Goal: Task Accomplishment & Management: Use online tool/utility

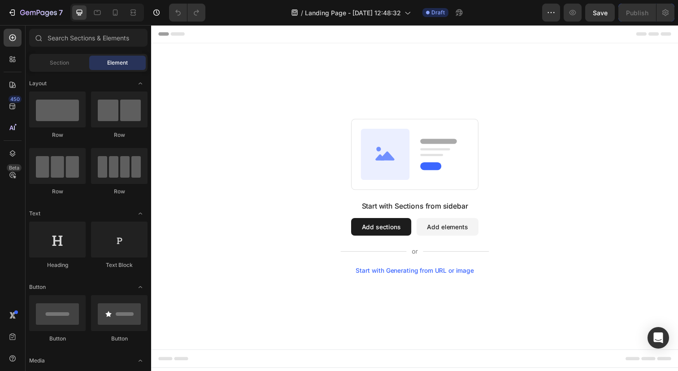
click at [394, 233] on button "Add sections" at bounding box center [385, 231] width 61 height 18
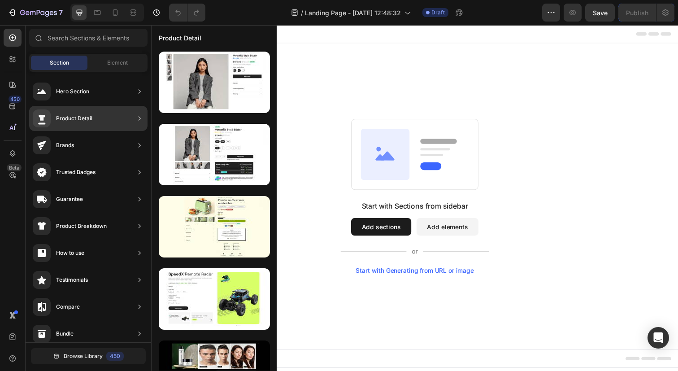
click at [111, 120] on div "Product Detail" at bounding box center [88, 118] width 118 height 25
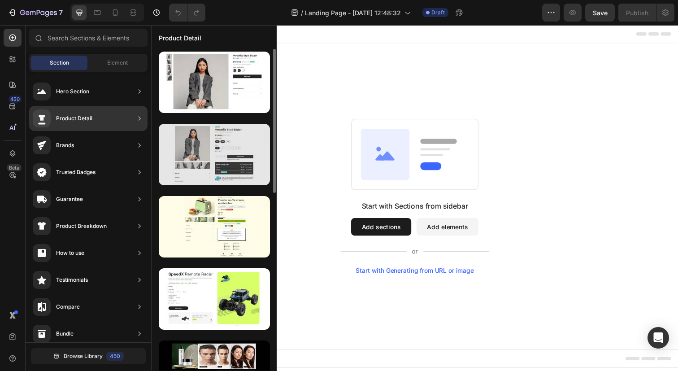
click at [234, 164] on div at bounding box center [214, 154] width 111 height 61
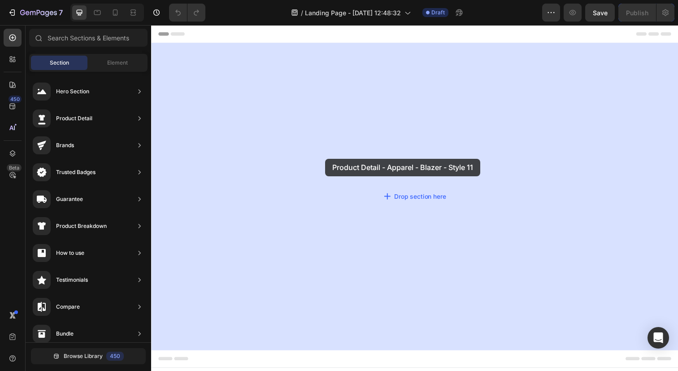
drag, startPoint x: 385, startPoint y: 189, endPoint x: 349, endPoint y: 158, distance: 48.4
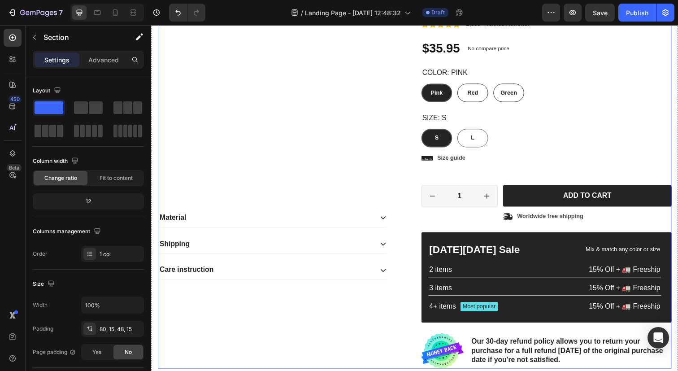
scroll to position [176, 0]
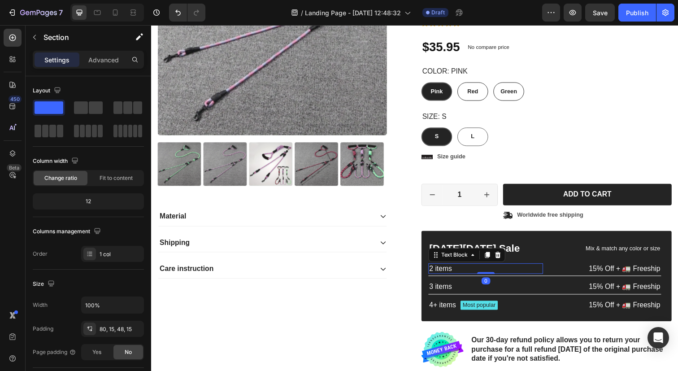
click at [474, 275] on p "2 items" at bounding box center [492, 273] width 115 height 9
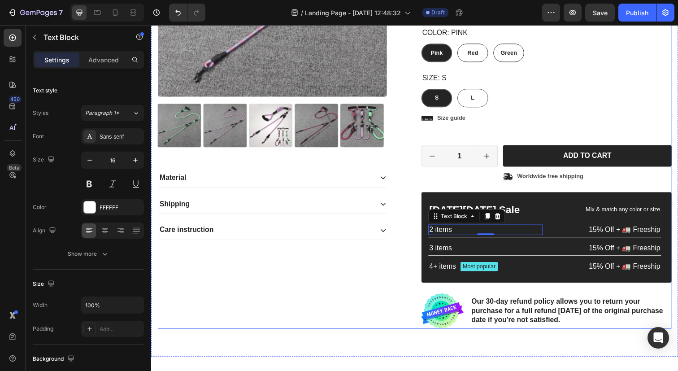
scroll to position [214, 0]
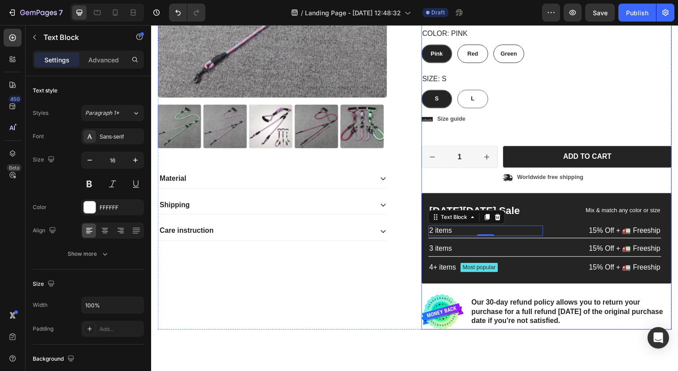
click at [536, 130] on div "Icon Icon Icon Icon Icon Icon List 2,500+ Verified Reviews! Text Block Row No d…" at bounding box center [555, 100] width 256 height 471
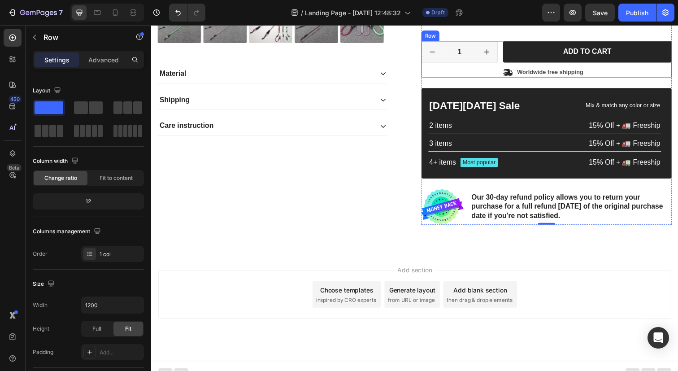
scroll to position [330, 0]
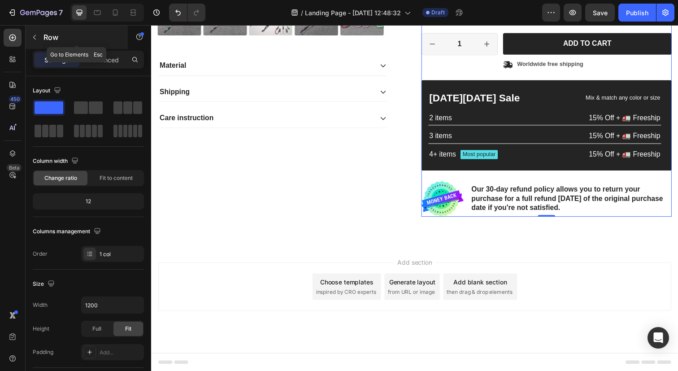
click at [34, 37] on icon "button" at bounding box center [34, 37] width 7 height 7
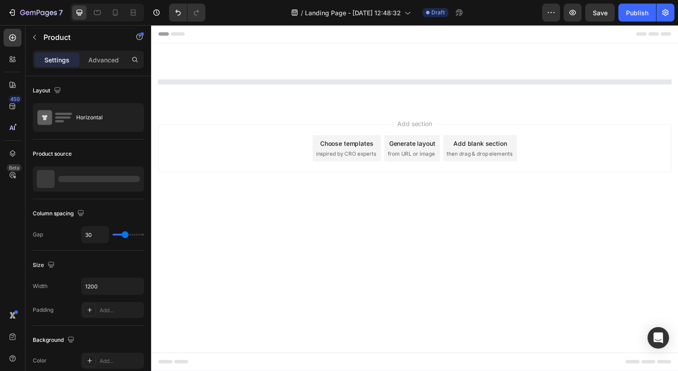
scroll to position [0, 0]
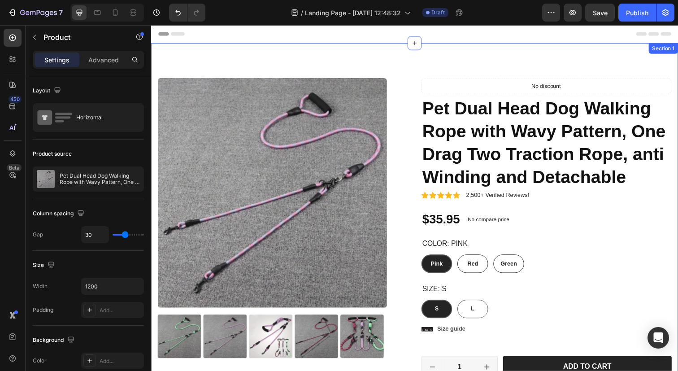
click at [416, 69] on div "Product Images Material Shipping Care instruction Accordion Icon Icon Icon Icon…" at bounding box center [420, 312] width 538 height 536
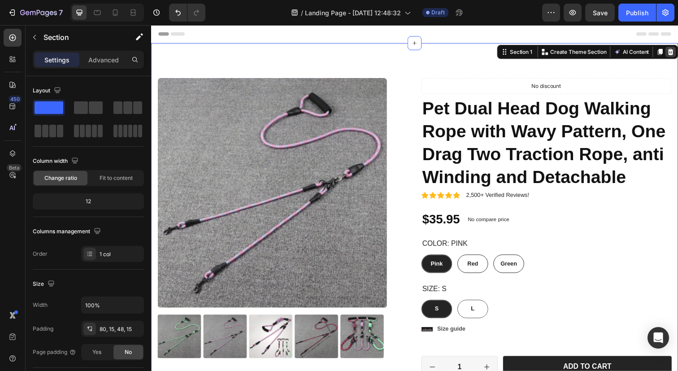
click at [678, 55] on icon at bounding box center [681, 52] width 7 height 7
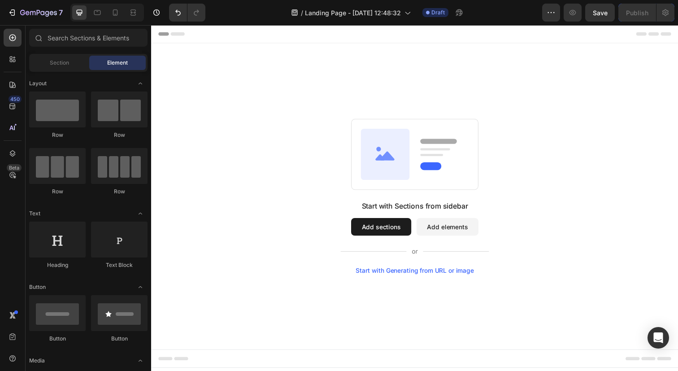
click at [388, 233] on button "Add sections" at bounding box center [385, 231] width 61 height 18
click at [66, 68] on div "Section" at bounding box center [59, 63] width 57 height 14
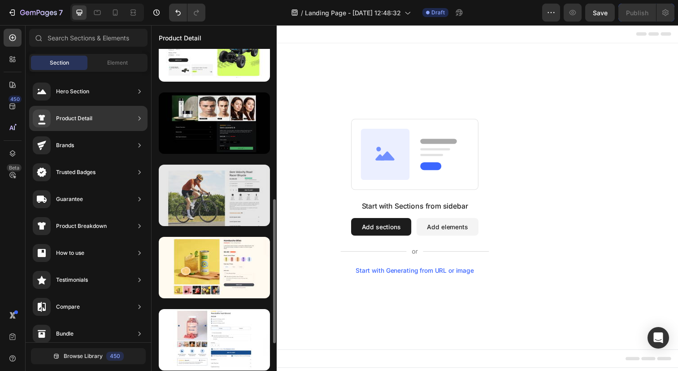
scroll to position [280, 0]
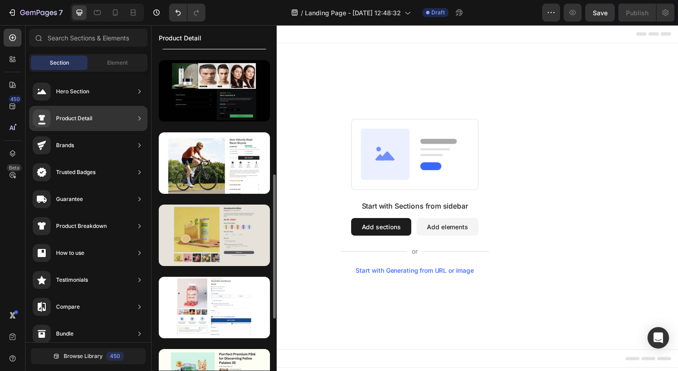
click at [221, 231] on div at bounding box center [214, 235] width 111 height 61
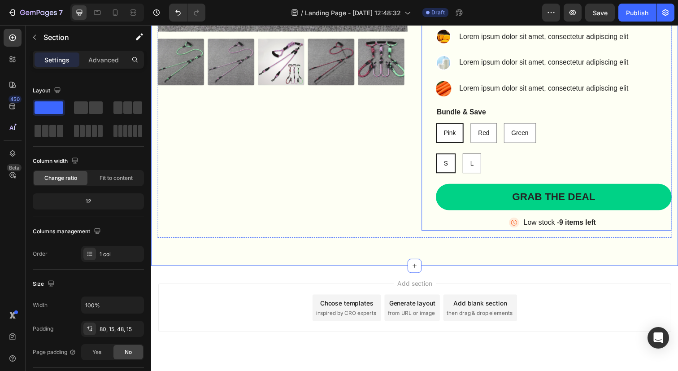
scroll to position [326, 0]
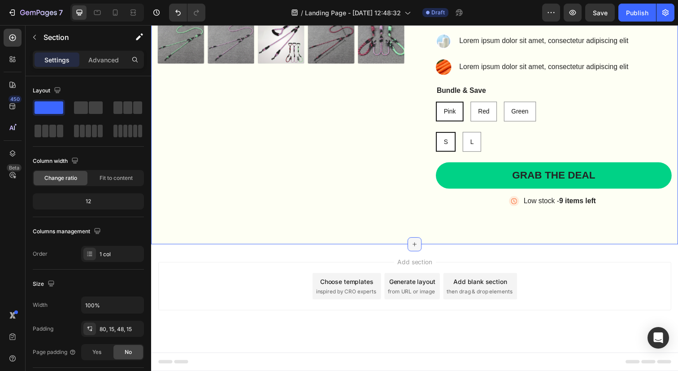
click at [420, 252] on icon at bounding box center [420, 248] width 7 height 7
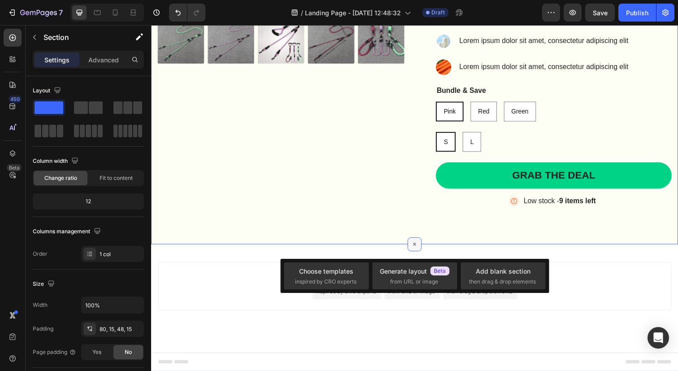
click at [418, 251] on icon at bounding box center [420, 249] width 10 height 10
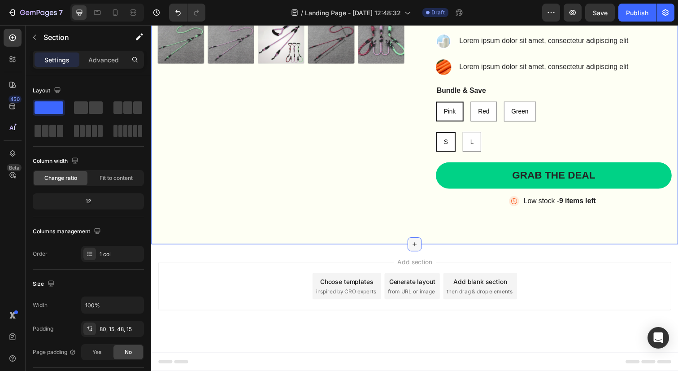
click at [418, 251] on icon at bounding box center [420, 248] width 7 height 7
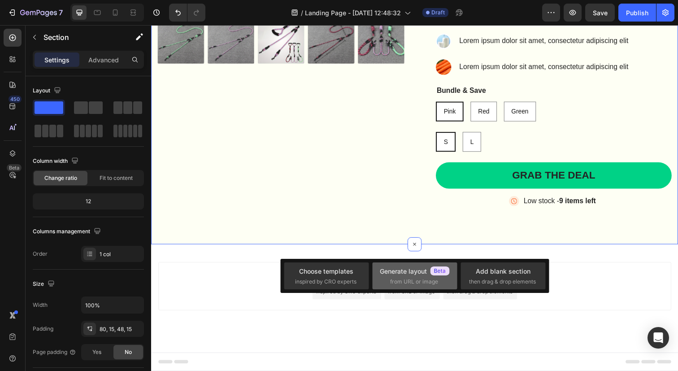
click at [421, 278] on span "from URL or image" at bounding box center [414, 282] width 48 height 8
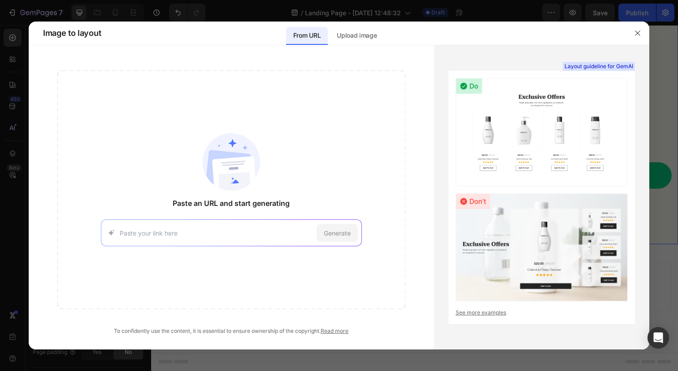
type input "THEME10"
click at [229, 232] on input "THEME10" at bounding box center [216, 232] width 193 height 9
click at [638, 38] on button "button" at bounding box center [638, 33] width 14 height 14
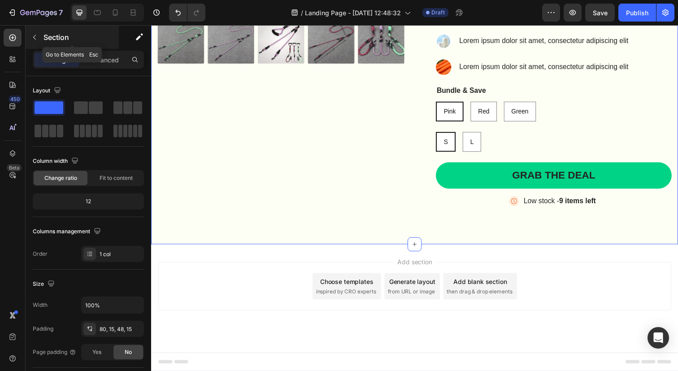
click at [42, 39] on div "Section" at bounding box center [72, 37] width 93 height 23
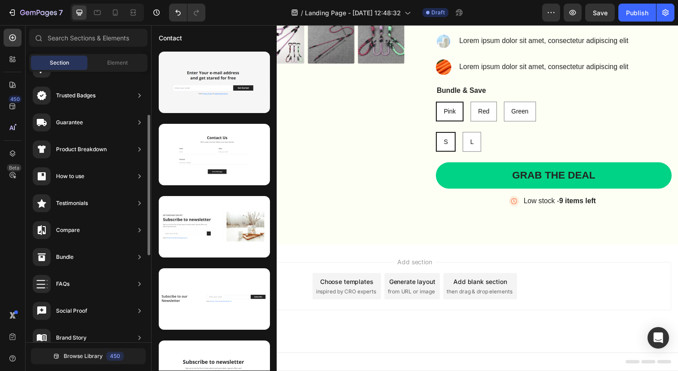
scroll to position [0, 0]
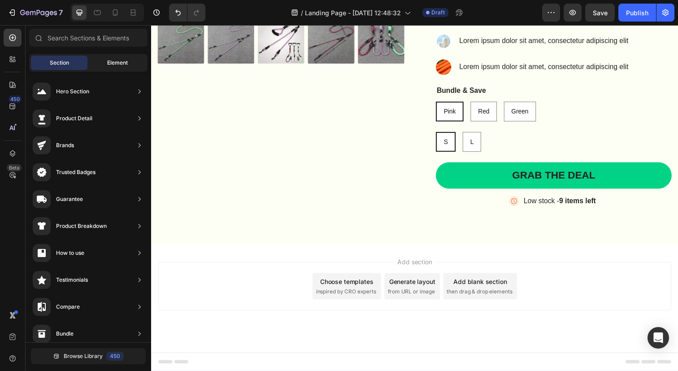
click at [125, 67] on div "Element" at bounding box center [117, 63] width 57 height 14
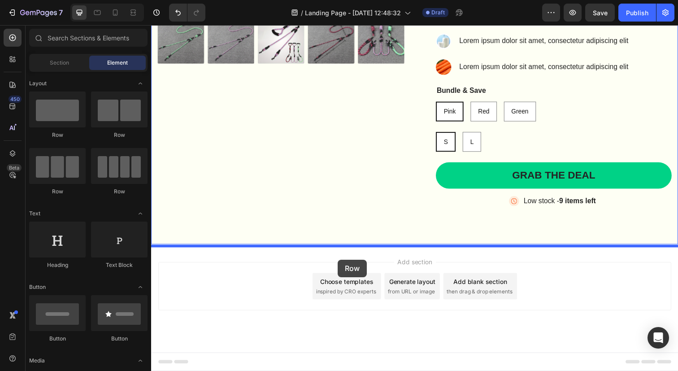
drag, startPoint x: 262, startPoint y: 195, endPoint x: 342, endPoint y: 265, distance: 106.2
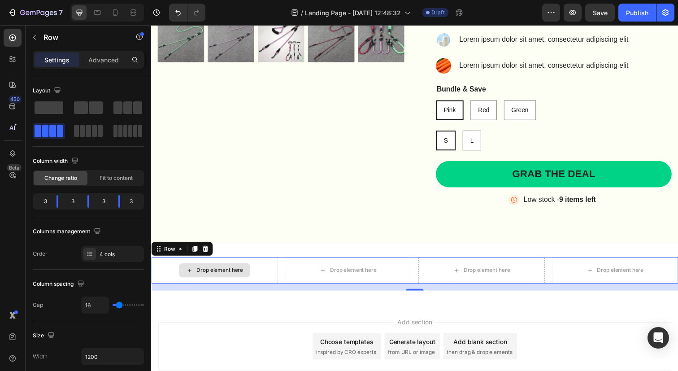
click at [257, 271] on div "Drop element here" at bounding box center [215, 275] width 129 height 27
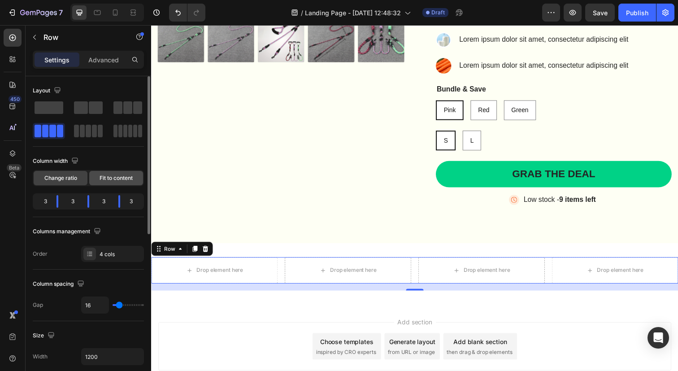
click at [104, 180] on span "Fit to content" at bounding box center [116, 178] width 33 height 8
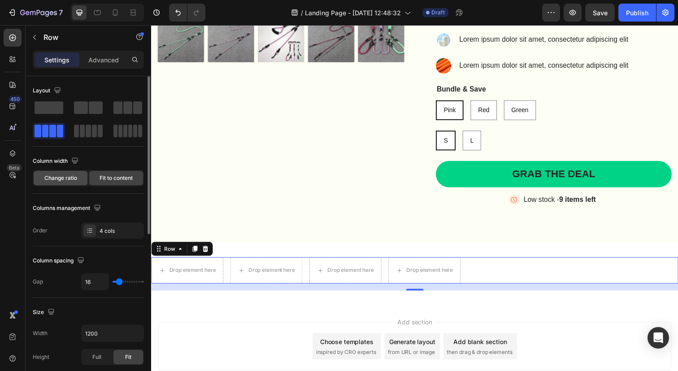
click at [61, 183] on div "Change ratio" at bounding box center [61, 178] width 54 height 14
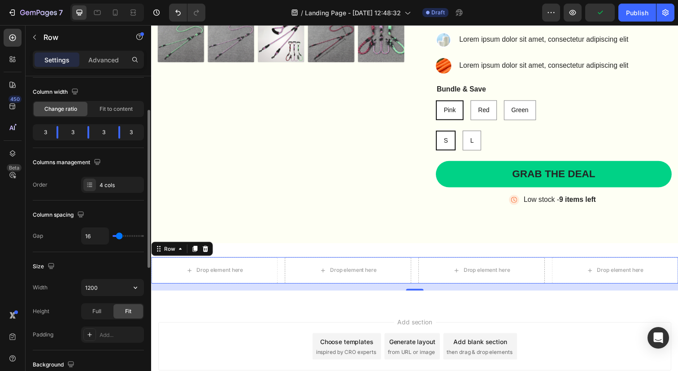
scroll to position [102, 0]
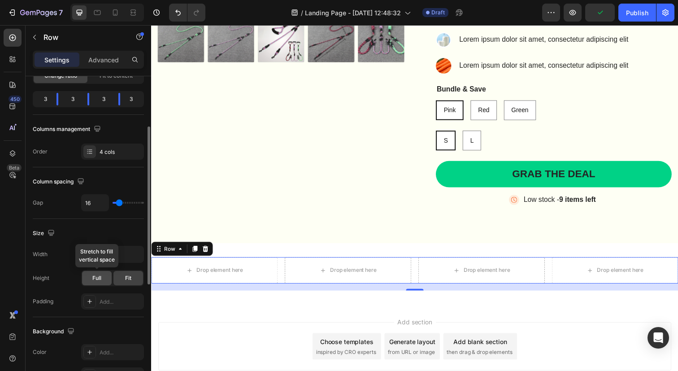
click at [101, 274] on span "Full" at bounding box center [96, 278] width 9 height 8
click at [122, 278] on div "Fit" at bounding box center [129, 278] width 30 height 14
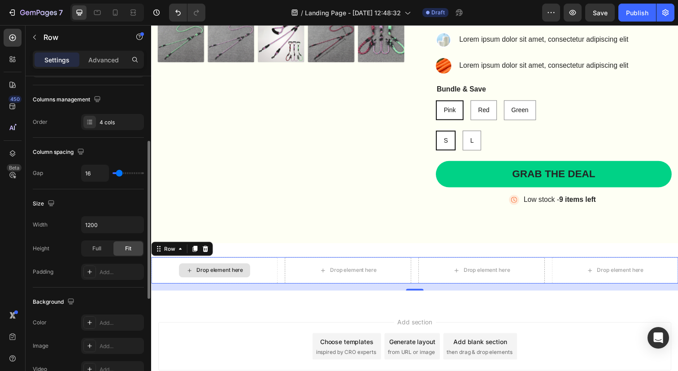
click at [201, 283] on div "Drop element here" at bounding box center [215, 275] width 73 height 14
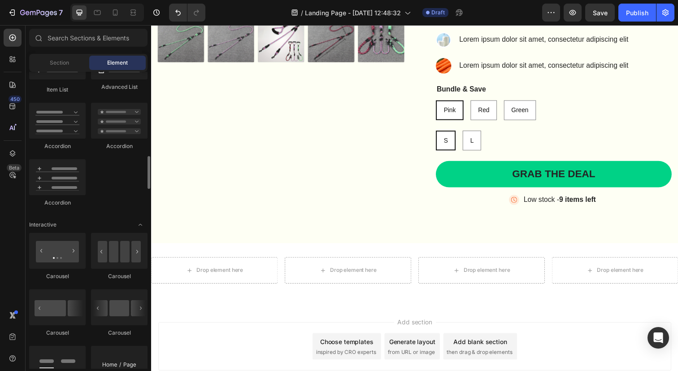
scroll to position [842, 0]
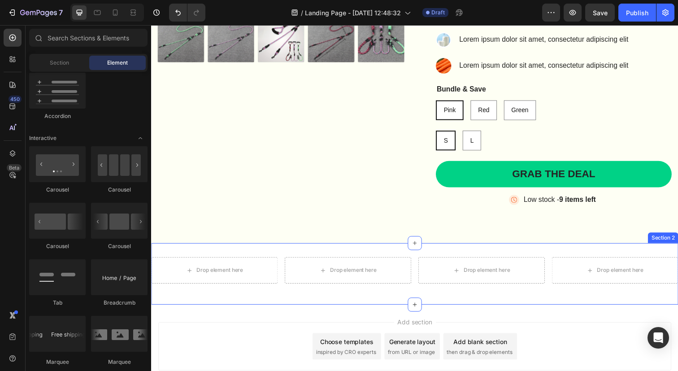
click at [502, 254] on div "Drop element here Drop element here Drop element here Drop element here Row Sec…" at bounding box center [420, 279] width 538 height 63
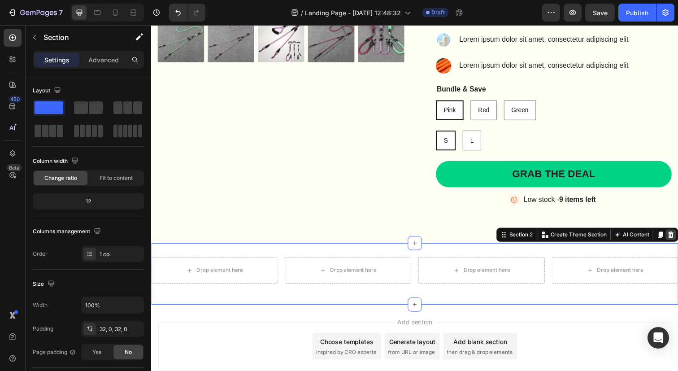
click at [678, 241] on icon at bounding box center [681, 239] width 7 height 7
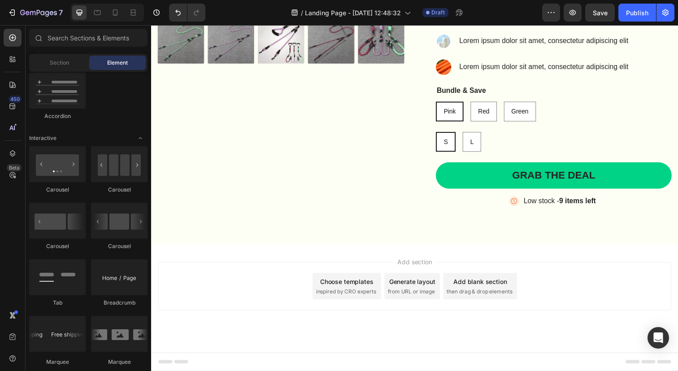
click at [486, 294] on span "then drag & drop elements" at bounding box center [486, 297] width 67 height 8
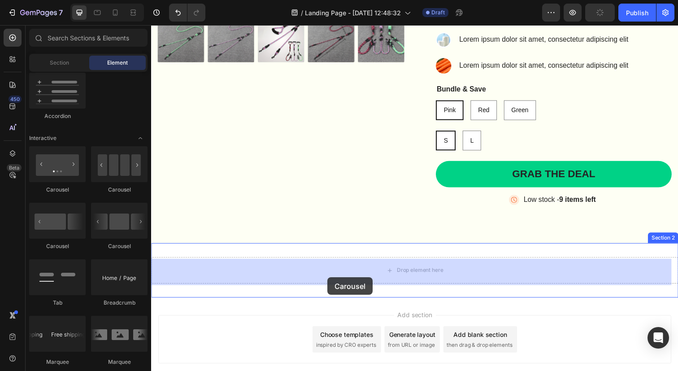
drag, startPoint x: 186, startPoint y: 202, endPoint x: 332, endPoint y: 283, distance: 166.7
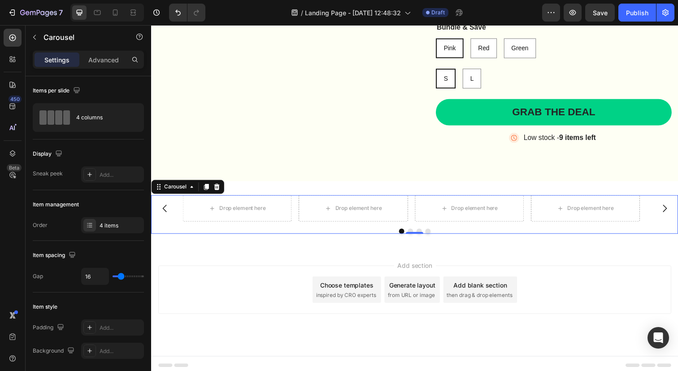
scroll to position [394, 0]
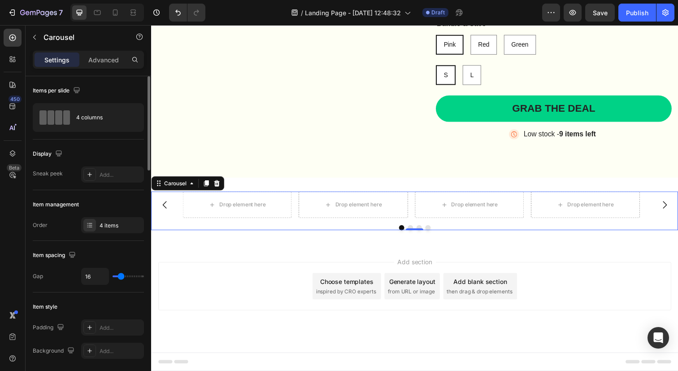
type input "34"
type input "65"
type input "71"
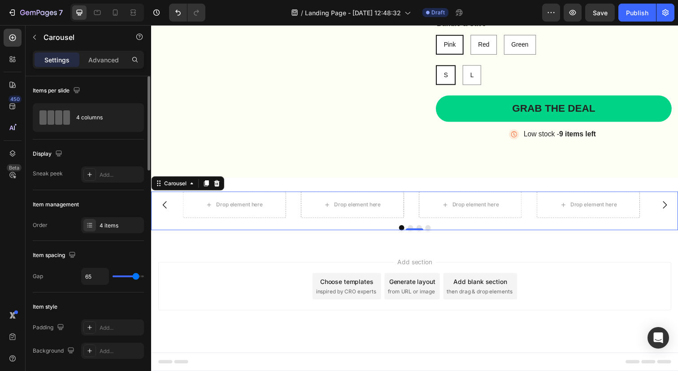
type input "71"
type input "76"
type input "80"
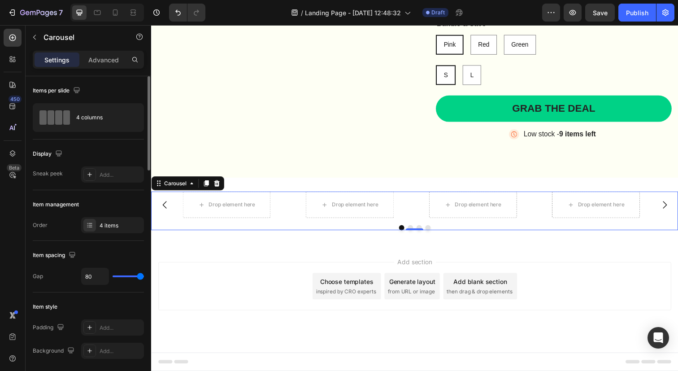
type input "40"
type input "39"
type input "32"
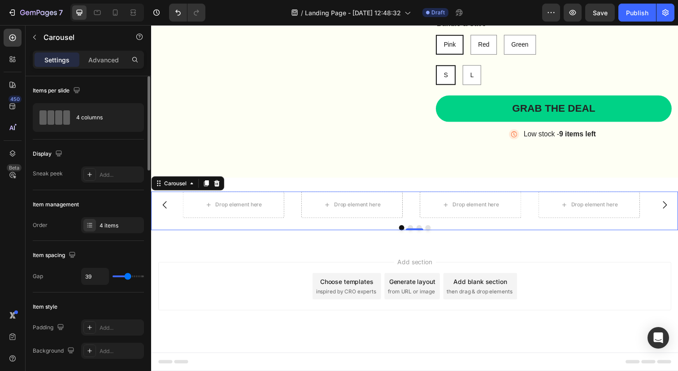
type input "32"
type input "31"
type input "30"
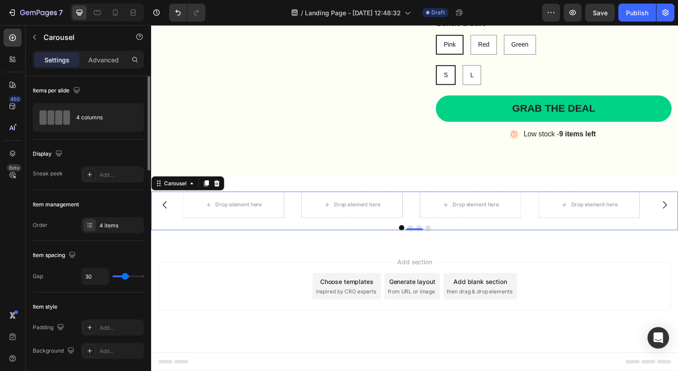
type input "29"
type input "25"
type input "24"
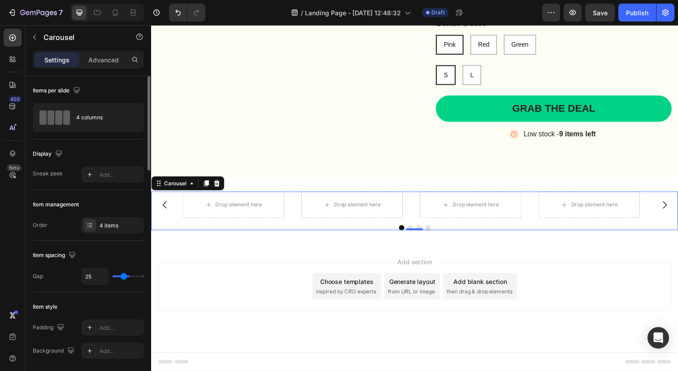
type input "24"
type input "20"
type input "17"
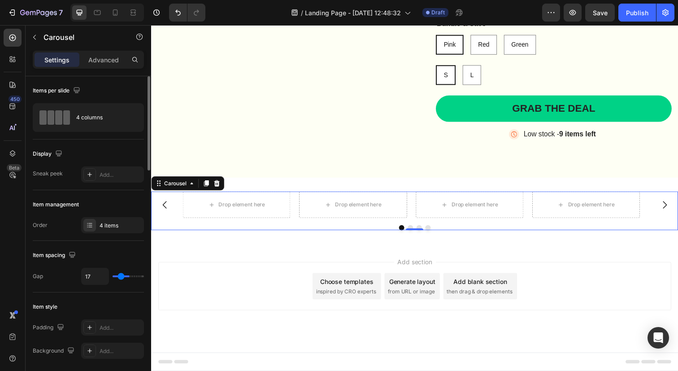
type input "16"
type input "14"
type input "11"
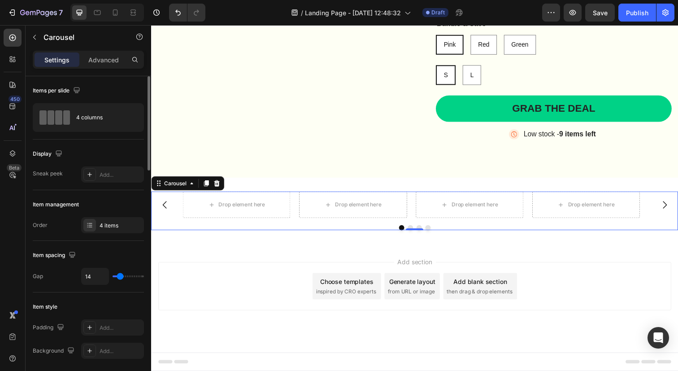
type input "11"
type input "9"
type input "8"
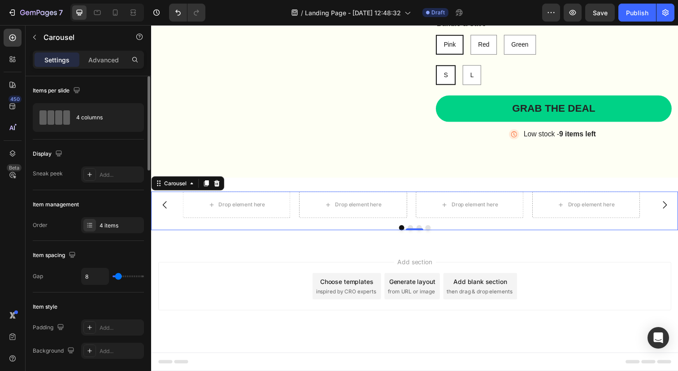
type input "7"
type input "6"
type input "5"
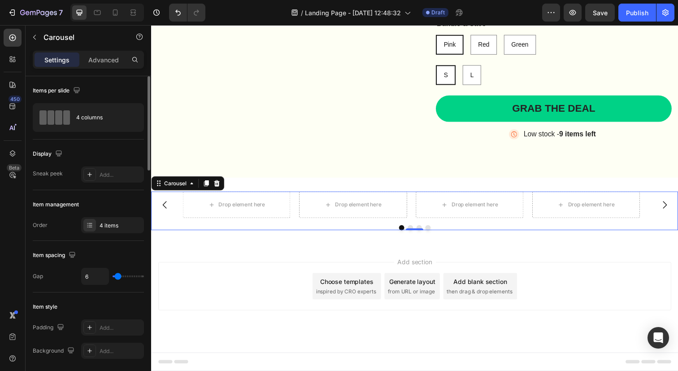
type input "5"
type input "4"
type input "5"
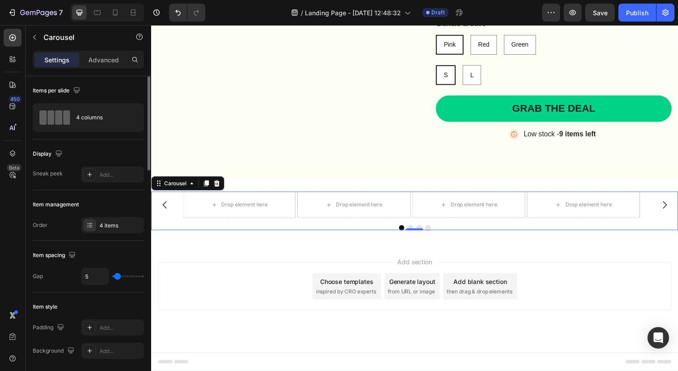
type input "6"
type input "7"
type input "8"
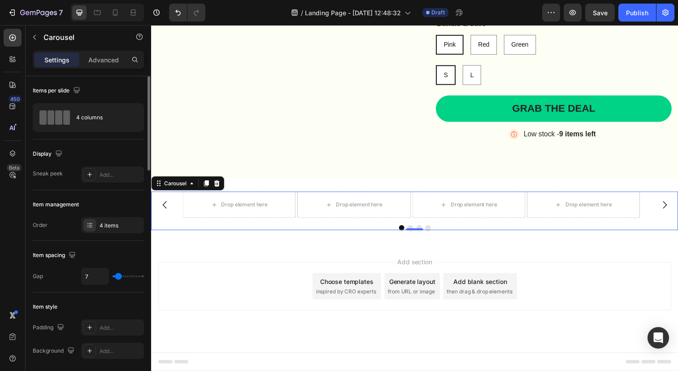
type input "8"
type input "9"
type input "10"
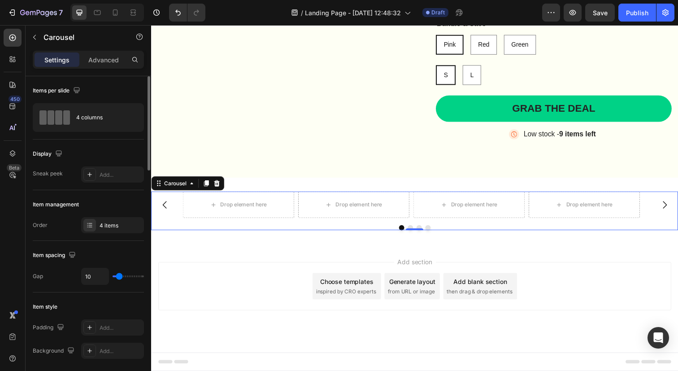
type input "13"
type input "14"
type input "15"
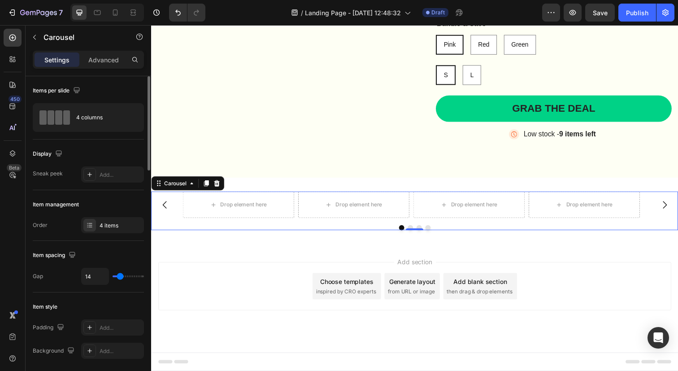
type input "15"
type input "19"
type input "20"
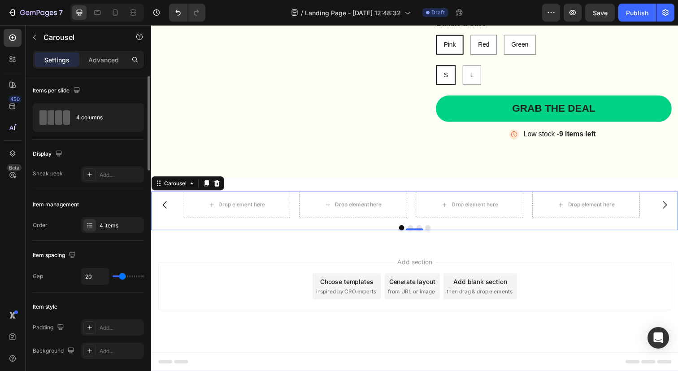
click at [122, 275] on input "range" at bounding box center [128, 276] width 31 height 2
type input "19"
type input "18"
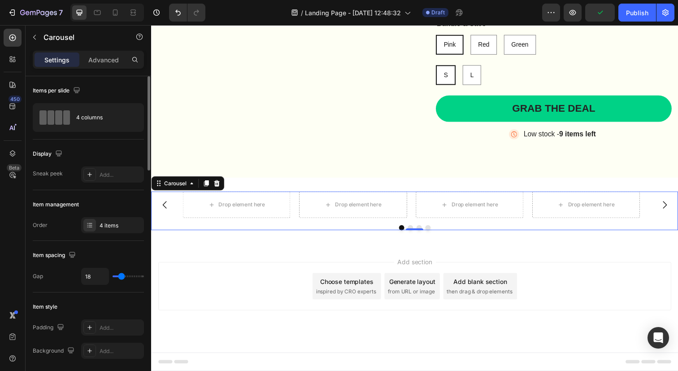
type input "17"
type input "16"
type input "17"
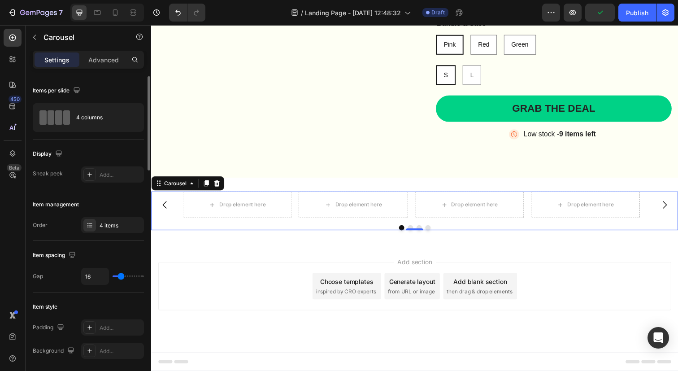
type input "17"
type input "18"
type input "19"
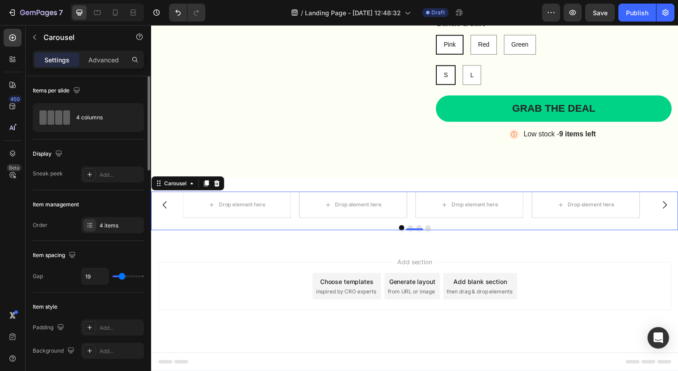
type input "20"
type input "21"
type input "22"
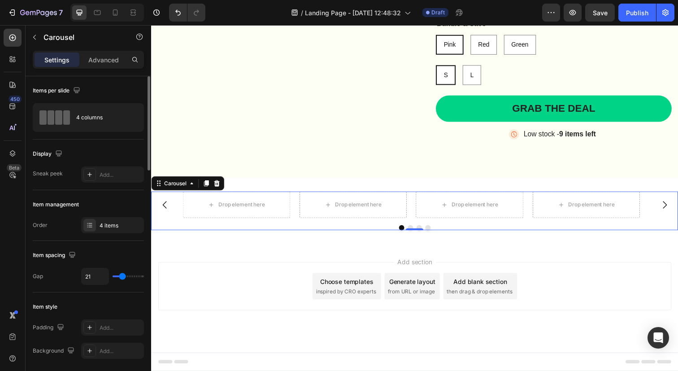
type input "22"
type input "23"
type input "0"
drag, startPoint x: 122, startPoint y: 274, endPoint x: 114, endPoint y: 274, distance: 8.1
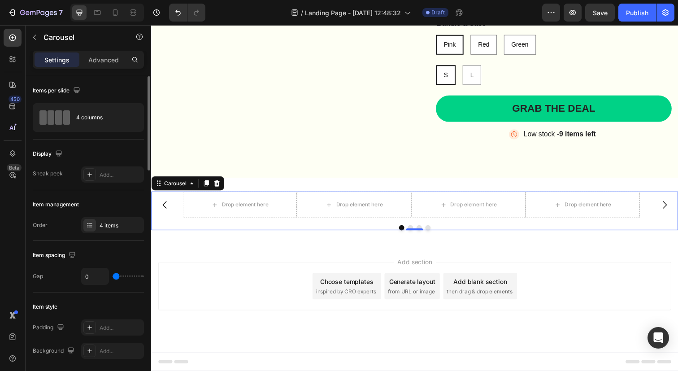
type input "0"
click at [114, 275] on input "range" at bounding box center [128, 276] width 31 height 2
click at [109, 274] on div "0" at bounding box center [95, 276] width 28 height 17
click at [105, 275] on input "0" at bounding box center [95, 276] width 27 height 16
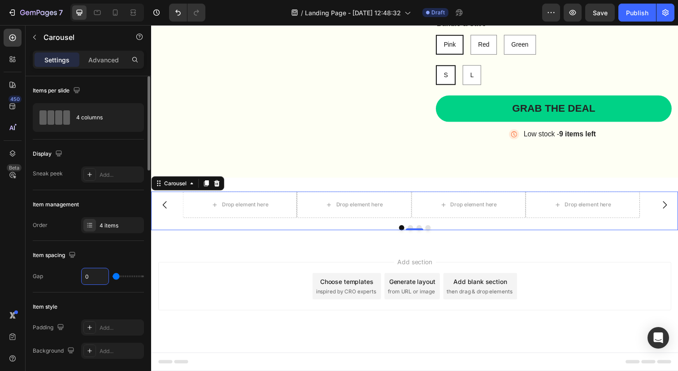
type input "1"
type input "15"
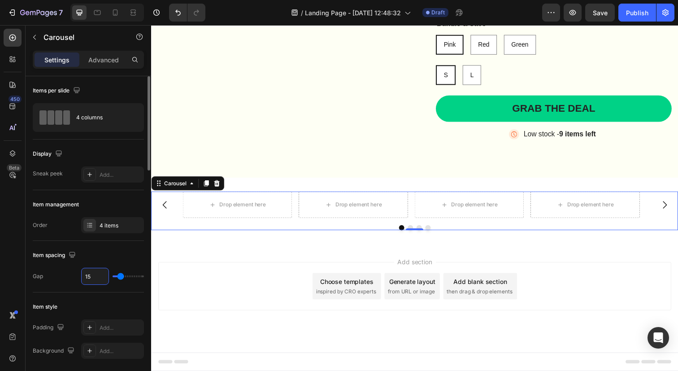
click at [57, 292] on div "Item spacing Gap 15" at bounding box center [88, 267] width 111 height 52
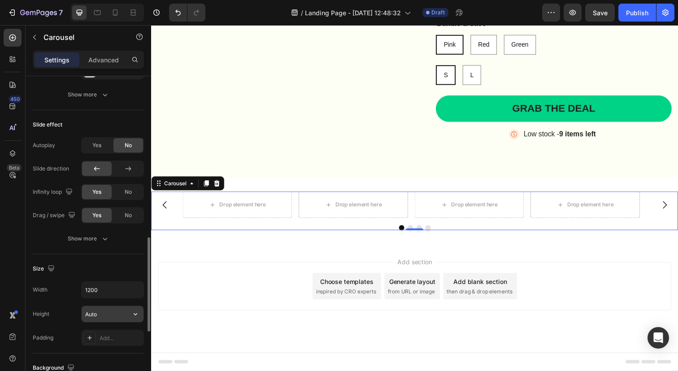
scroll to position [551, 0]
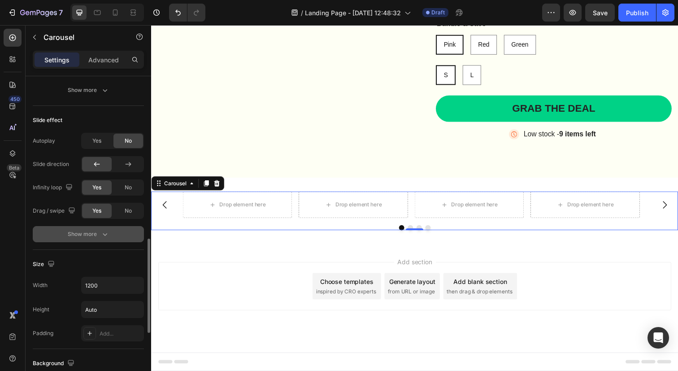
click at [103, 239] on icon "button" at bounding box center [104, 234] width 9 height 9
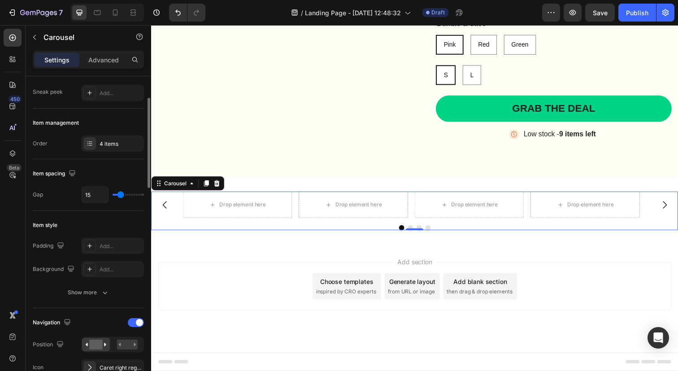
scroll to position [81, 0]
click at [90, 247] on icon at bounding box center [89, 246] width 4 height 4
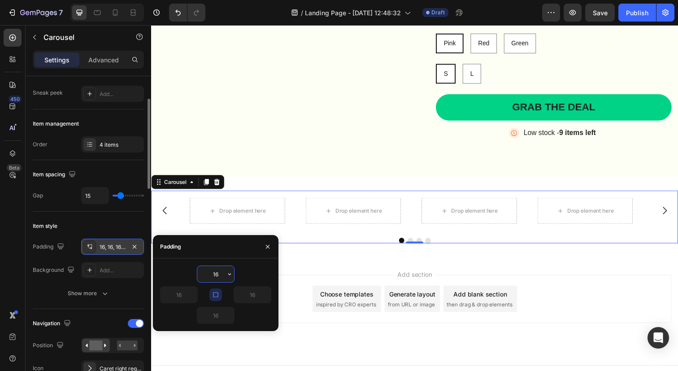
click at [141, 248] on div "16, 16, 16, 16" at bounding box center [112, 247] width 63 height 16
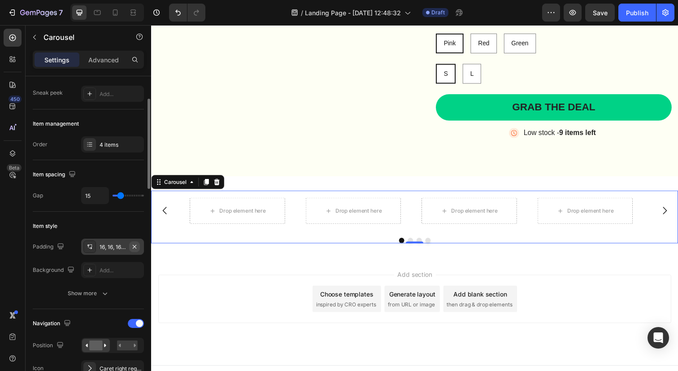
click at [134, 248] on icon "button" at bounding box center [134, 246] width 7 height 7
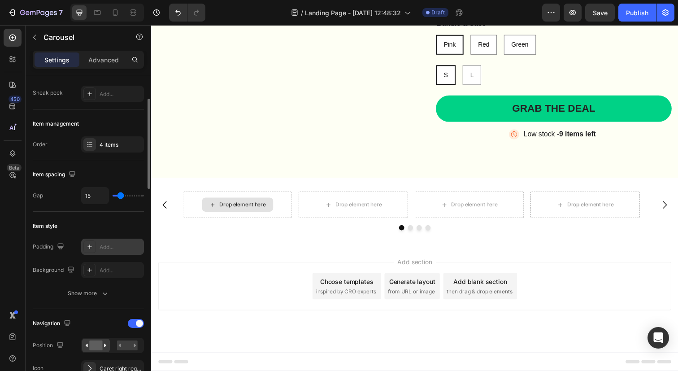
click at [221, 207] on div "Drop element here" at bounding box center [245, 208] width 48 height 7
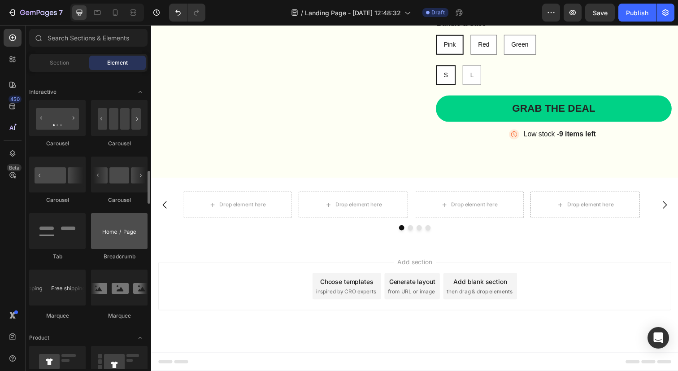
scroll to position [904, 0]
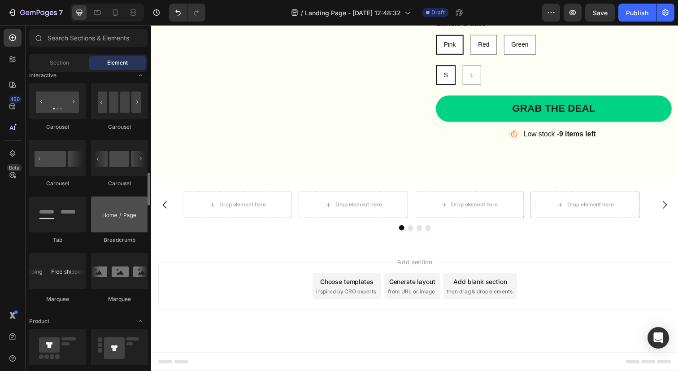
click at [105, 274] on div at bounding box center [119, 271] width 57 height 36
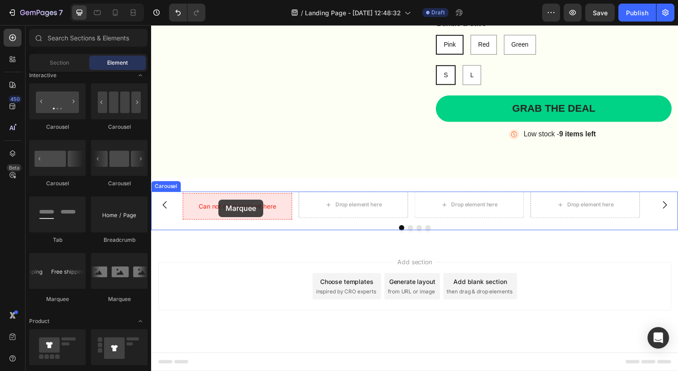
drag, startPoint x: 256, startPoint y: 299, endPoint x: 220, endPoint y: 202, distance: 103.3
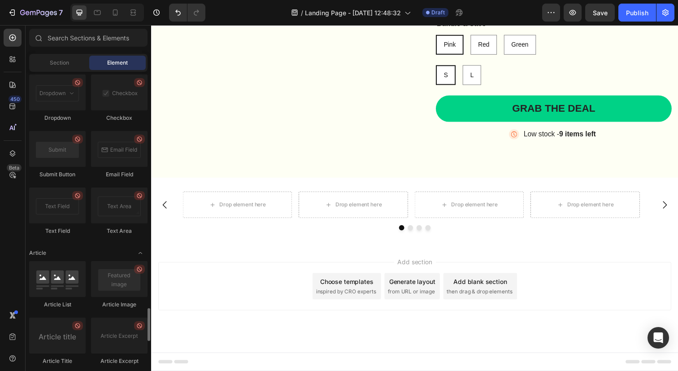
scroll to position [2116, 0]
click at [70, 274] on div at bounding box center [57, 277] width 57 height 36
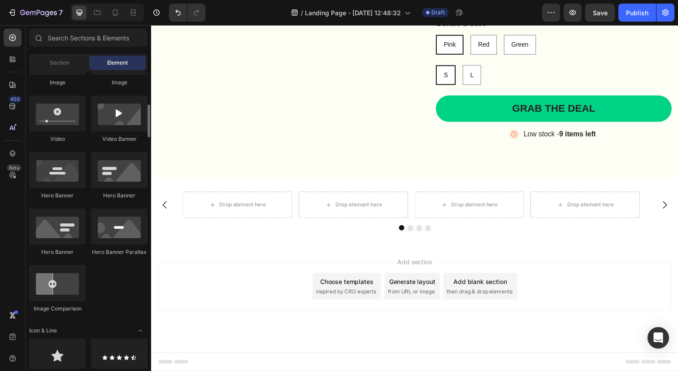
scroll to position [326, 0]
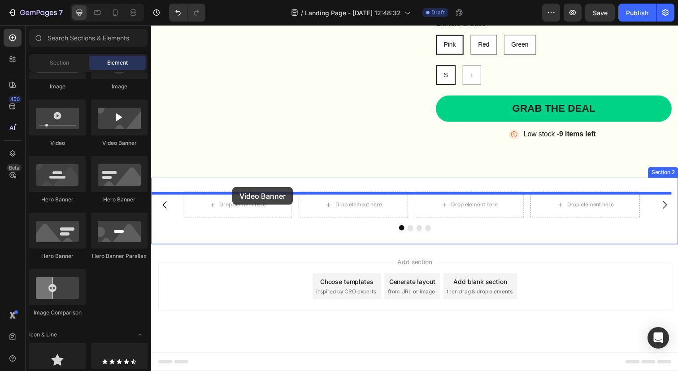
drag, startPoint x: 270, startPoint y: 155, endPoint x: 234, endPoint y: 191, distance: 50.8
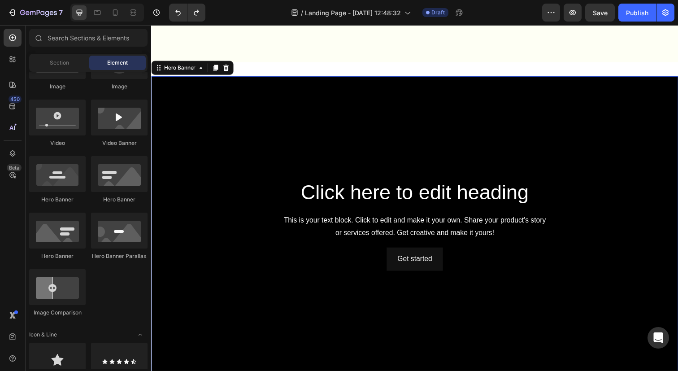
scroll to position [394, 0]
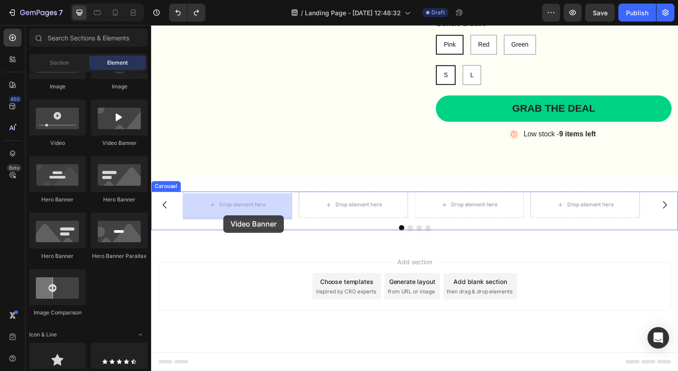
drag, startPoint x: 266, startPoint y: 157, endPoint x: 225, endPoint y: 216, distance: 71.4
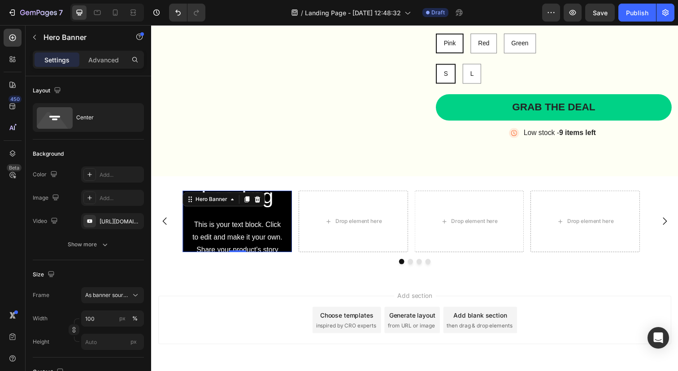
scroll to position [430, 0]
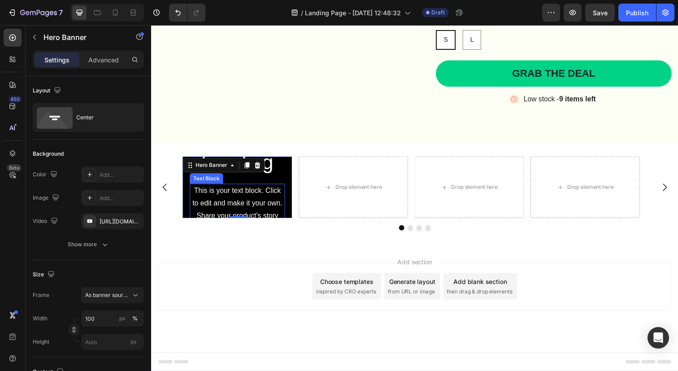
click at [260, 210] on div "This is your text block. Click to edit and make it your own. Share your product…" at bounding box center [239, 220] width 97 height 66
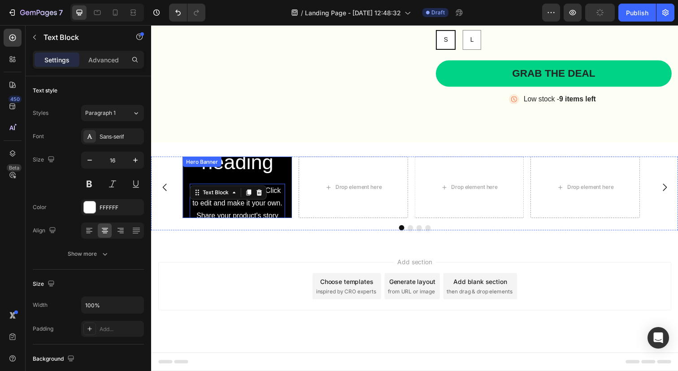
click at [269, 183] on div "Click here to edit heading Heading This is your text block. Click to edit and m…" at bounding box center [239, 190] width 97 height 187
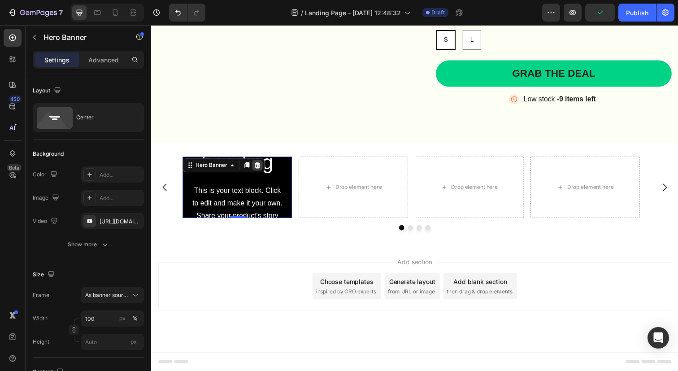
click at [258, 170] on icon at bounding box center [260, 168] width 6 height 6
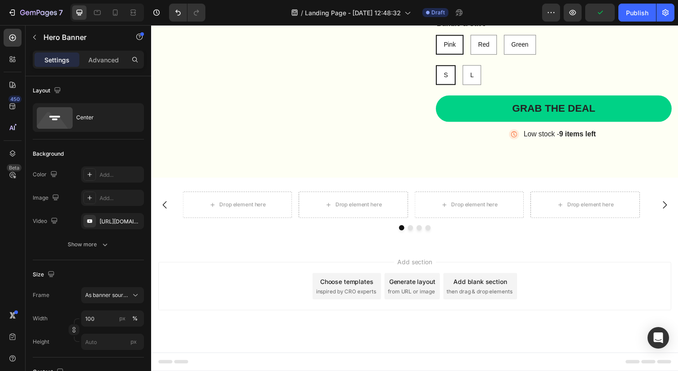
scroll to position [394, 0]
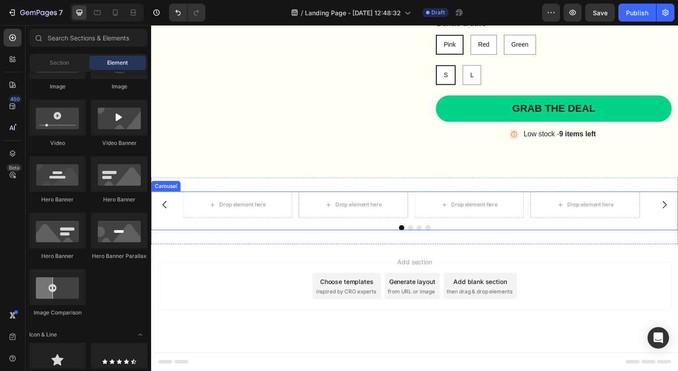
click at [499, 227] on div "Drop element here Drop element here Drop element here Drop element here [GEOGRA…" at bounding box center [420, 214] width 538 height 39
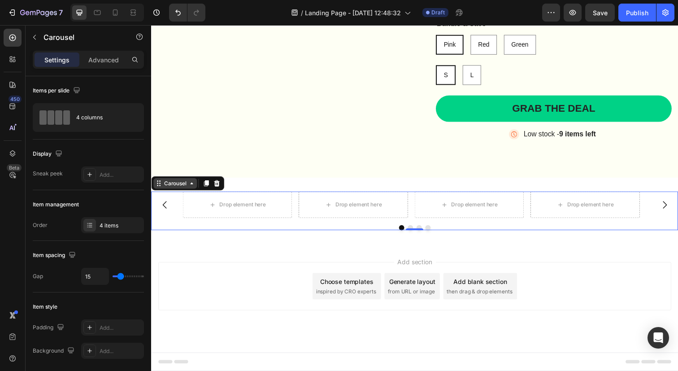
click at [188, 188] on div "Carousel" at bounding box center [175, 187] width 26 height 8
click at [189, 190] on icon at bounding box center [192, 186] width 7 height 7
click at [191, 190] on div "Carousel" at bounding box center [175, 186] width 44 height 11
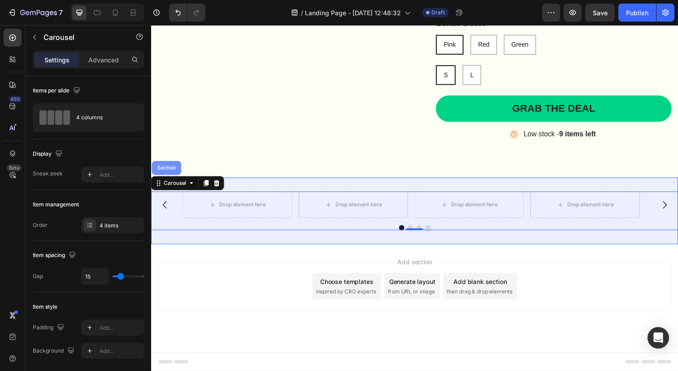
click at [171, 170] on div "Section" at bounding box center [166, 170] width 23 height 5
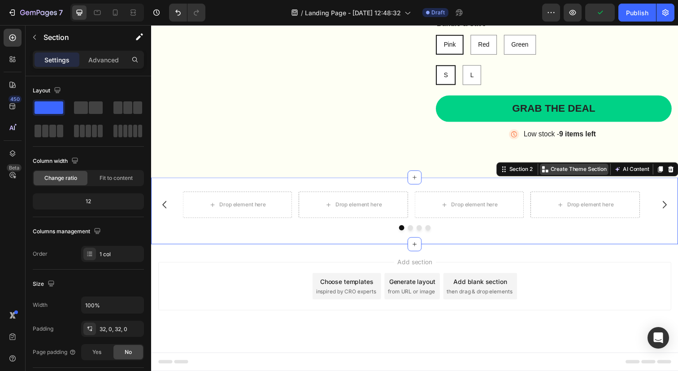
click at [577, 170] on p "Create Theme Section" at bounding box center [587, 172] width 57 height 8
click at [638, 171] on button "AI Content" at bounding box center [641, 172] width 39 height 11
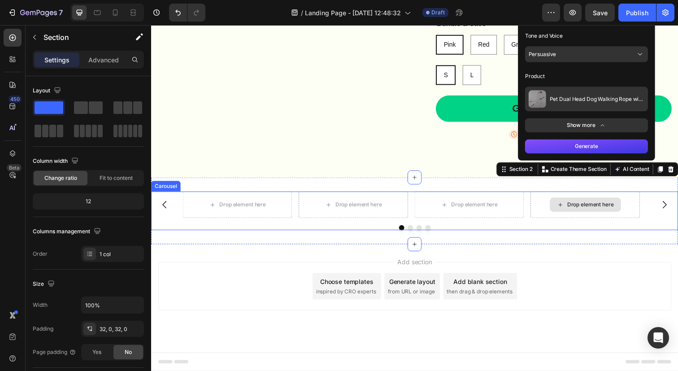
click at [543, 218] on div "Drop element here" at bounding box center [595, 208] width 112 height 27
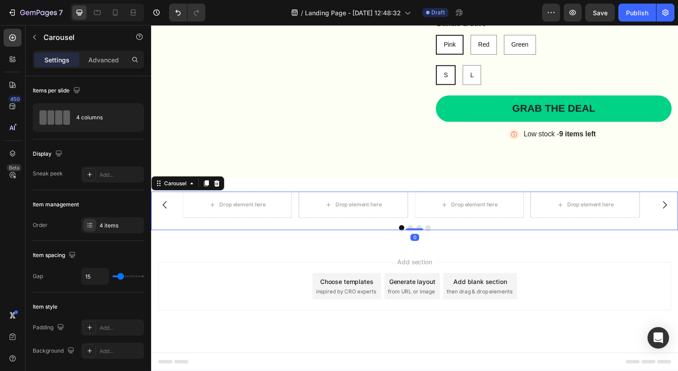
click at [534, 219] on div "Drop element here Drop element here Drop element here Drop element here" at bounding box center [420, 208] width 474 height 27
click at [516, 205] on div "Drop element here" at bounding box center [476, 208] width 112 height 27
click at [535, 205] on div "Drop element here Drop element here Drop element here Drop element here" at bounding box center [420, 208] width 474 height 27
click at [192, 191] on div "Carousel" at bounding box center [175, 186] width 44 height 11
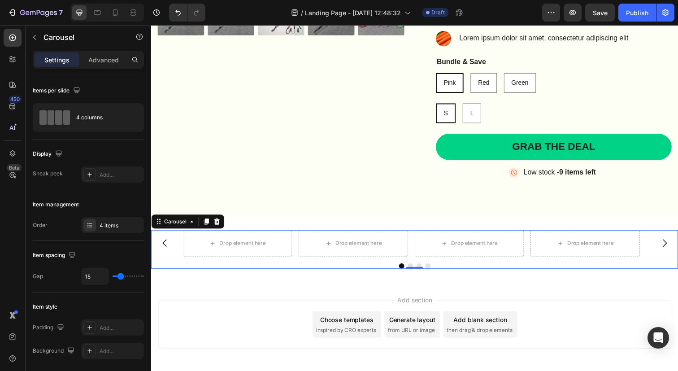
scroll to position [349, 0]
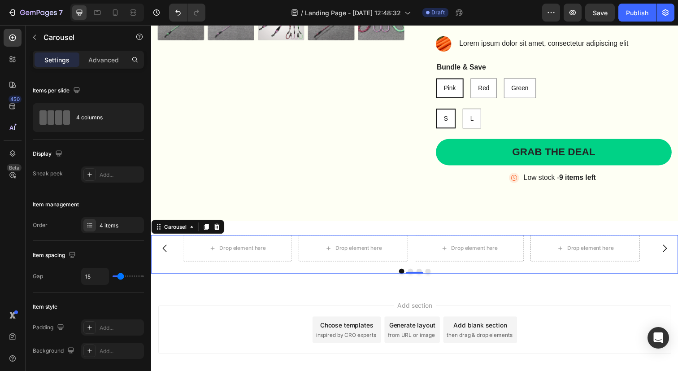
click at [538, 254] on div "Drop element here Drop element here Drop element here Drop element here" at bounding box center [420, 253] width 474 height 27
click at [554, 254] on div "Drop element here" at bounding box center [595, 253] width 112 height 27
click at [571, 253] on icon at bounding box center [569, 253] width 7 height 8
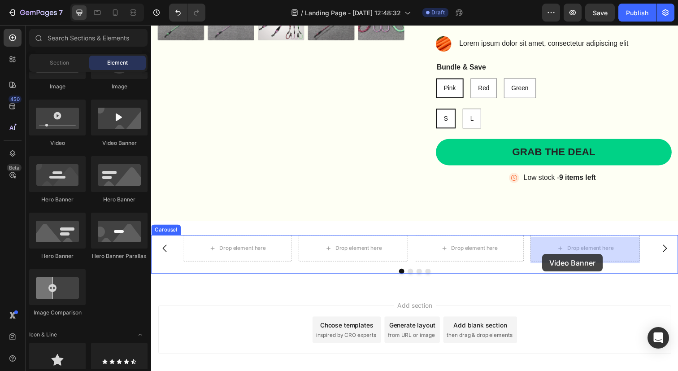
drag, startPoint x: 225, startPoint y: 183, endPoint x: 551, endPoint y: 259, distance: 334.8
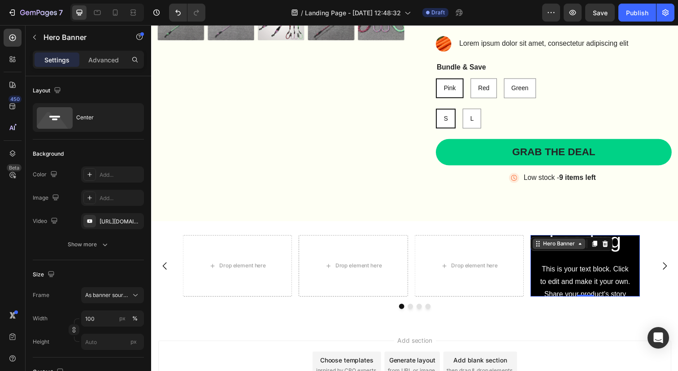
click at [592, 252] on icon at bounding box center [589, 248] width 7 height 7
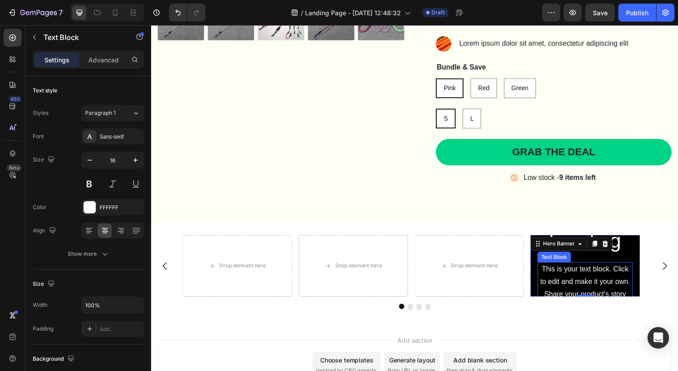
click at [586, 280] on div "This is your text block. Click to edit and make it your own. Share your product…" at bounding box center [594, 300] width 97 height 66
click at [590, 265] on div "Click here to edit heading Heading This is your text block. Click to edit and m…" at bounding box center [594, 271] width 97 height 187
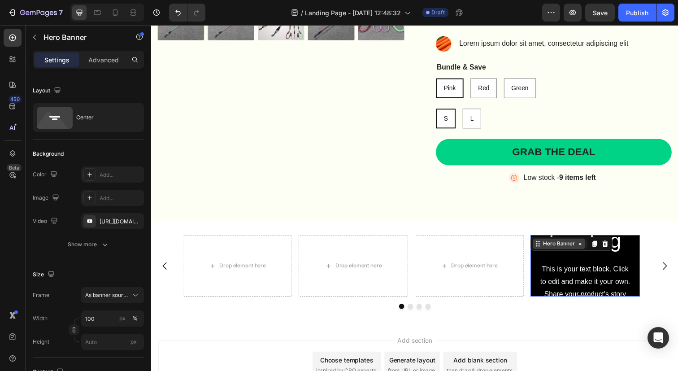
click at [569, 253] on div "Hero Banner" at bounding box center [568, 248] width 36 height 8
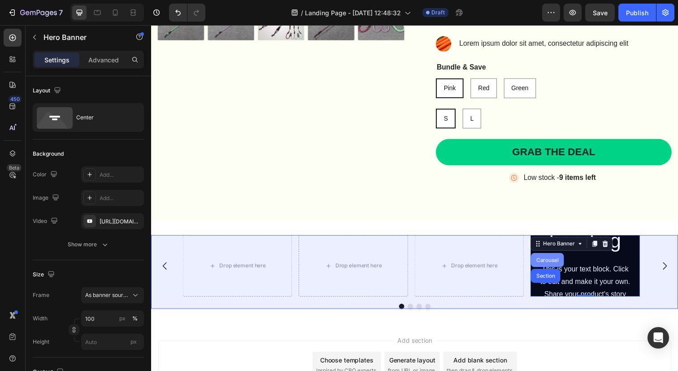
click at [559, 269] on div "Carousel" at bounding box center [556, 265] width 34 height 14
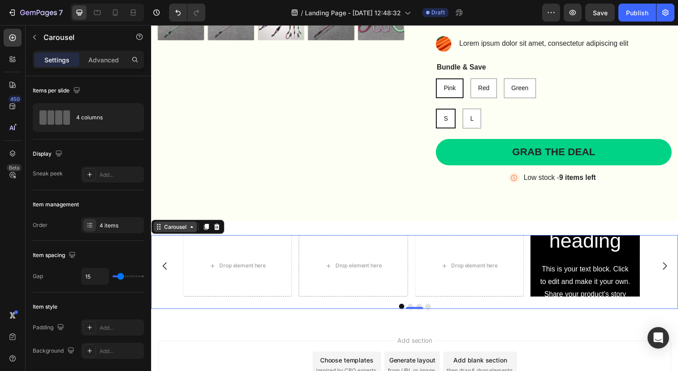
click at [193, 235] on icon at bounding box center [192, 230] width 7 height 7
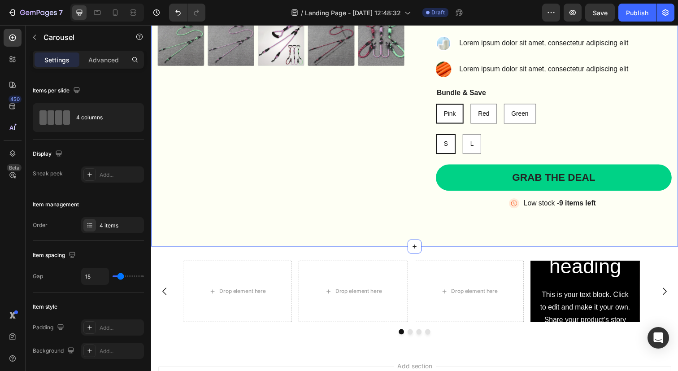
scroll to position [430, 0]
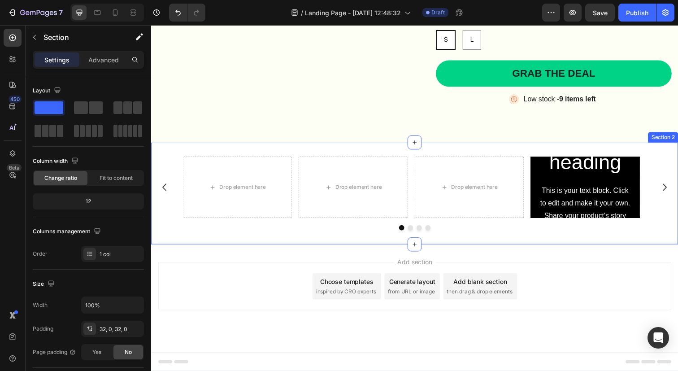
click at [328, 150] on div "Drop element here Drop element here Drop element here Click here to edit headin…" at bounding box center [420, 197] width 538 height 104
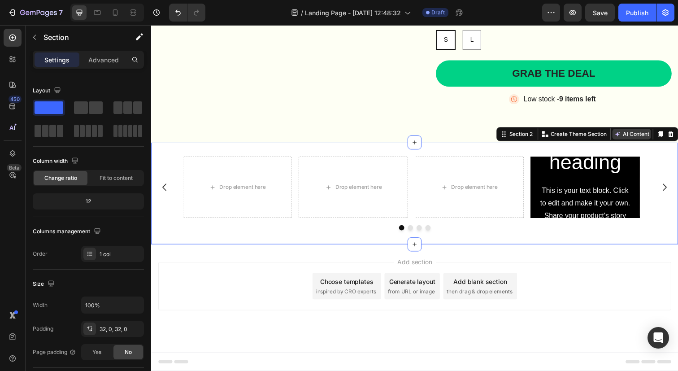
click at [629, 138] on button "AI Content" at bounding box center [641, 136] width 39 height 11
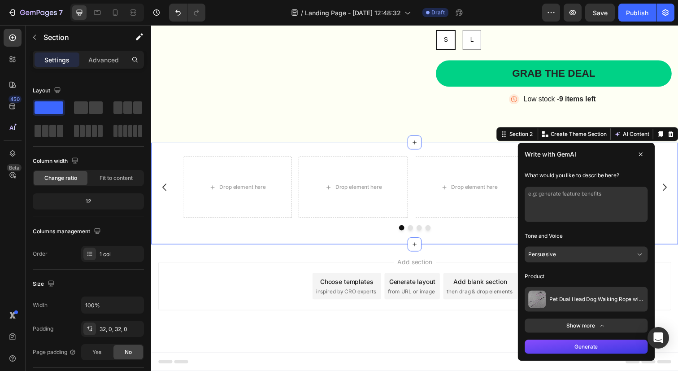
click at [556, 212] on textarea at bounding box center [596, 208] width 126 height 36
click at [563, 262] on button "Persuasive" at bounding box center [596, 259] width 126 height 16
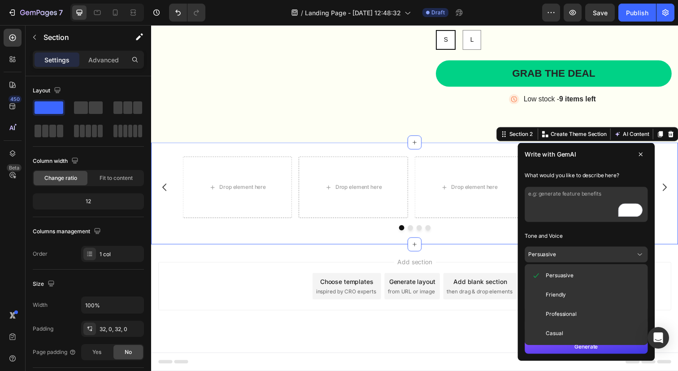
click at [573, 219] on textarea "To enrich screen reader interactions, please activate Accessibility in Grammarl…" at bounding box center [596, 208] width 126 height 36
click at [626, 262] on button "Persuasive" at bounding box center [596, 259] width 126 height 16
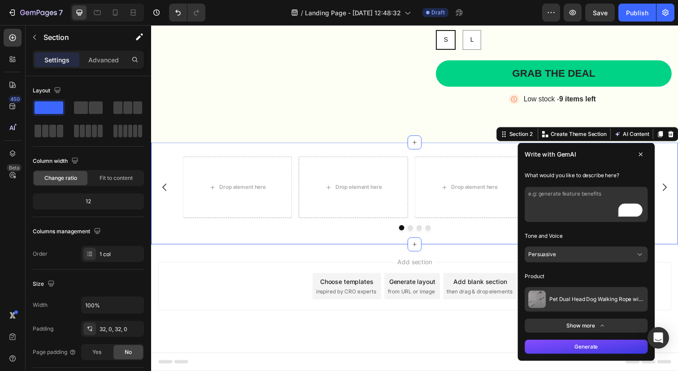
click at [594, 333] on button "Show more" at bounding box center [596, 332] width 126 height 14
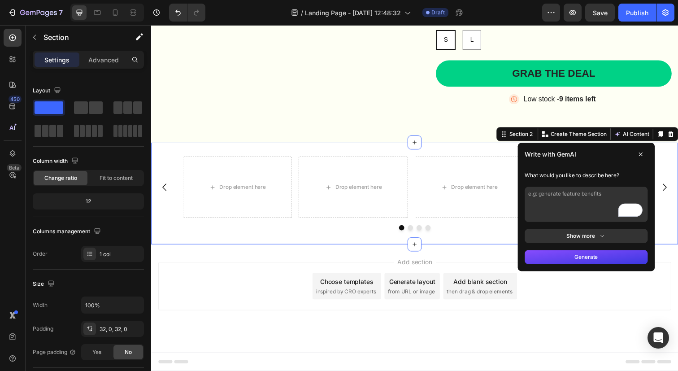
click at [608, 243] on icon at bounding box center [612, 240] width 8 height 7
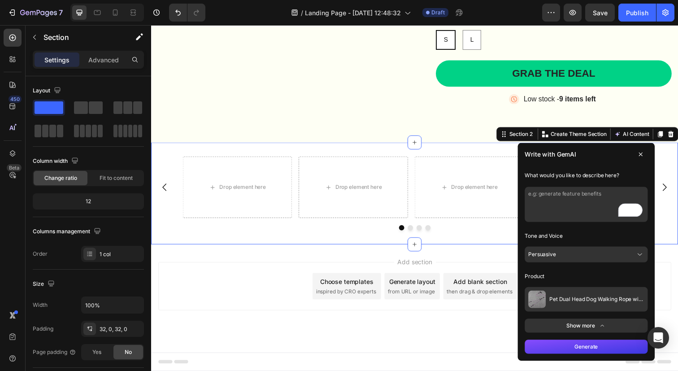
click at [573, 305] on span "Pet Dual Head Dog Walking Rope with Wavy Pattern, One Drag Two Traction Rope, a…" at bounding box center [606, 304] width 97 height 7
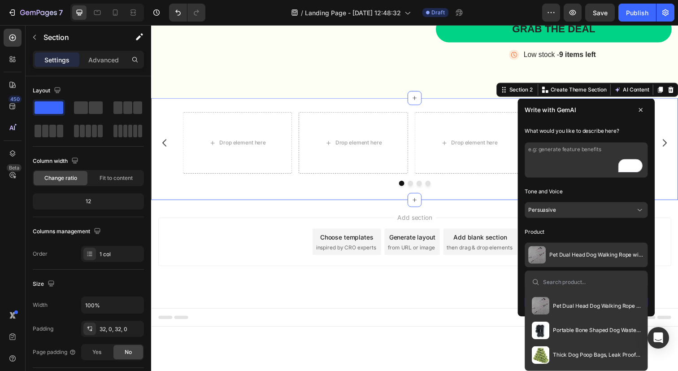
scroll to position [75, 0]
click at [541, 361] on img at bounding box center [549, 362] width 18 height 18
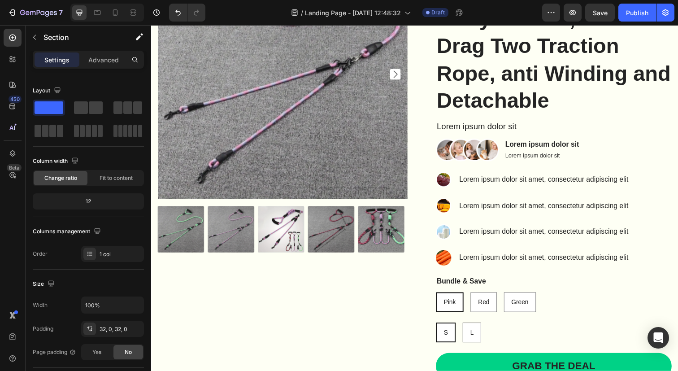
scroll to position [430, 0]
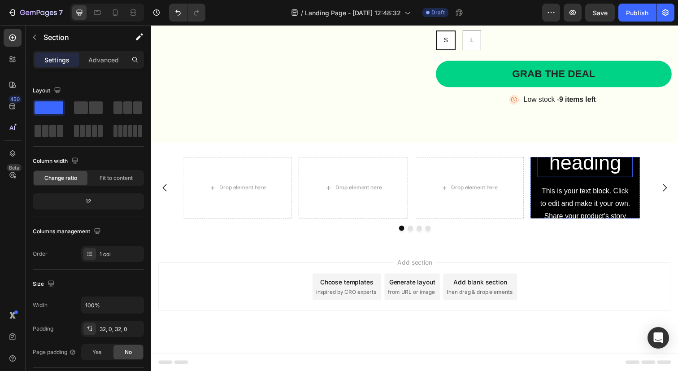
click at [589, 173] on h2 "Click here to edit heading" at bounding box center [594, 139] width 97 height 82
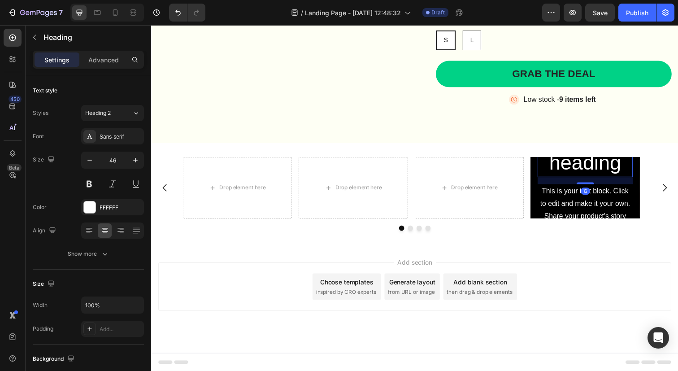
click at [590, 181] on div "16" at bounding box center [594, 183] width 97 height 7
click at [566, 194] on div "This is your text block. Click to edit and make it your own. Share your product…" at bounding box center [594, 221] width 97 height 66
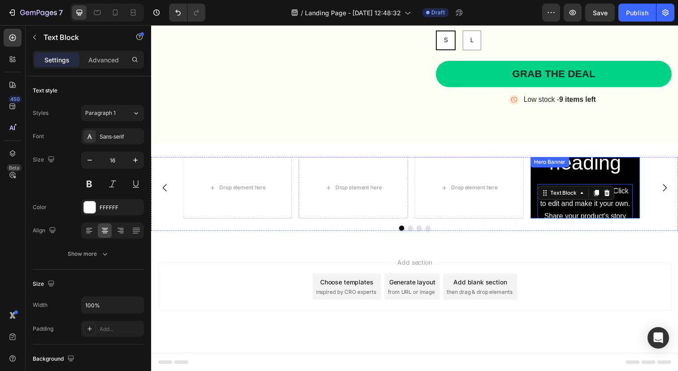
click at [565, 184] on div "Click here to edit heading Heading This is your text block. Click to edit and m…" at bounding box center [594, 191] width 97 height 187
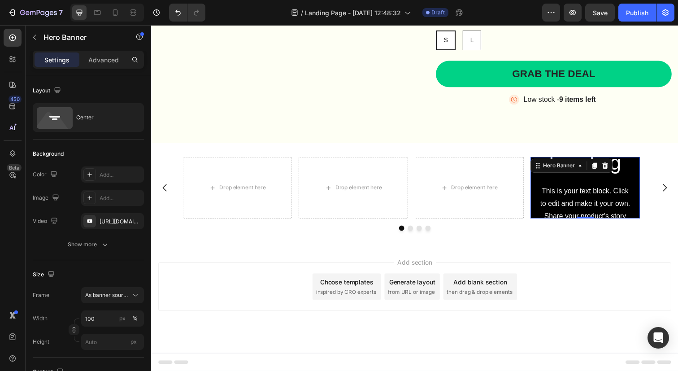
click at [581, 183] on div "Click here to edit heading Heading This is your text block. Click to edit and m…" at bounding box center [594, 191] width 97 height 187
click at [584, 180] on div "Click here to edit heading Heading This is your text block. Click to edit and m…" at bounding box center [594, 191] width 97 height 187
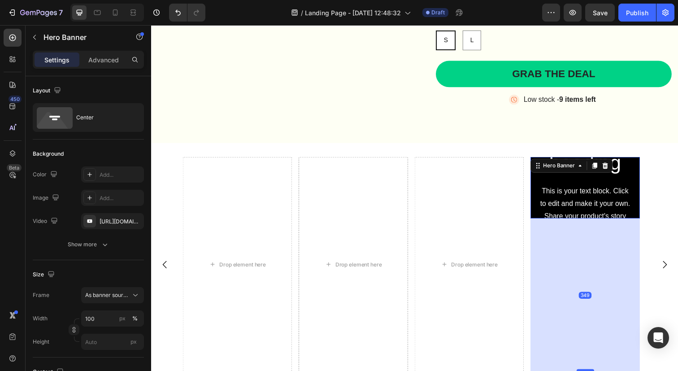
drag, startPoint x: 598, startPoint y: 222, endPoint x: 592, endPoint y: 378, distance: 156.7
click at [592, 371] on div at bounding box center [595, 377] width 18 height 3
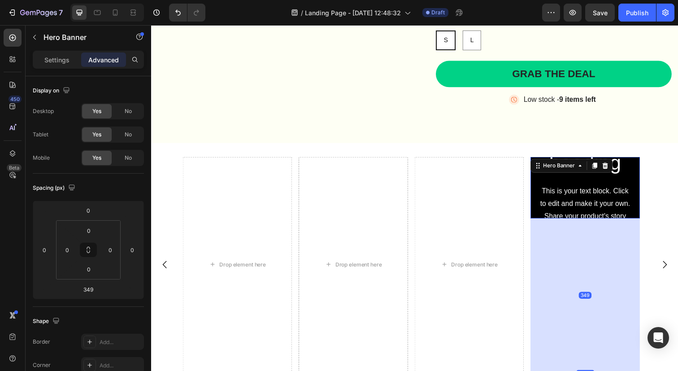
scroll to position [529, 0]
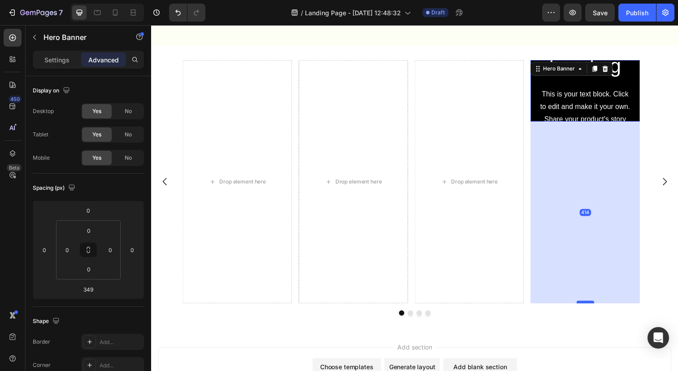
drag, startPoint x: 593, startPoint y: 279, endPoint x: 594, endPoint y: 308, distance: 29.2
click at [594, 308] on div at bounding box center [595, 307] width 18 height 3
type input "414"
click at [603, 96] on div "This is your text block. Click to edit and make it your own. Share your product…" at bounding box center [594, 121] width 97 height 66
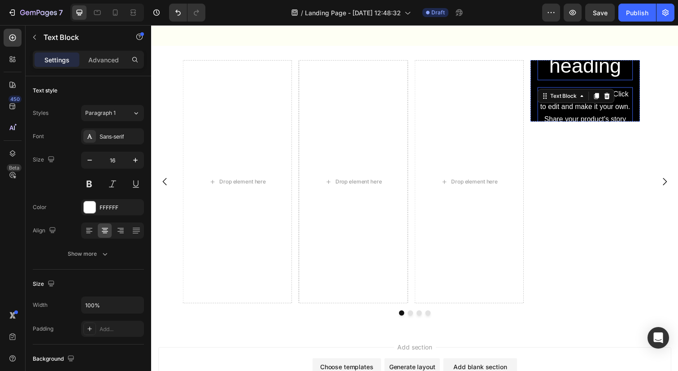
click at [627, 69] on h2 "Click here to edit heading" at bounding box center [594, 40] width 97 height 82
click at [617, 90] on div "This is your text block. Click to edit and make it your own. Share your product…" at bounding box center [594, 121] width 97 height 66
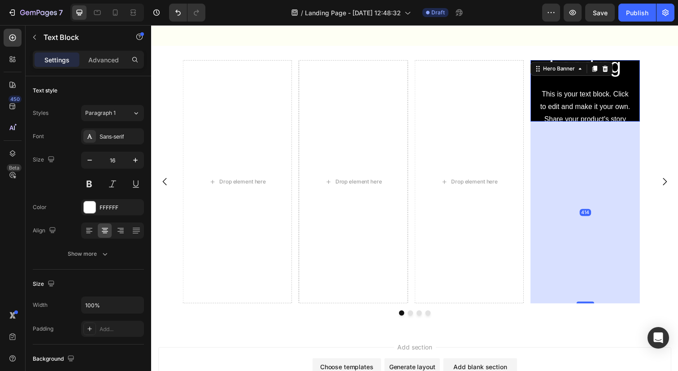
click at [553, 85] on div "Click here to edit heading Heading This is your text block. Click to edit and m…" at bounding box center [594, 92] width 97 height 187
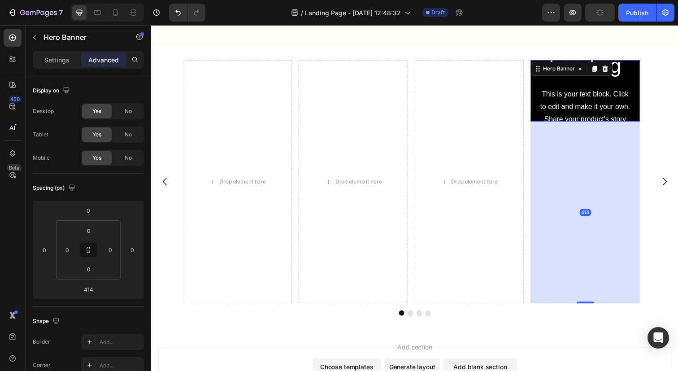
click at [548, 84] on div "Click here to edit heading Heading This is your text block. Click to edit and m…" at bounding box center [594, 92] width 97 height 187
click at [618, 68] on icon at bounding box center [614, 69] width 7 height 7
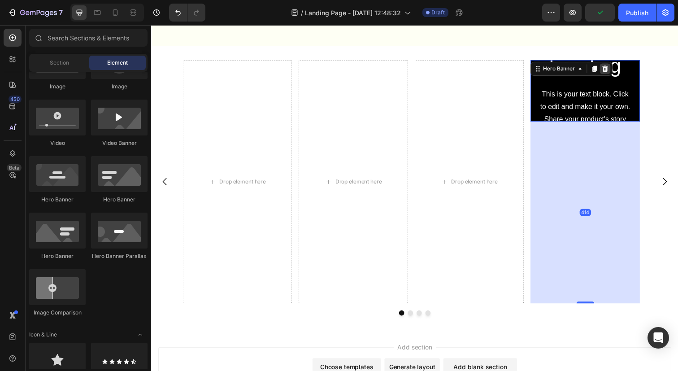
scroll to position [394, 0]
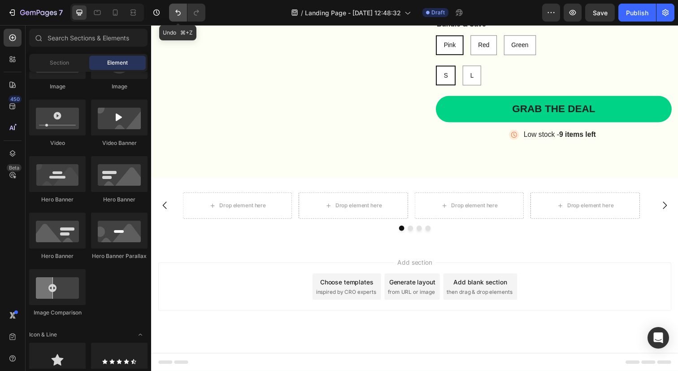
click at [173, 16] on button "Undo/Redo" at bounding box center [178, 13] width 18 height 18
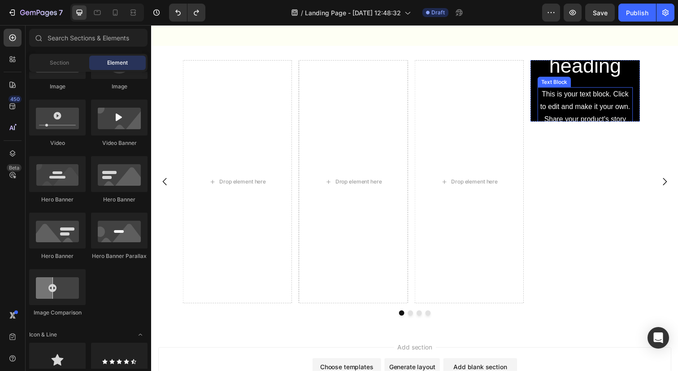
click at [596, 110] on div "This is your text block. Click to edit and make it your own. Share your product…" at bounding box center [594, 121] width 97 height 66
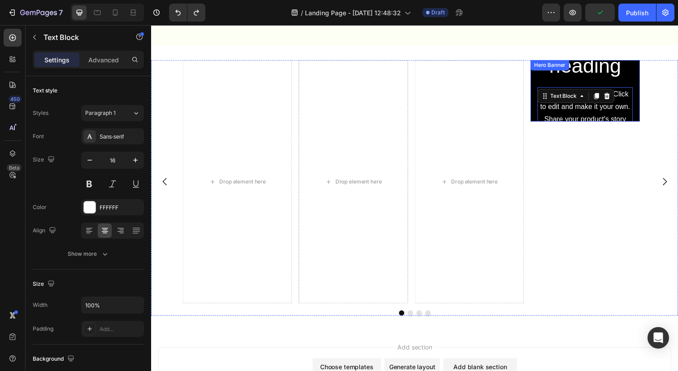
click at [580, 81] on div "Click here to edit heading Heading This is your text block. Click to edit and m…" at bounding box center [594, 92] width 97 height 187
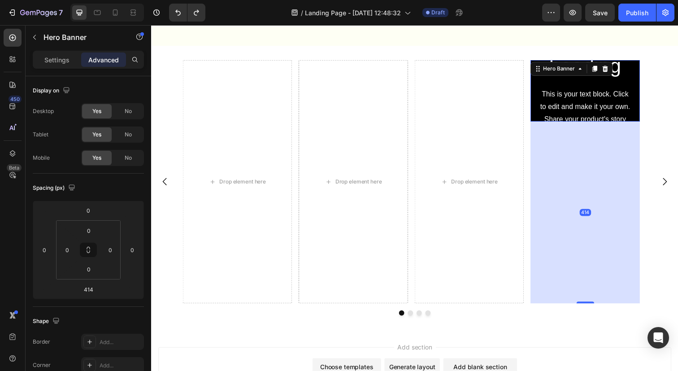
click at [547, 87] on div "Click here to edit heading Heading This is your text block. Click to edit and m…" at bounding box center [594, 92] width 97 height 187
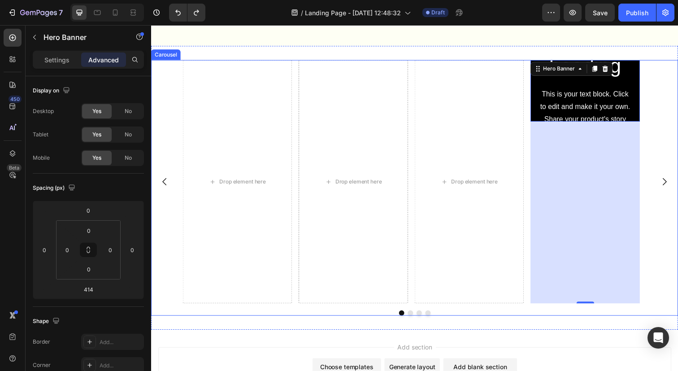
click at [659, 93] on div "Drop element here Drop element here Drop element here Click here to edit headin…" at bounding box center [420, 185] width 538 height 249
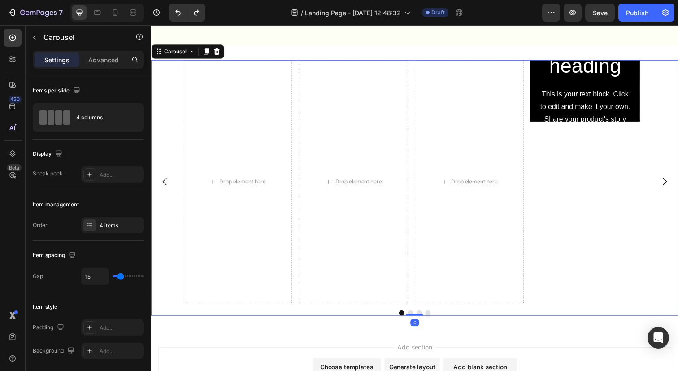
click at [624, 85] on div "Click here to edit heading Heading This is your text block. Click to edit and m…" at bounding box center [594, 92] width 97 height 187
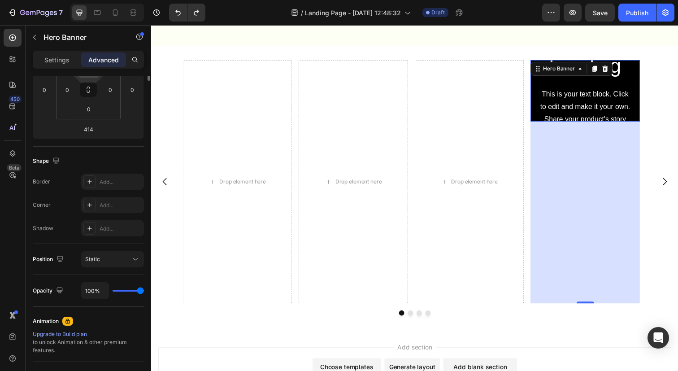
scroll to position [0, 0]
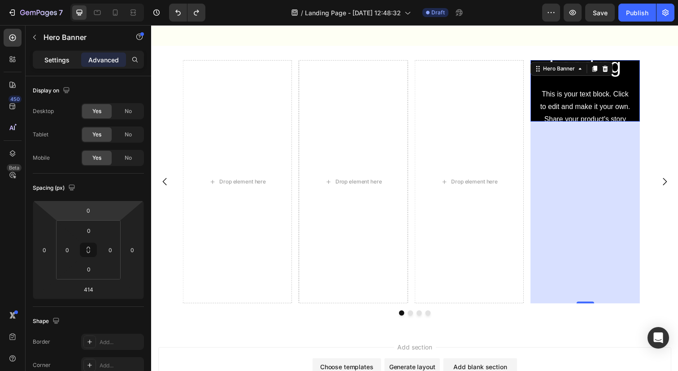
click at [64, 63] on p "Settings" at bounding box center [56, 59] width 25 height 9
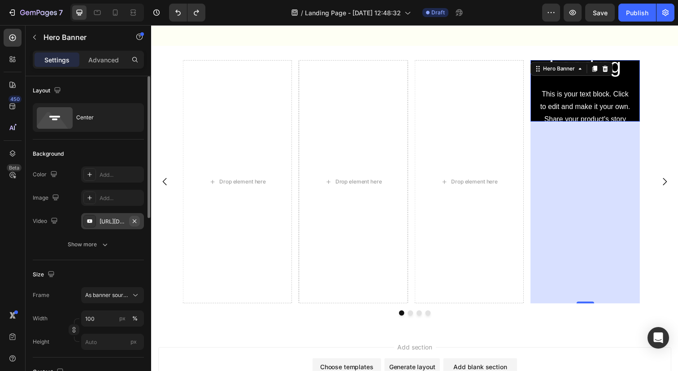
click at [133, 221] on icon "button" at bounding box center [134, 221] width 7 height 7
type input "Auto"
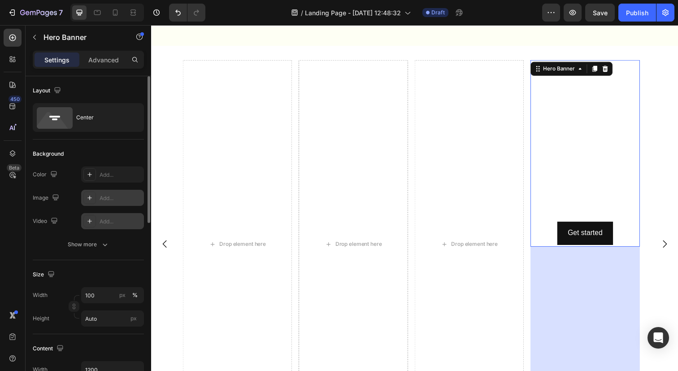
click at [101, 200] on div "Add..." at bounding box center [121, 198] width 42 height 8
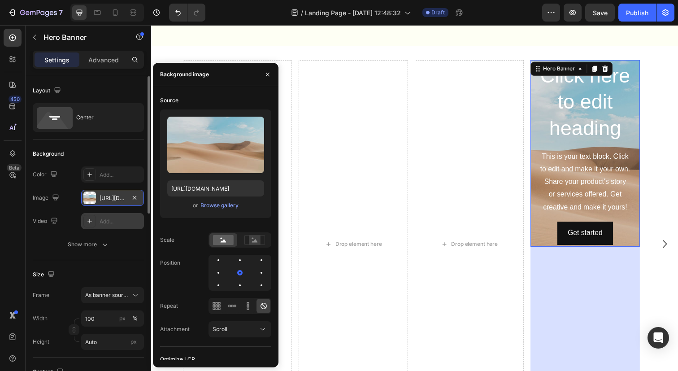
click at [101, 200] on div "[URL][DOMAIN_NAME]" at bounding box center [113, 198] width 26 height 8
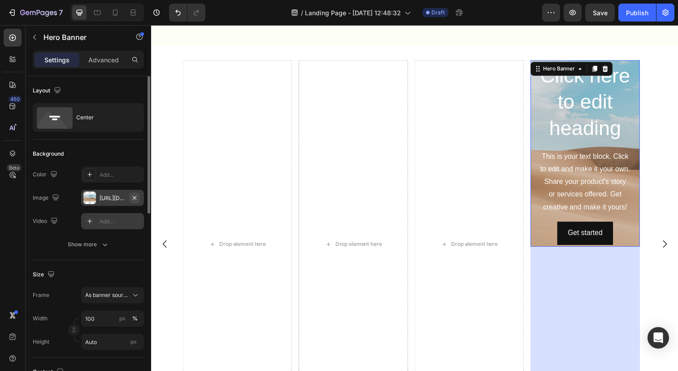
click at [131, 196] on icon "button" at bounding box center [134, 197] width 7 height 7
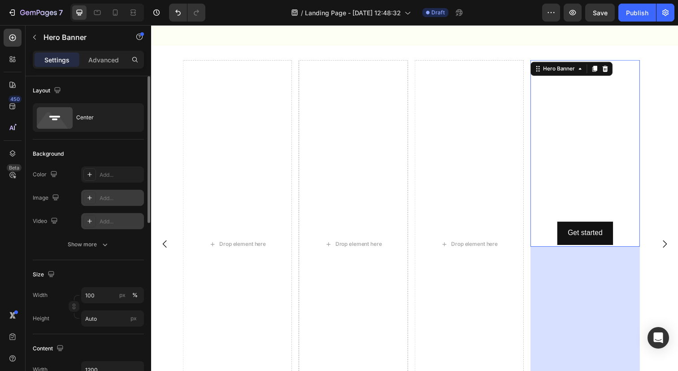
click at [88, 221] on icon at bounding box center [89, 221] width 4 height 4
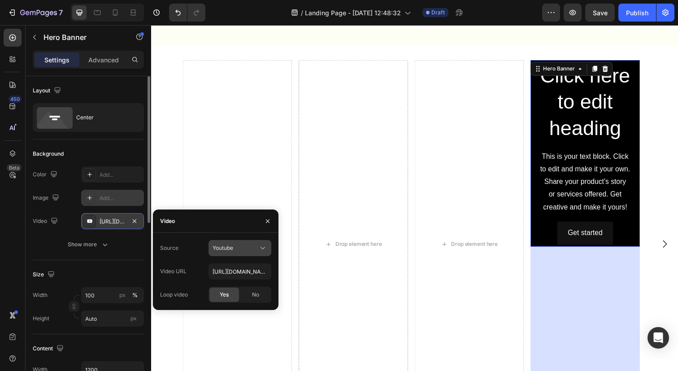
click at [261, 252] on icon at bounding box center [262, 248] width 9 height 9
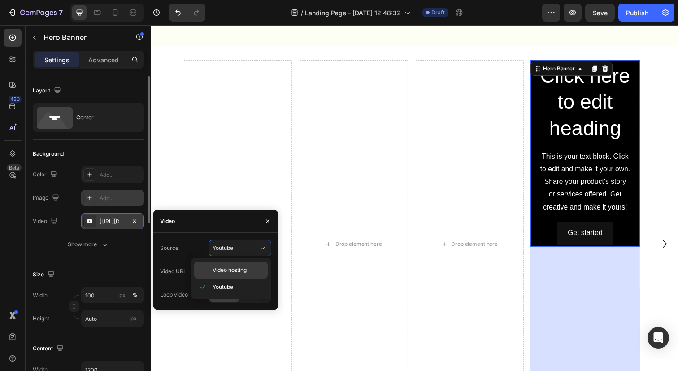
click at [237, 277] on div "Video hosting" at bounding box center [231, 270] width 74 height 17
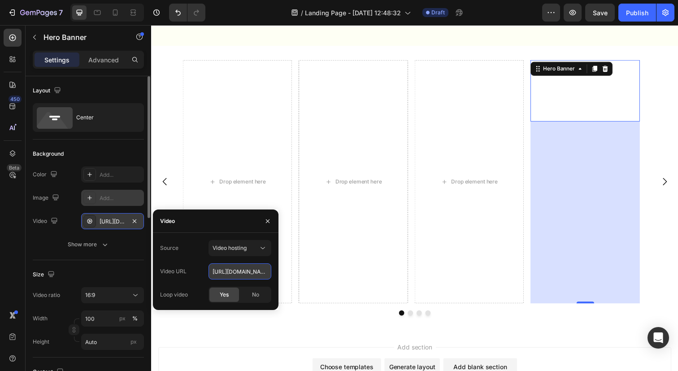
click at [242, 276] on input "[URL][DOMAIN_NAME]" at bounding box center [240, 271] width 63 height 16
click at [253, 298] on span "No" at bounding box center [255, 295] width 7 height 8
click at [225, 298] on span "Yes" at bounding box center [224, 295] width 9 height 8
click at [262, 268] on input "[URL][DOMAIN_NAME]" at bounding box center [240, 271] width 63 height 16
click at [250, 274] on input "[URL][DOMAIN_NAME]" at bounding box center [240, 271] width 63 height 16
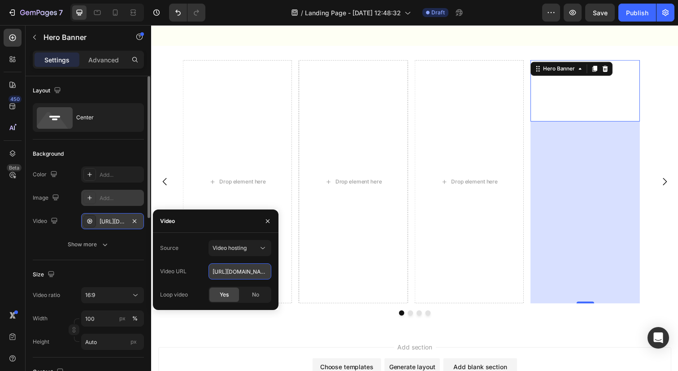
click at [250, 274] on input "[URL][DOMAIN_NAME]" at bounding box center [240, 271] width 63 height 16
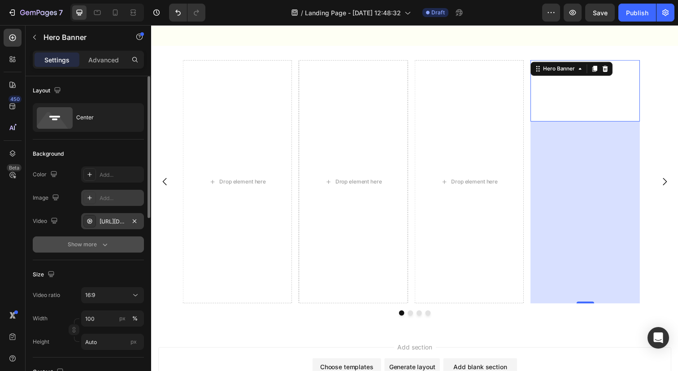
click at [100, 250] on button "Show more" at bounding box center [88, 244] width 111 height 16
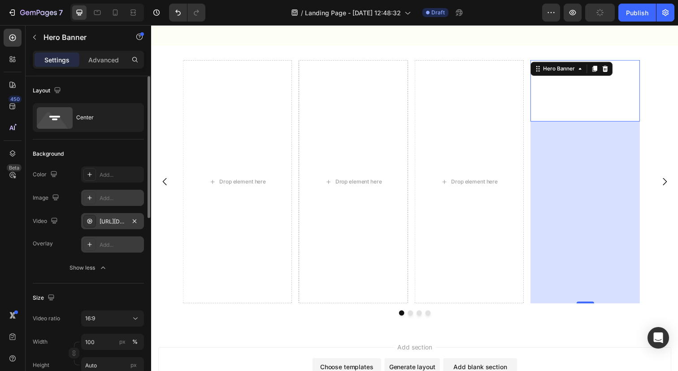
click at [104, 242] on div "Add..." at bounding box center [121, 245] width 42 height 8
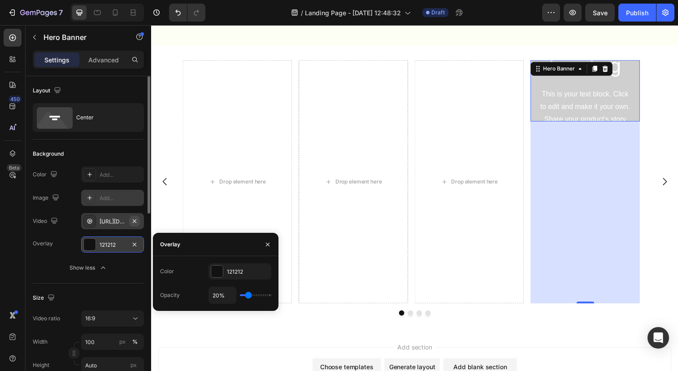
click at [132, 222] on icon "button" at bounding box center [134, 221] width 7 height 7
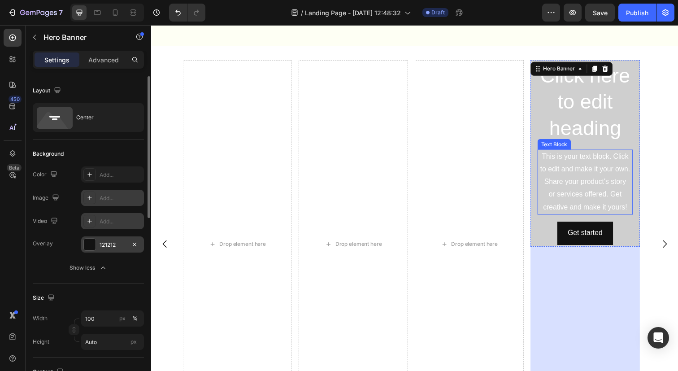
click at [567, 171] on div "This is your text block. Click to edit and make it your own. Share your product…" at bounding box center [594, 185] width 97 height 66
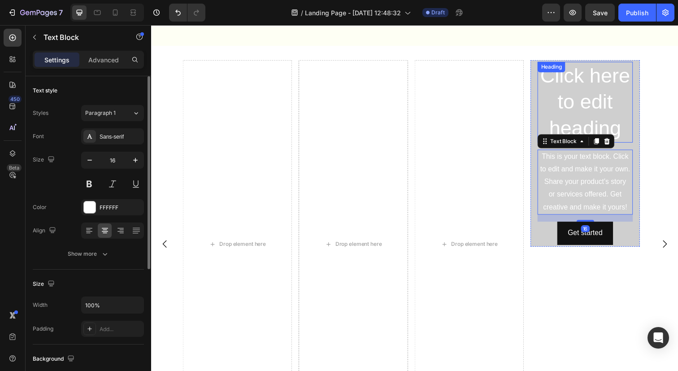
click at [583, 121] on h2 "Click here to edit heading" at bounding box center [594, 103] width 97 height 82
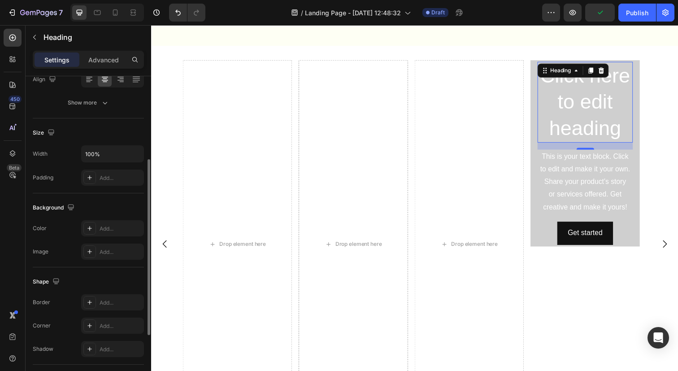
scroll to position [153, 0]
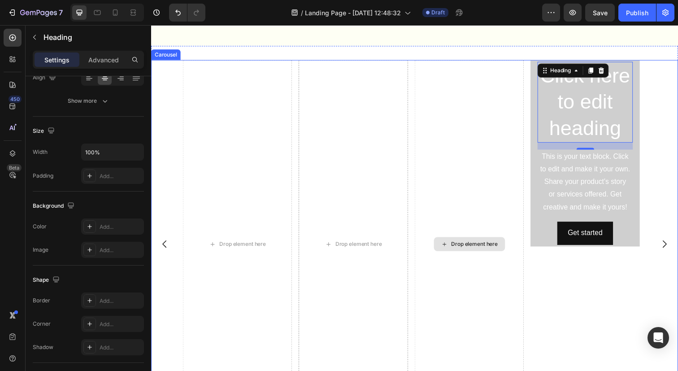
click at [490, 171] on div "Drop element here" at bounding box center [476, 249] width 112 height 376
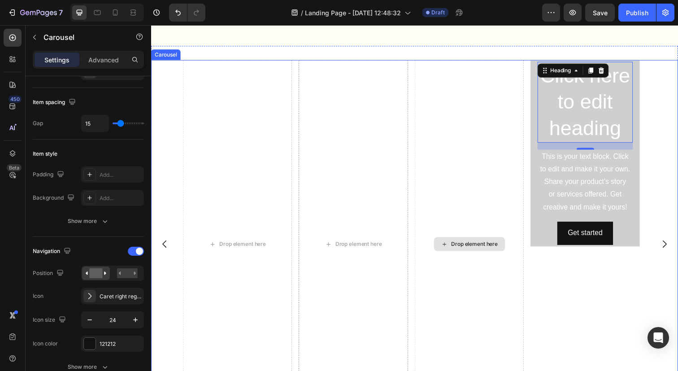
scroll to position [0, 0]
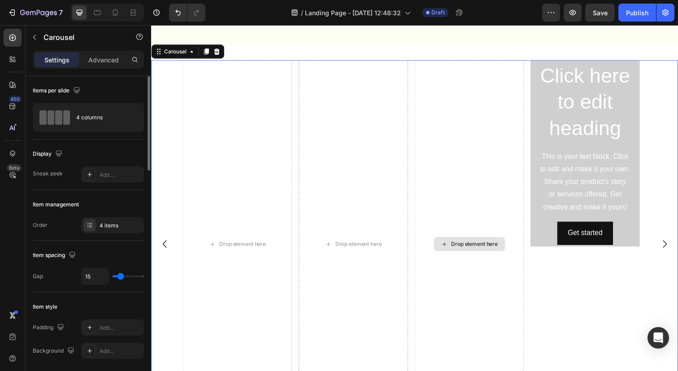
click at [483, 172] on div "Drop element here" at bounding box center [476, 249] width 112 height 376
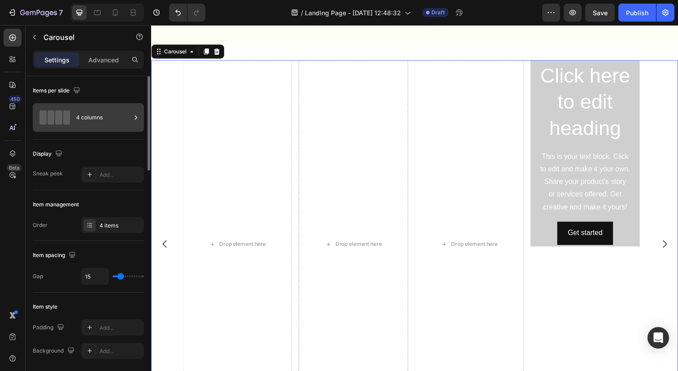
click at [91, 123] on div "4 columns" at bounding box center [103, 117] width 55 height 21
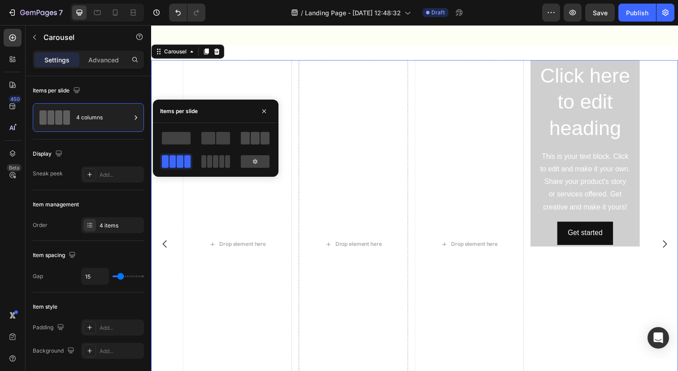
click at [259, 138] on span at bounding box center [255, 138] width 9 height 13
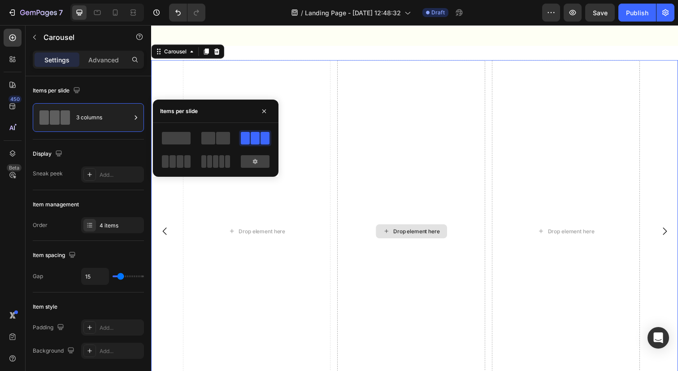
click at [421, 195] on div "Drop element here" at bounding box center [416, 235] width 151 height 349
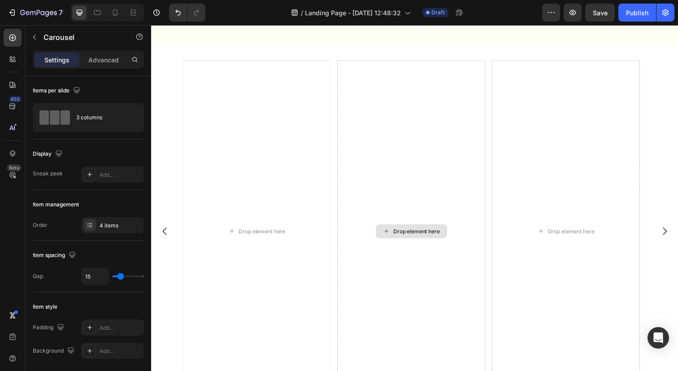
click at [406, 232] on div "Drop element here" at bounding box center [423, 235] width 48 height 7
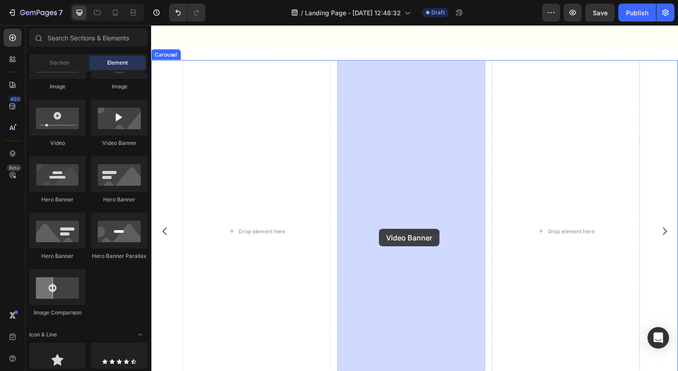
drag, startPoint x: 253, startPoint y: 151, endPoint x: 384, endPoint y: 233, distance: 154.2
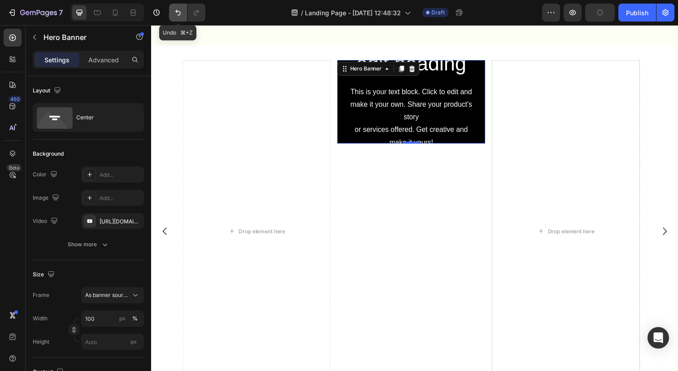
click at [177, 6] on button "Undo/Redo" at bounding box center [178, 13] width 18 height 18
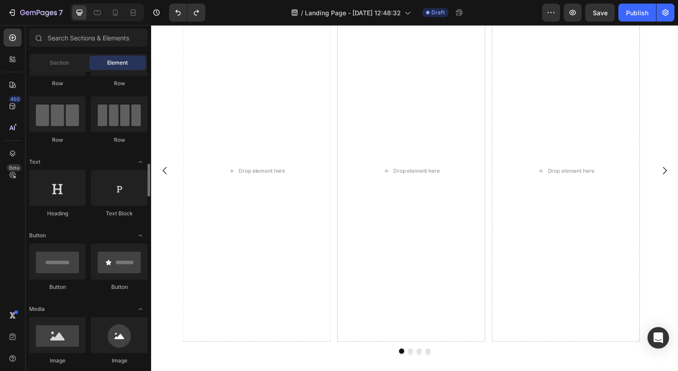
scroll to position [129, 0]
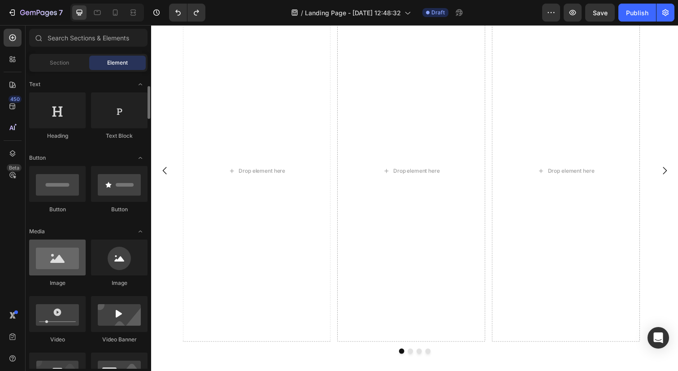
click at [74, 265] on div at bounding box center [57, 258] width 57 height 36
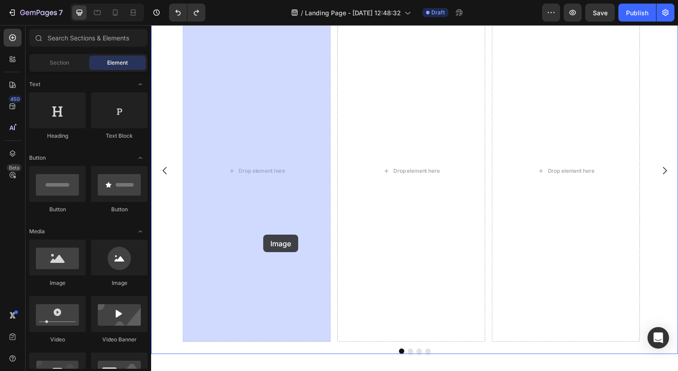
drag, startPoint x: 223, startPoint y: 280, endPoint x: 266, endPoint y: 239, distance: 59.0
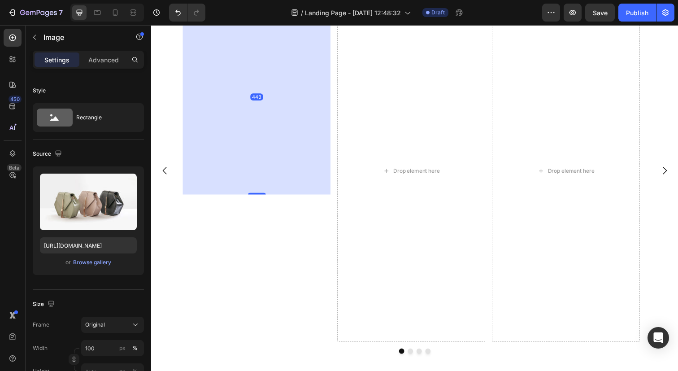
drag, startPoint x: 257, startPoint y: 111, endPoint x: 237, endPoint y: 310, distance: 200.2
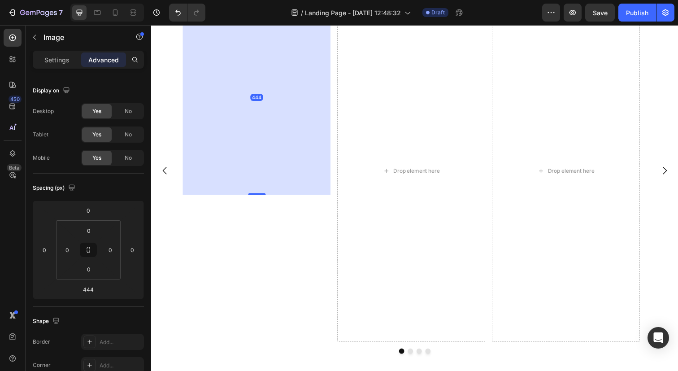
click at [260, 198] on div "444" at bounding box center [258, 98] width 151 height 199
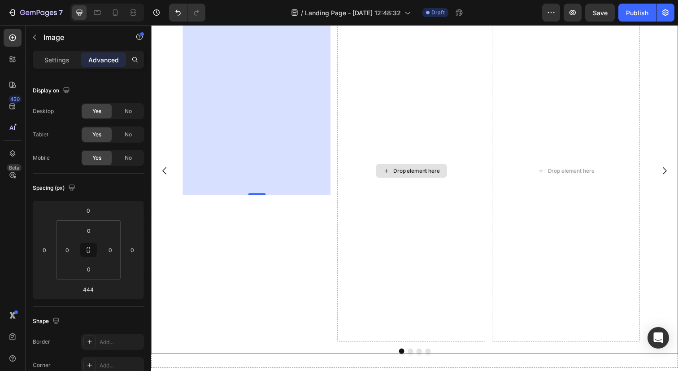
click at [386, 170] on div "Drop element here" at bounding box center [417, 173] width 73 height 14
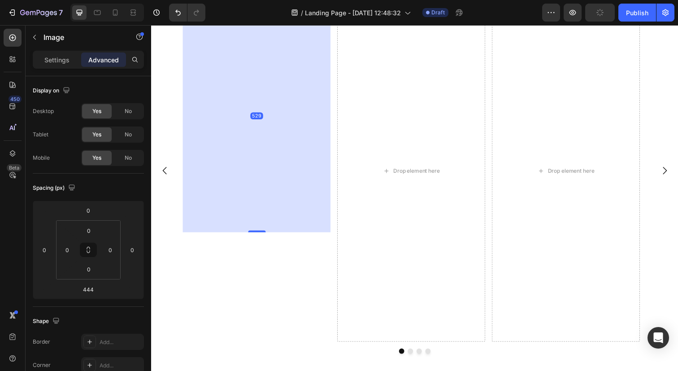
scroll to position [592, 0]
drag, startPoint x: 260, startPoint y: 310, endPoint x: 249, endPoint y: 349, distance: 40.1
click at [249, 349] on div "Image 530 Drop element here Drop element here Click here to edit heading Headin…" at bounding box center [420, 179] width 538 height 362
type input "530"
click at [255, 236] on div "530" at bounding box center [258, 117] width 151 height 238
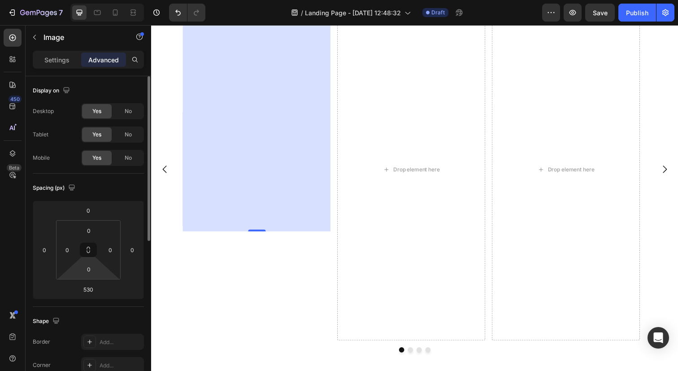
click at [87, 0] on html "7 / Landing Page - [DATE] 12:48:32 Draft Preview Save Publish 450 Beta Sections…" at bounding box center [339, 0] width 678 height 0
click at [88, 274] on input "0" at bounding box center [89, 268] width 18 height 13
click at [72, 0] on html "7 / Landing Page - [DATE] 12:48:32 Draft Preview Save Publish 450 Beta Sections…" at bounding box center [339, 0] width 678 height 0
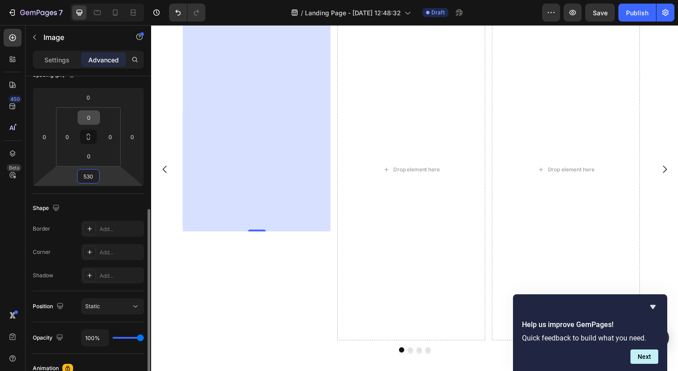
scroll to position [162, 0]
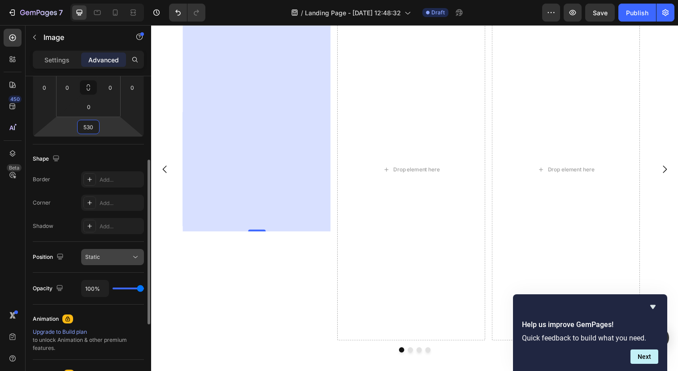
click at [109, 257] on div "Static" at bounding box center [108, 257] width 46 height 8
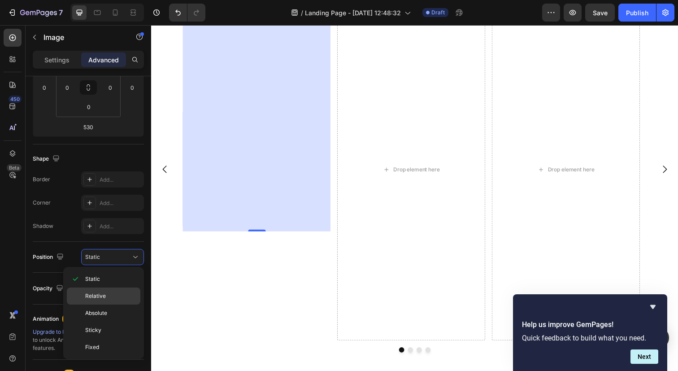
click at [100, 300] on span "Relative" at bounding box center [95, 296] width 21 height 8
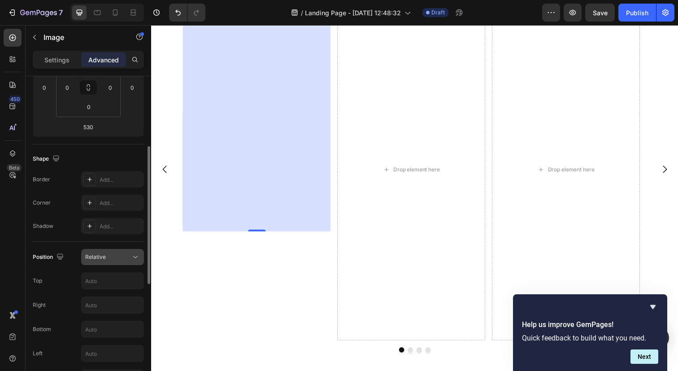
click at [116, 261] on div "Relative" at bounding box center [112, 257] width 55 height 9
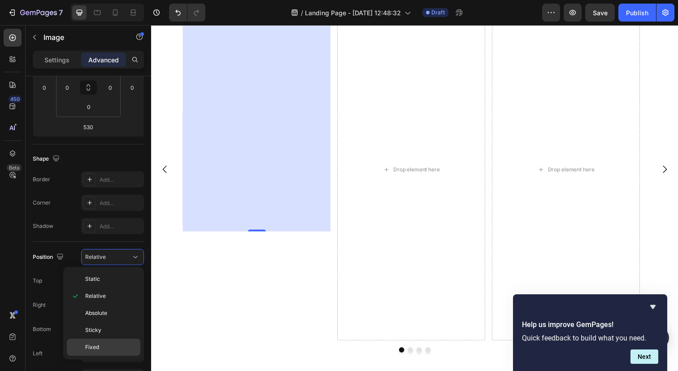
click at [94, 344] on span "Fixed" at bounding box center [92, 347] width 14 height 8
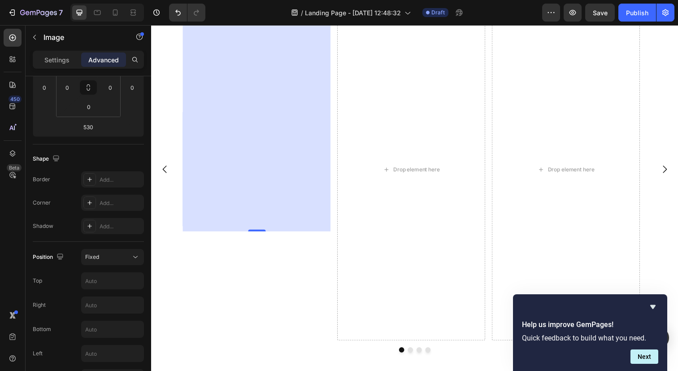
scroll to position [591, 0]
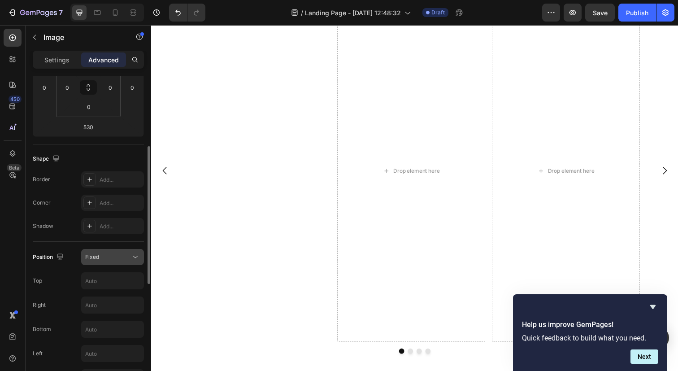
click at [123, 263] on button "Fixed" at bounding box center [112, 257] width 63 height 16
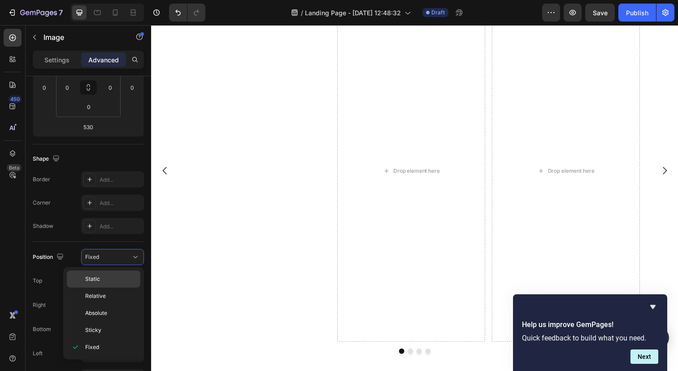
click at [110, 279] on p "Static" at bounding box center [110, 279] width 51 height 8
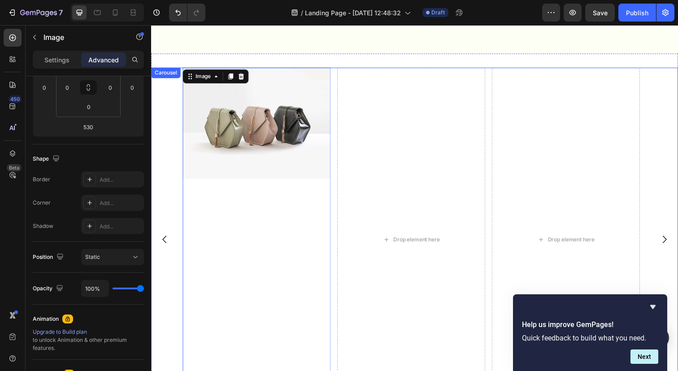
scroll to position [520, 0]
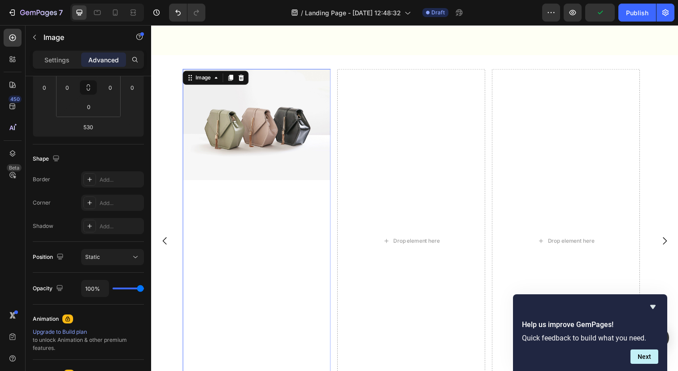
click at [308, 170] on img at bounding box center [258, 127] width 151 height 114
click at [293, 170] on img at bounding box center [258, 127] width 151 height 114
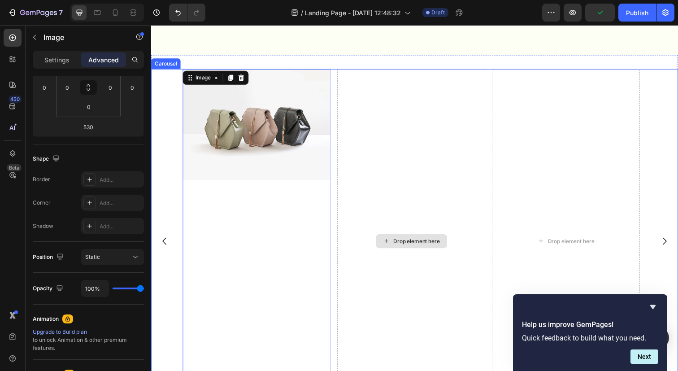
click at [393, 205] on div "Drop element here" at bounding box center [416, 245] width 151 height 351
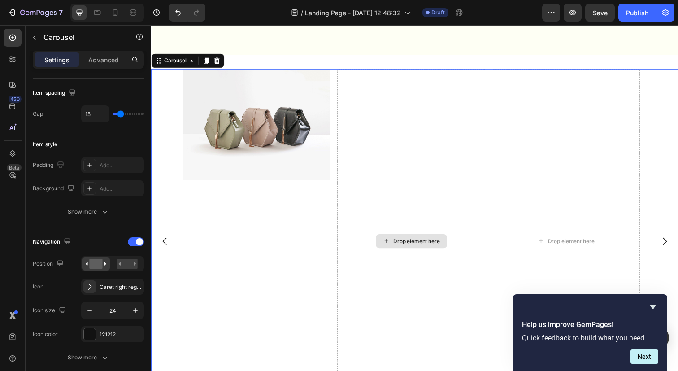
scroll to position [0, 0]
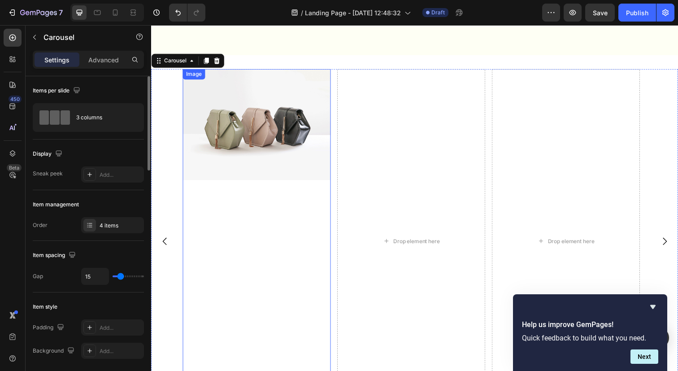
click at [271, 159] on img at bounding box center [258, 127] width 151 height 114
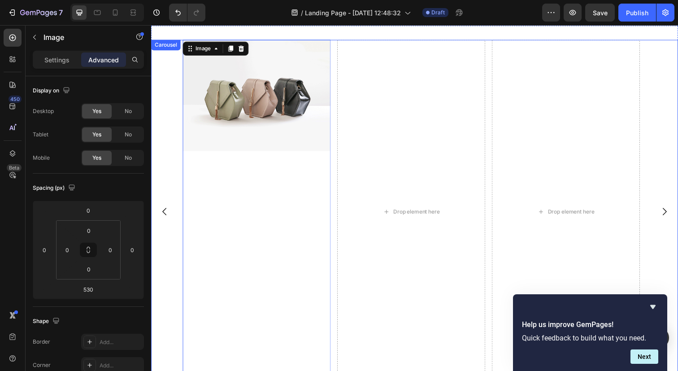
scroll to position [541, 0]
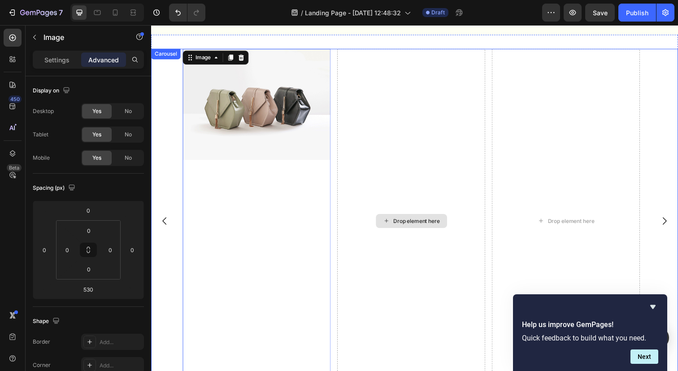
click at [400, 222] on div "Drop element here" at bounding box center [423, 225] width 48 height 7
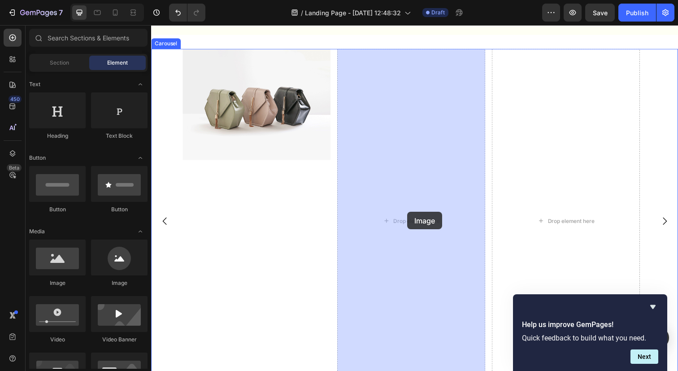
drag, startPoint x: 269, startPoint y: 284, endPoint x: 413, endPoint y: 216, distance: 159.3
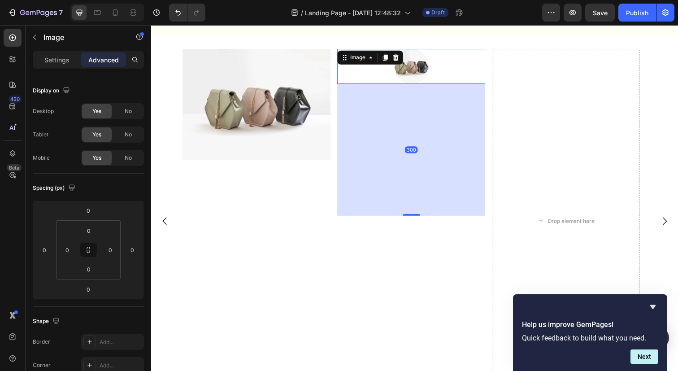
drag, startPoint x: 414, startPoint y: 85, endPoint x: 425, endPoint y: 219, distance: 135.1
click at [425, 219] on div at bounding box center [417, 219] width 18 height 2
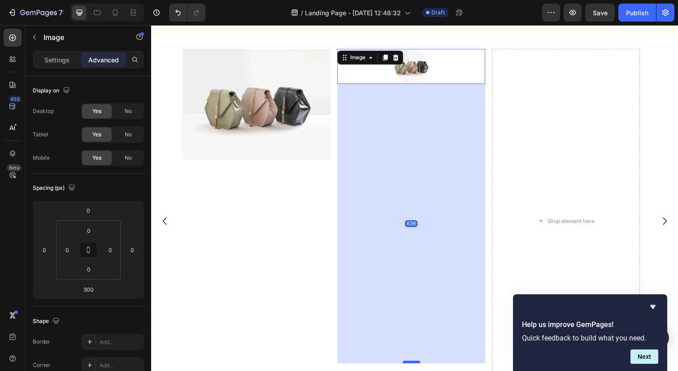
drag, startPoint x: 424, startPoint y: 219, endPoint x: 416, endPoint y: 362, distance: 142.9
click at [416, 368] on div at bounding box center [417, 369] width 18 height 3
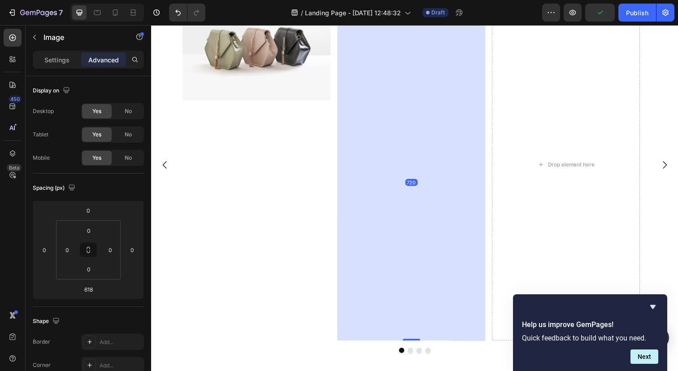
scroll to position [602, 0]
drag, startPoint x: 417, startPoint y: 304, endPoint x: 417, endPoint y: 349, distance: 45.3
click at [417, 349] on div "Image Image 719 Drop element here Click here to edit heading Heading This is yo…" at bounding box center [420, 173] width 538 height 371
type input "719"
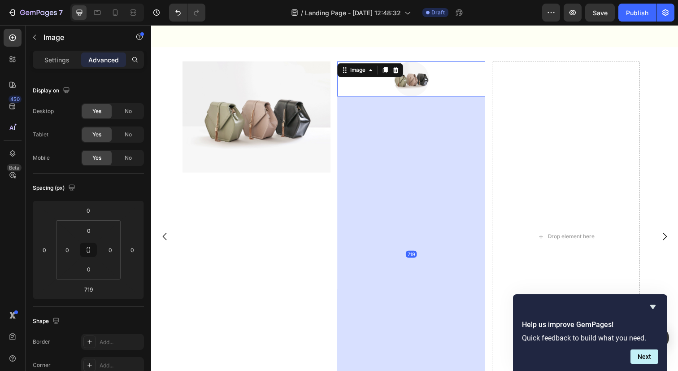
scroll to position [526, 0]
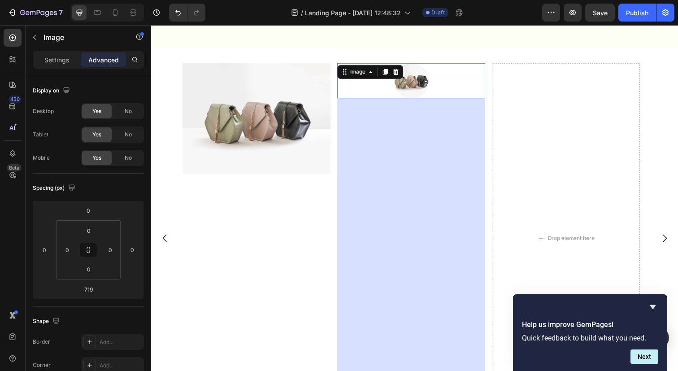
click at [435, 90] on div at bounding box center [416, 82] width 151 height 36
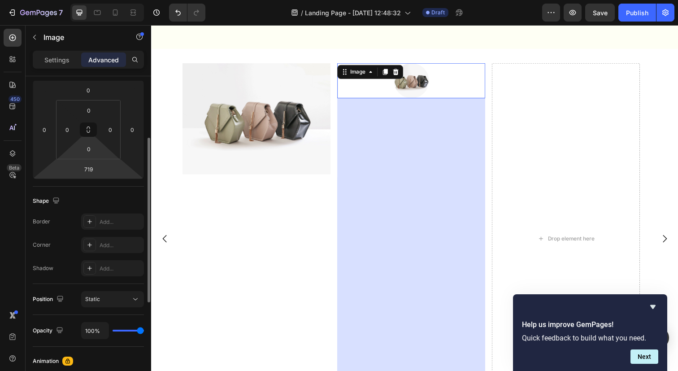
scroll to position [135, 0]
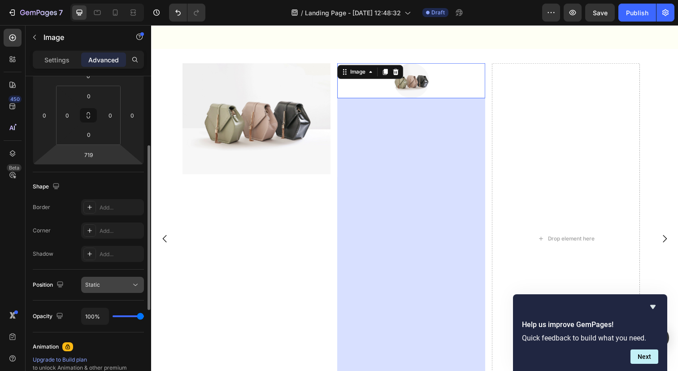
click at [95, 280] on button "Static" at bounding box center [112, 285] width 63 height 16
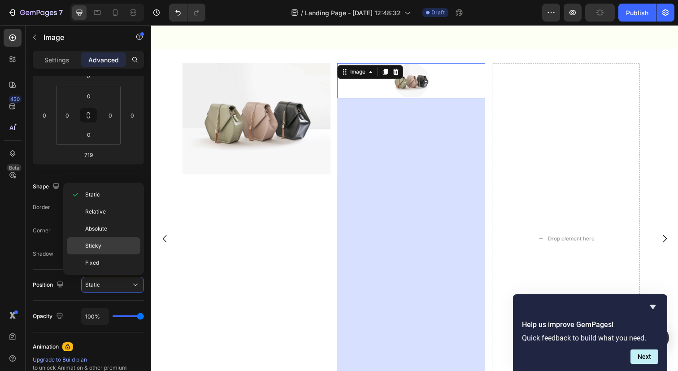
click at [99, 249] on span "Sticky" at bounding box center [93, 246] width 16 height 8
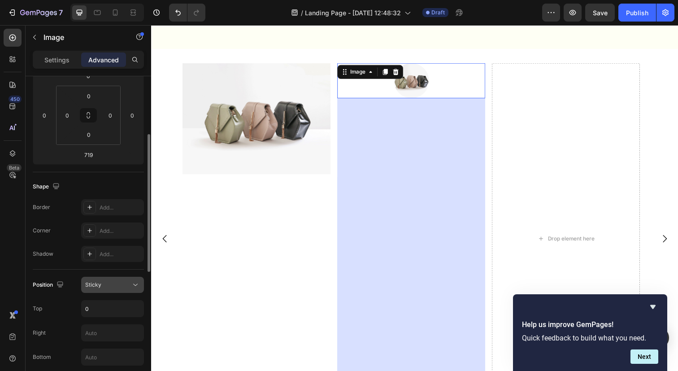
click at [107, 288] on div "Sticky" at bounding box center [108, 285] width 46 height 8
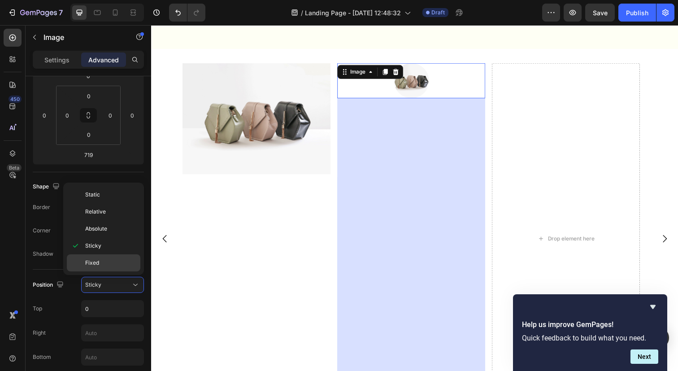
click at [105, 262] on p "Fixed" at bounding box center [110, 263] width 51 height 8
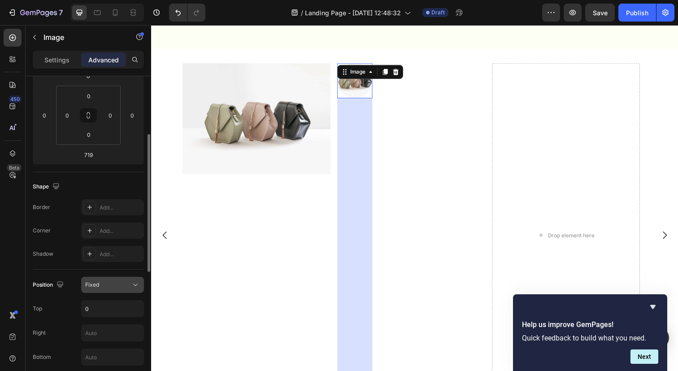
click at [105, 284] on div "Fixed" at bounding box center [108, 285] width 46 height 8
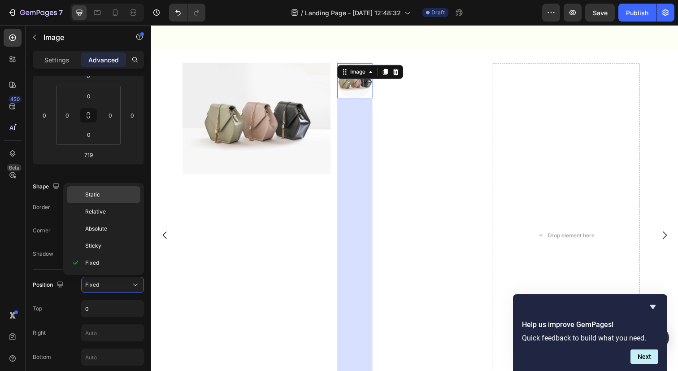
click at [110, 197] on p "Static" at bounding box center [110, 195] width 51 height 8
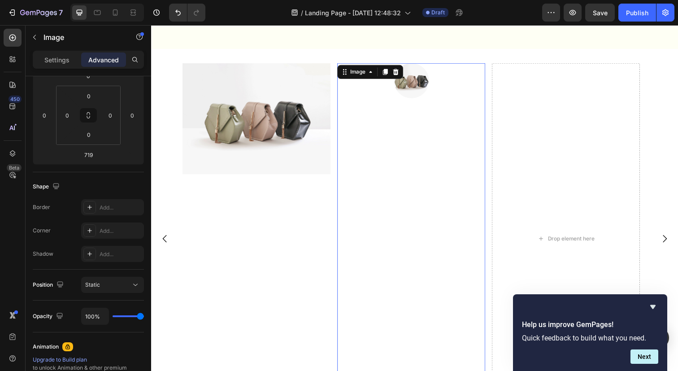
click at [421, 83] on img at bounding box center [417, 82] width 36 height 36
click at [117, 287] on div "Static" at bounding box center [108, 285] width 46 height 8
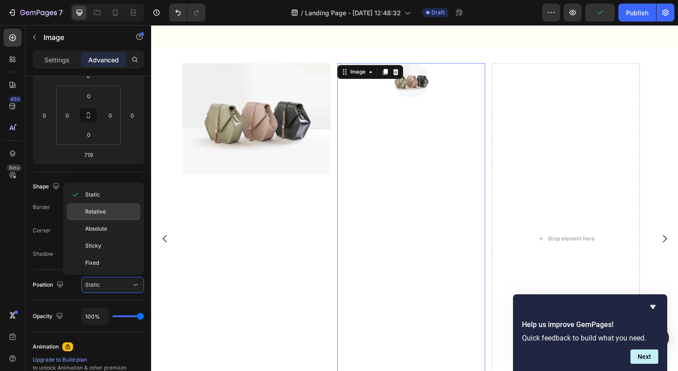
click at [107, 205] on div "Relative" at bounding box center [104, 211] width 74 height 17
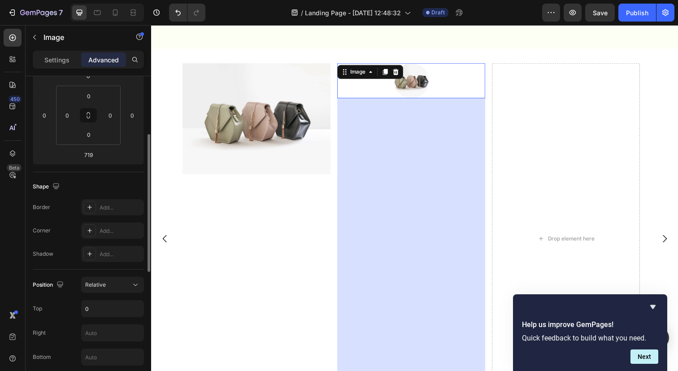
click at [106, 293] on div "Position Relative Top 0 Right Bottom Left Z-Index" at bounding box center [88, 345] width 111 height 136
click at [107, 287] on div "Relative" at bounding box center [108, 285] width 46 height 8
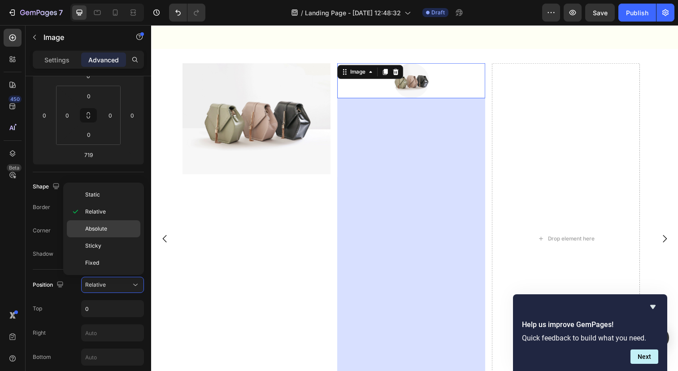
click at [107, 230] on span "Absolute" at bounding box center [96, 229] width 22 height 8
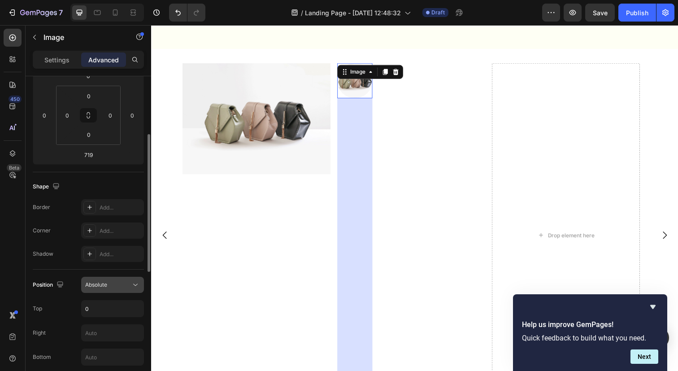
click at [121, 289] on div "Absolute" at bounding box center [112, 284] width 55 height 9
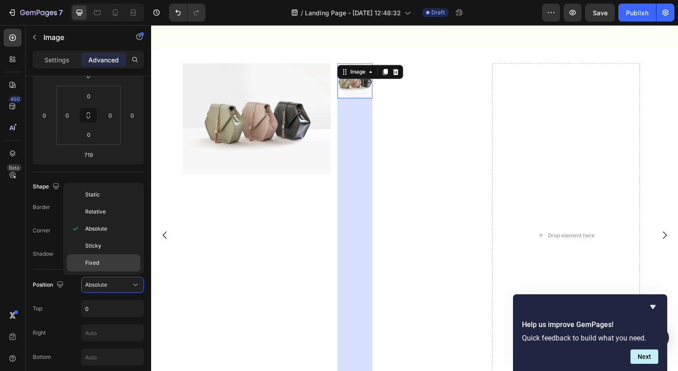
click at [97, 257] on div "Fixed" at bounding box center [104, 262] width 74 height 17
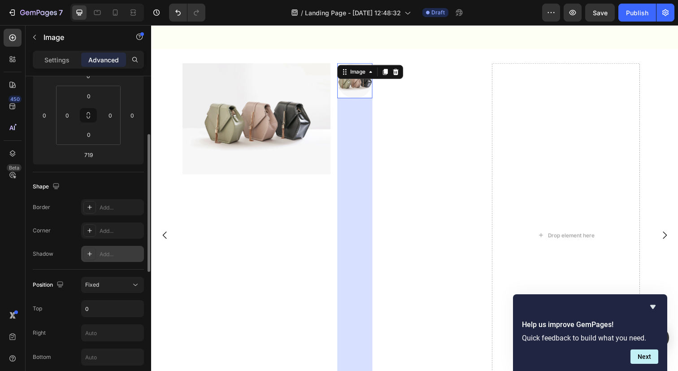
click at [100, 257] on div "Add..." at bounding box center [121, 254] width 42 height 8
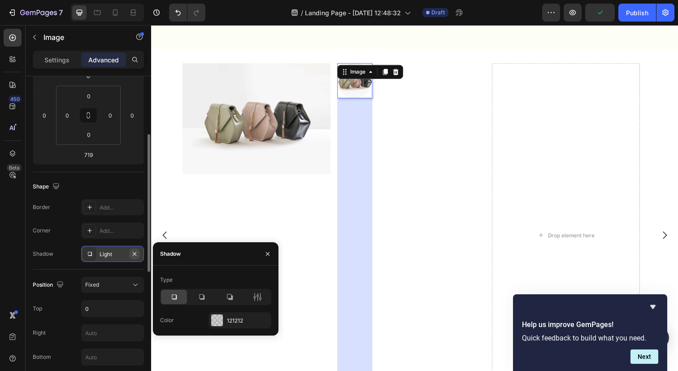
click at [136, 252] on icon "button" at bounding box center [135, 254] width 4 height 4
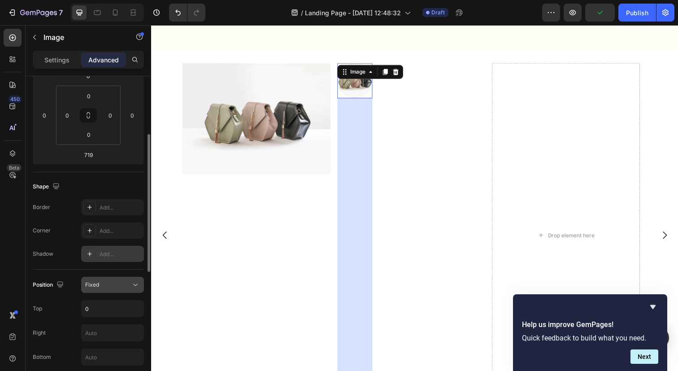
click at [135, 288] on icon at bounding box center [135, 284] width 9 height 9
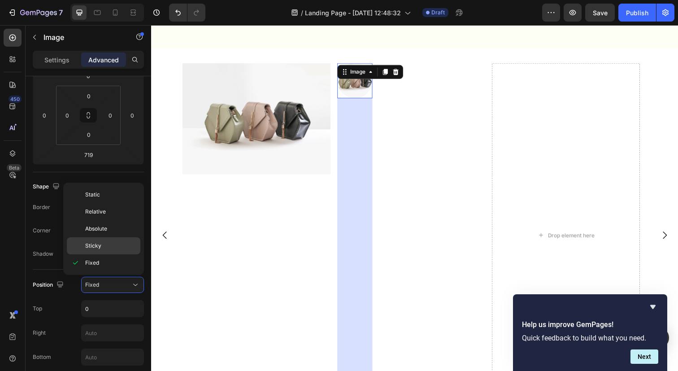
click at [117, 248] on p "Sticky" at bounding box center [110, 246] width 51 height 8
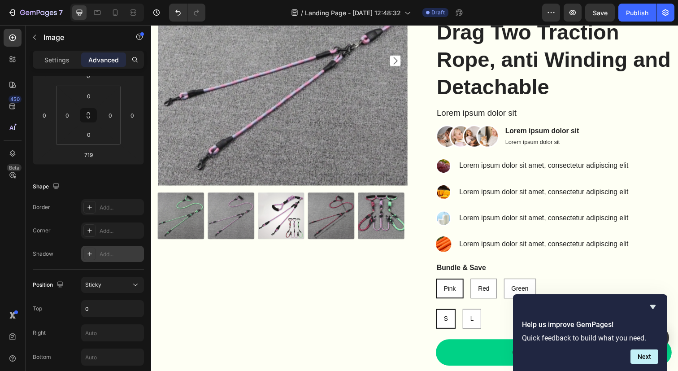
scroll to position [0, 0]
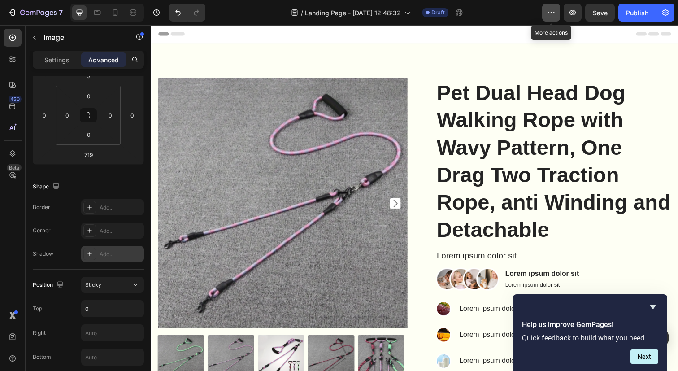
click at [559, 9] on button "button" at bounding box center [551, 13] width 18 height 18
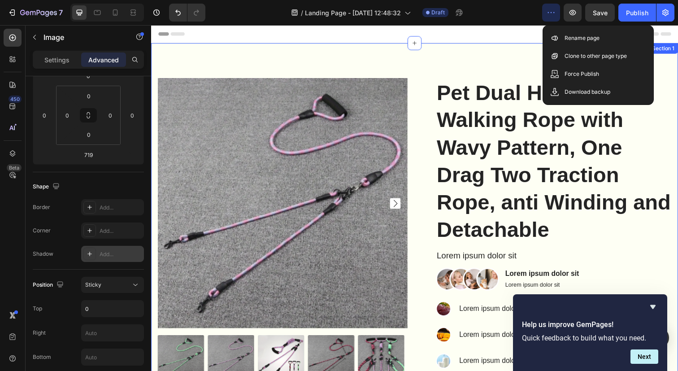
click at [496, 67] on div "Product Images Pet Dual Head Dog Walking Rope with Wavy Pattern, One Drag Two T…" at bounding box center [420, 310] width 538 height 532
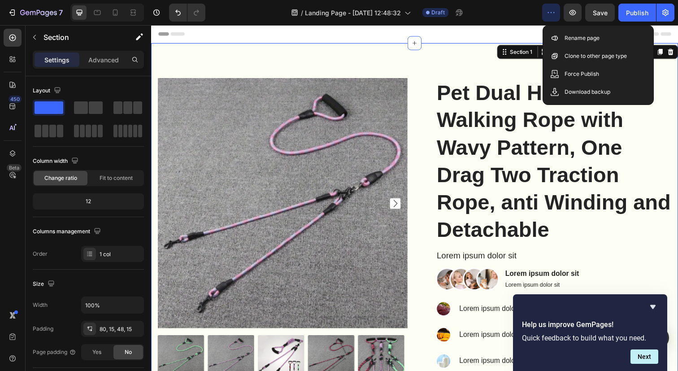
click at [546, 17] on button "button" at bounding box center [551, 13] width 18 height 18
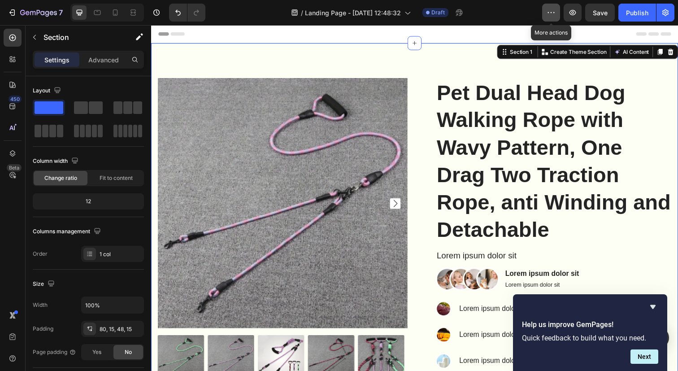
click at [549, 18] on button "button" at bounding box center [551, 13] width 18 height 18
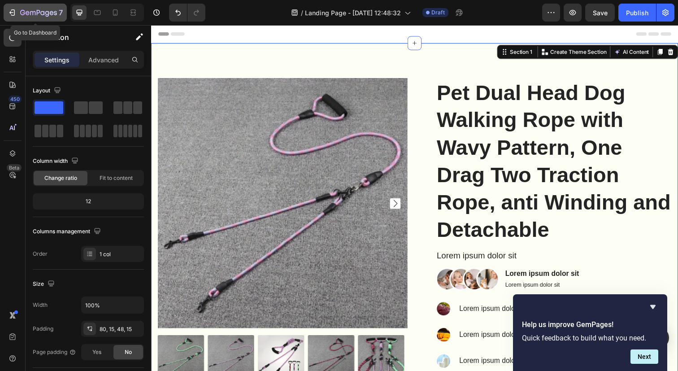
click at [30, 10] on icon "button" at bounding box center [38, 13] width 37 height 8
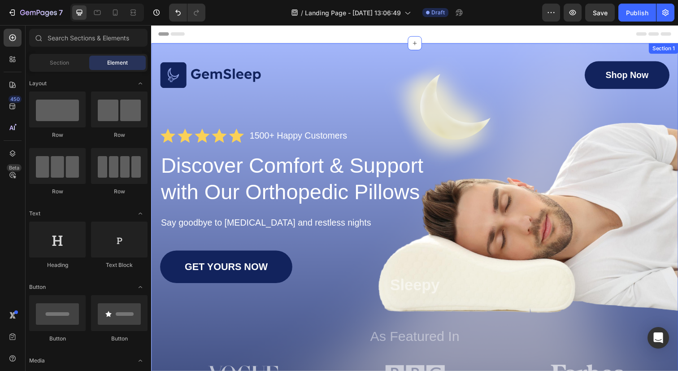
click at [391, 51] on div "Image Shop Now Button Row Icon Icon Icon Icon Icon Icon List 1500+ Happy Custom…" at bounding box center [420, 235] width 538 height 383
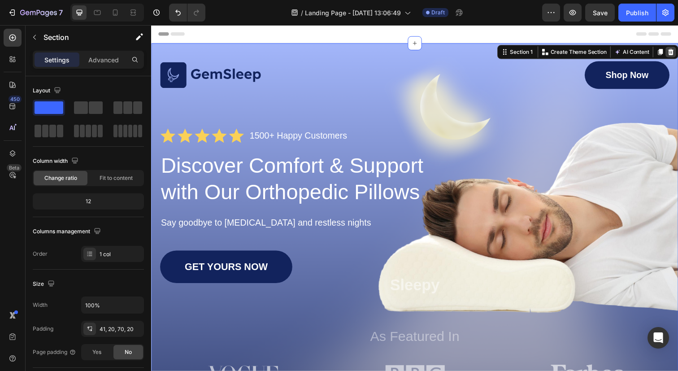
click at [678, 55] on icon at bounding box center [682, 52] width 6 height 6
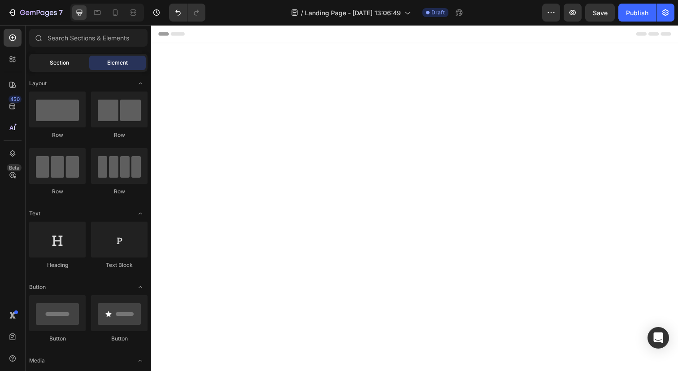
click at [72, 65] on div "Section" at bounding box center [59, 63] width 57 height 14
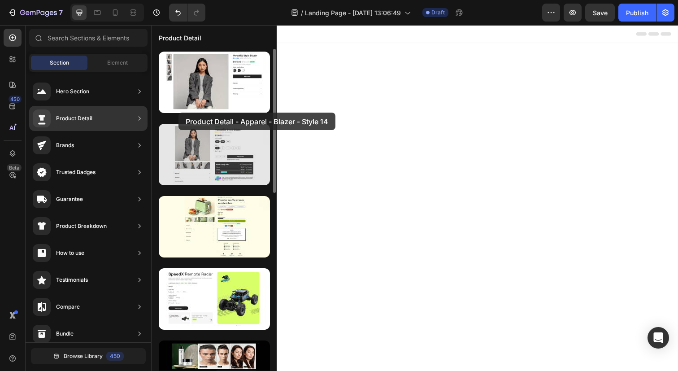
drag, startPoint x: 178, startPoint y: 96, endPoint x: 189, endPoint y: 141, distance: 46.8
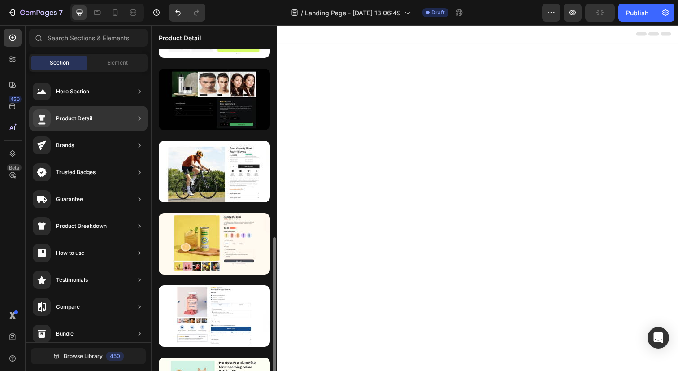
scroll to position [318, 0]
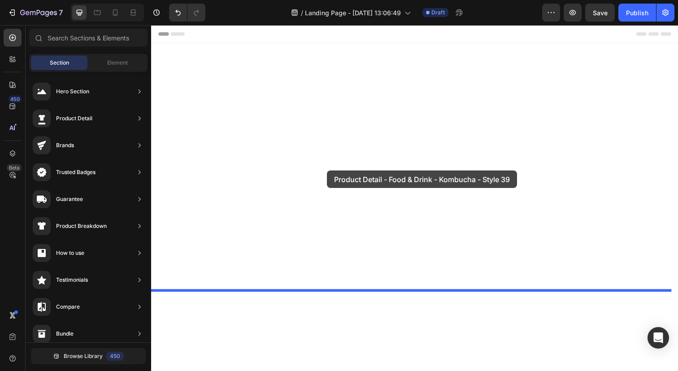
drag, startPoint x: 351, startPoint y: 228, endPoint x: 331, endPoint y: 172, distance: 59.8
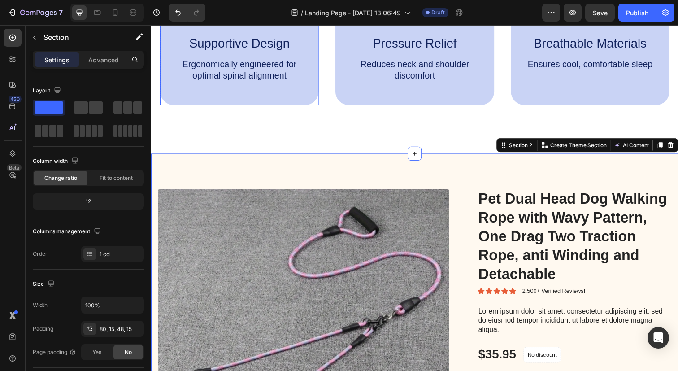
scroll to position [141, 0]
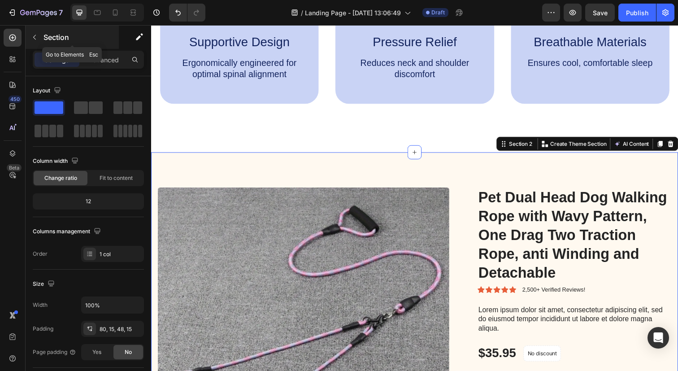
click at [33, 39] on icon "button" at bounding box center [34, 37] width 7 height 7
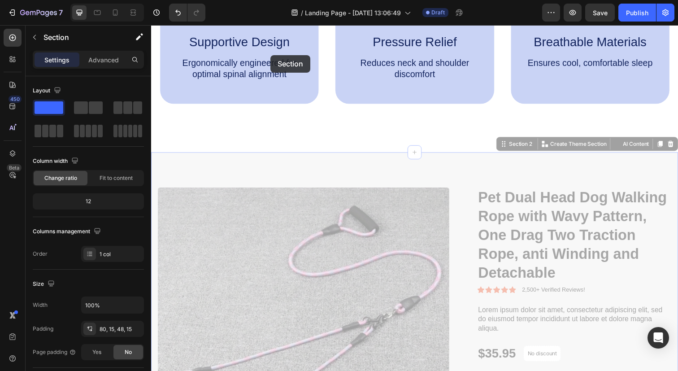
scroll to position [0, 0]
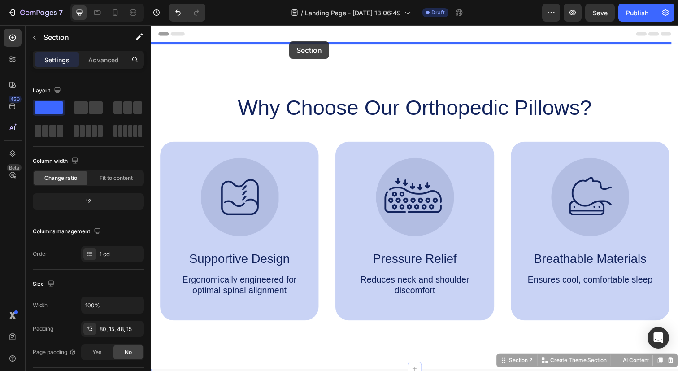
drag, startPoint x: 403, startPoint y: 255, endPoint x: 293, endPoint y: 40, distance: 241.4
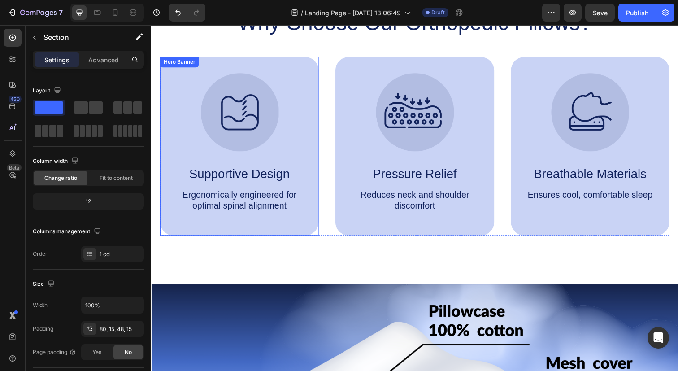
scroll to position [524, 0]
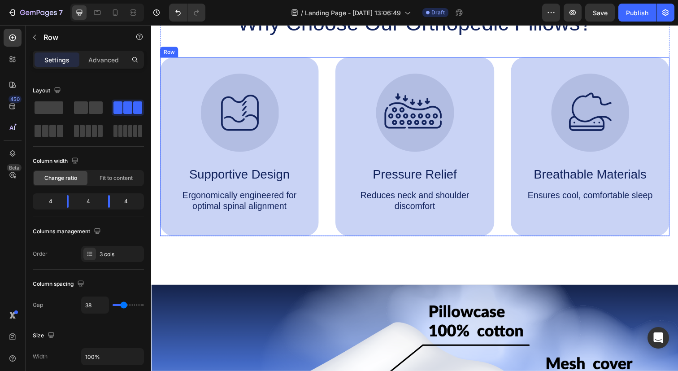
click at [327, 156] on div "Image Supportive Design Text Block Ergonomically engineered for optimal spinal …" at bounding box center [420, 149] width 520 height 183
click at [268, 150] on img at bounding box center [241, 114] width 80 height 80
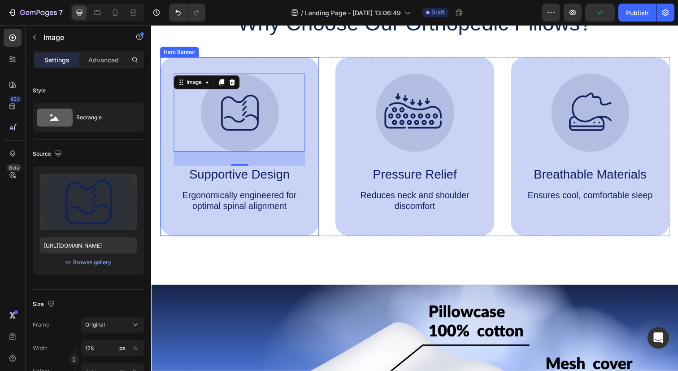
click at [295, 190] on div "Image 32 Supportive Design Text Block Ergonomically engineered for optimal spin…" at bounding box center [241, 145] width 134 height 142
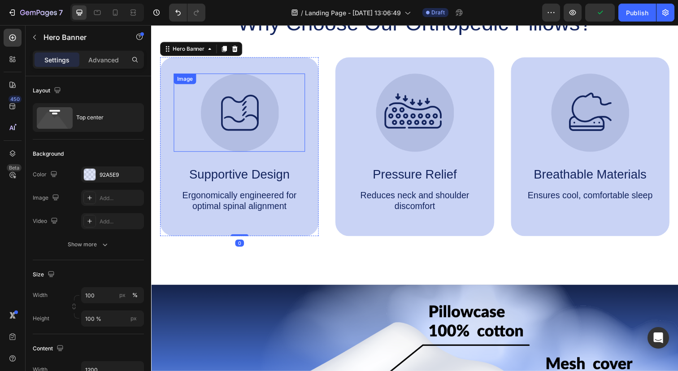
click at [276, 138] on img at bounding box center [241, 114] width 80 height 80
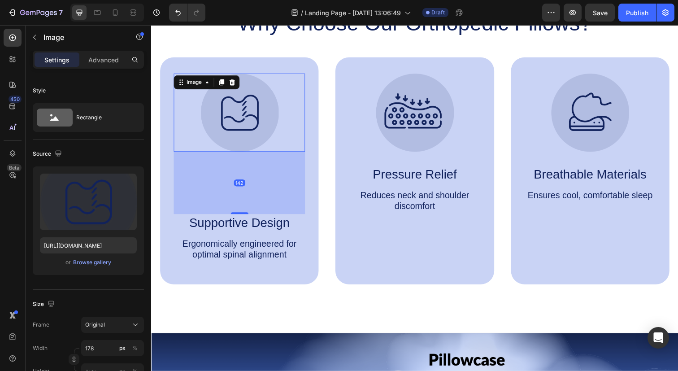
drag, startPoint x: 240, startPoint y: 169, endPoint x: 239, endPoint y: 218, distance: 49.4
click at [239, 218] on div "Image 142 Supportive Design Text Block Ergonomically engineered for optimal spi…" at bounding box center [241, 170] width 134 height 192
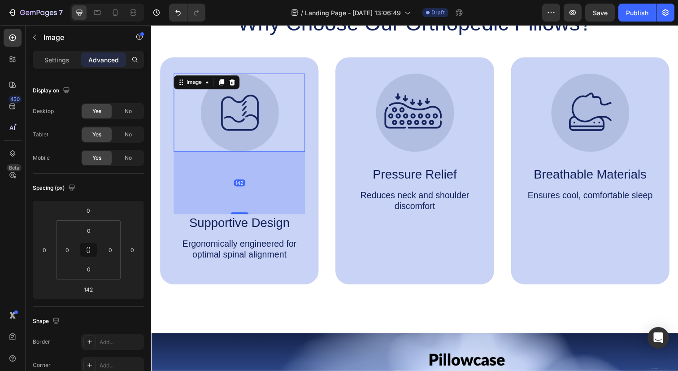
click at [236, 147] on img at bounding box center [241, 114] width 80 height 80
click at [178, 15] on icon "Undo/Redo" at bounding box center [177, 13] width 5 height 6
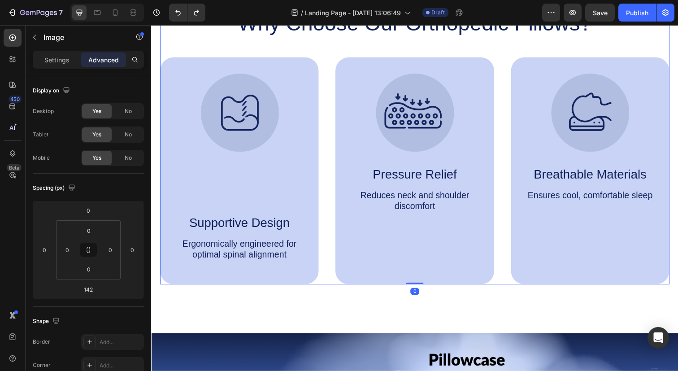
click at [205, 48] on div "Why Choose Our Orthopedic Pillows? Heading Image Supportive Design Text Block E…" at bounding box center [420, 149] width 520 height 281
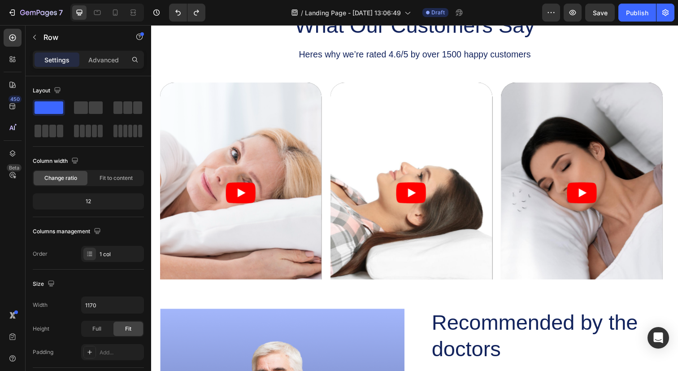
scroll to position [1232, 0]
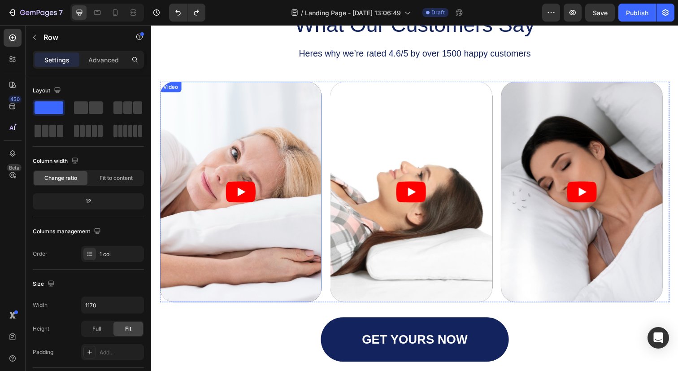
click at [271, 91] on article at bounding box center [242, 195] width 165 height 225
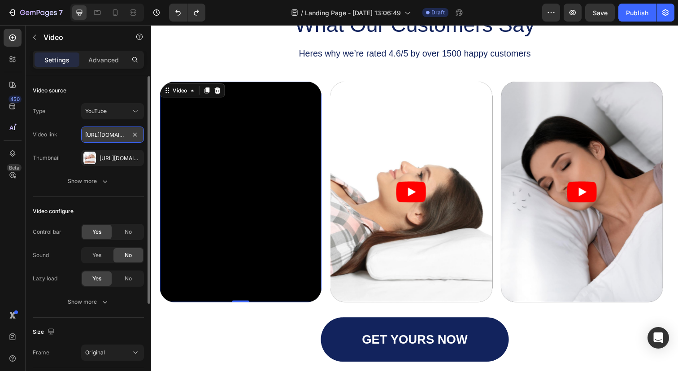
click at [118, 136] on input "https://www.youtube.com/watch?v=cyzh48XRS4M" at bounding box center [112, 135] width 63 height 16
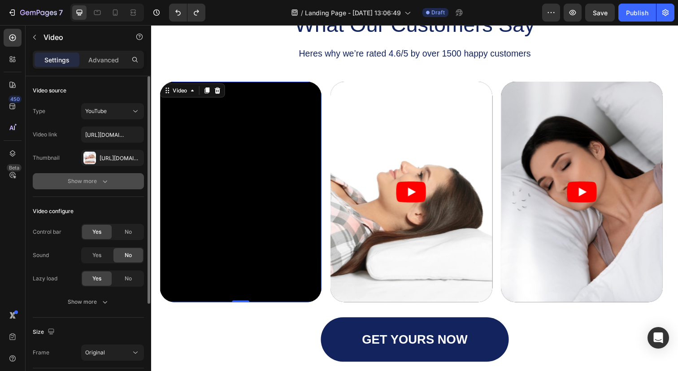
click at [91, 183] on div "Show more" at bounding box center [89, 181] width 42 height 9
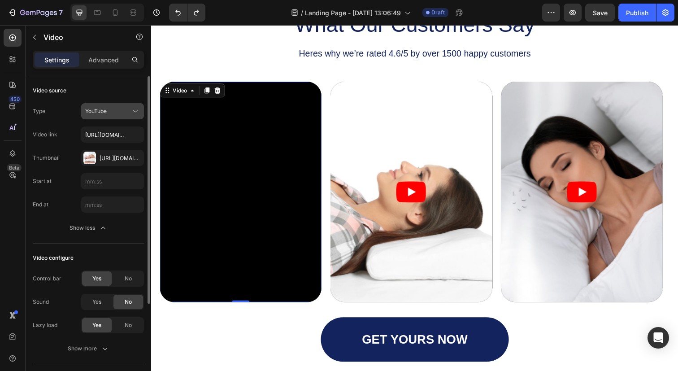
click at [131, 115] on icon at bounding box center [135, 111] width 9 height 9
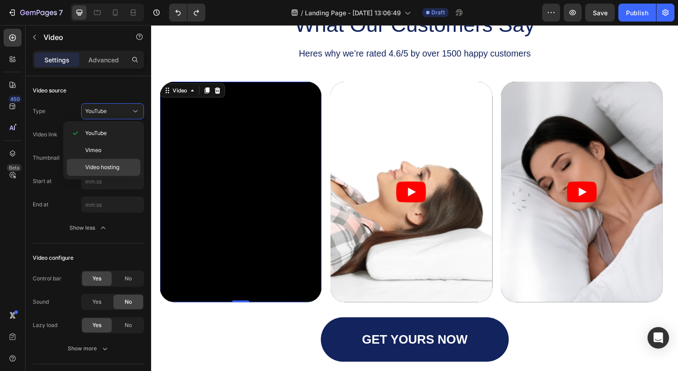
click at [102, 165] on span "Video hosting" at bounding box center [102, 167] width 34 height 8
type input "https://media.w3.org/2010/05/sintel/trailer.mp4"
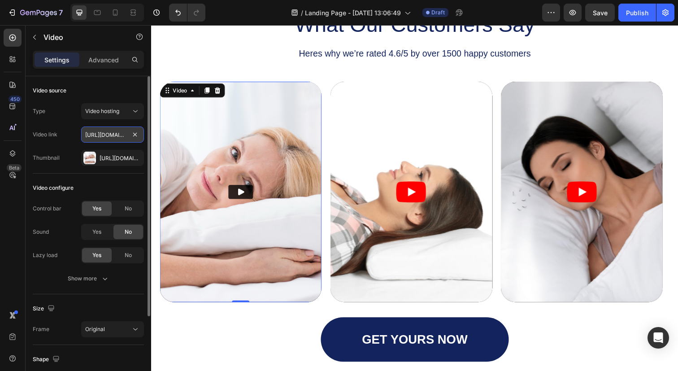
click at [116, 138] on input "https://media.w3.org/2010/05/sintel/trailer.mp4" at bounding box center [112, 135] width 63 height 16
click at [121, 134] on input "text" at bounding box center [112, 135] width 63 height 16
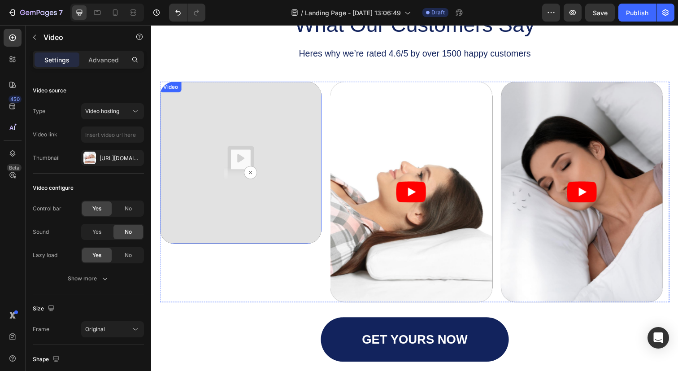
click at [240, 149] on img at bounding box center [242, 165] width 165 height 165
click at [540, 19] on div "/ Landing Page - Sep 26, 13:06:49 Draft" at bounding box center [378, 13] width 330 height 18
click at [554, 15] on icon "button" at bounding box center [551, 12] width 9 height 9
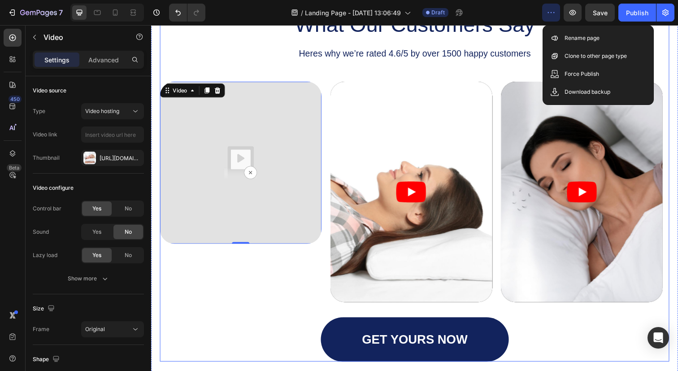
click at [383, 69] on div "Icon Icon Icon Icon Icon Icon List What Our Customers Say Heading Heres why we’…" at bounding box center [420, 180] width 520 height 378
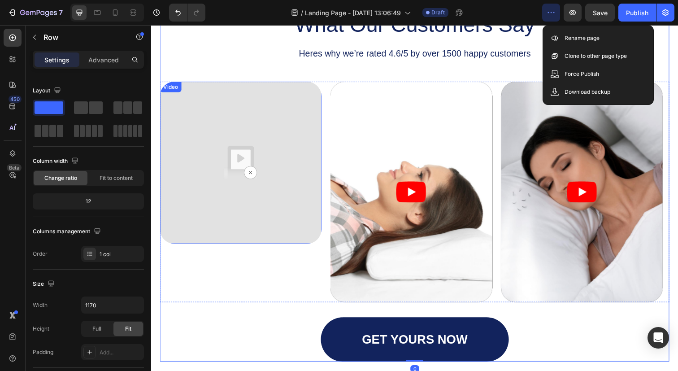
click at [290, 102] on img at bounding box center [242, 165] width 165 height 165
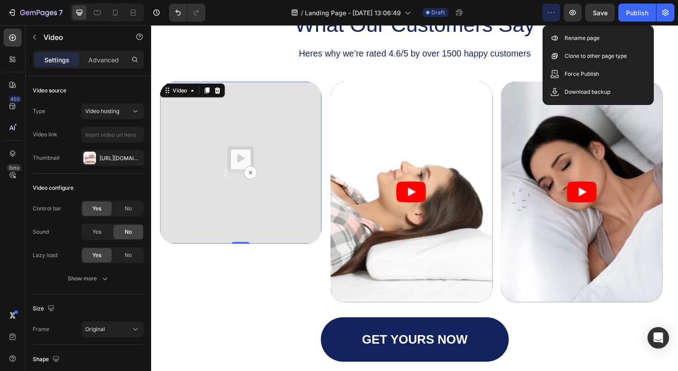
click at [253, 175] on img at bounding box center [242, 165] width 165 height 165
click at [415, 195] on icon "Play" at bounding box center [418, 195] width 8 height 9
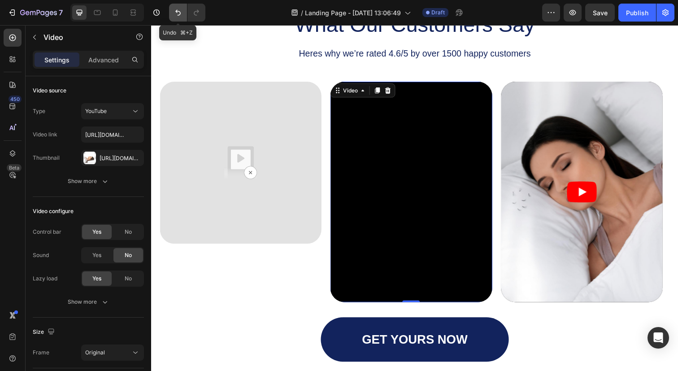
click at [177, 20] on button "Undo/Redo" at bounding box center [178, 13] width 18 height 18
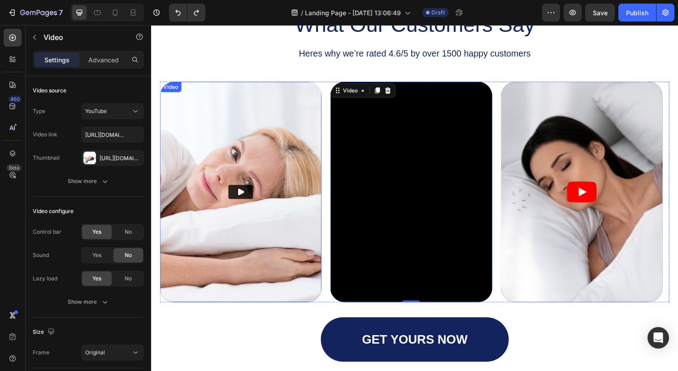
click at [241, 196] on icon "Play" at bounding box center [243, 195] width 6 height 7
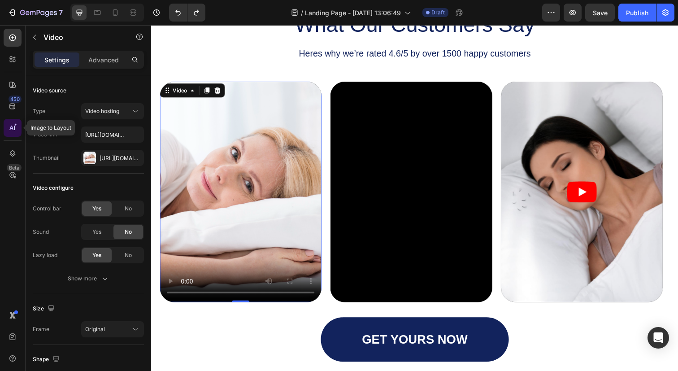
click at [10, 126] on icon at bounding box center [11, 128] width 4 height 4
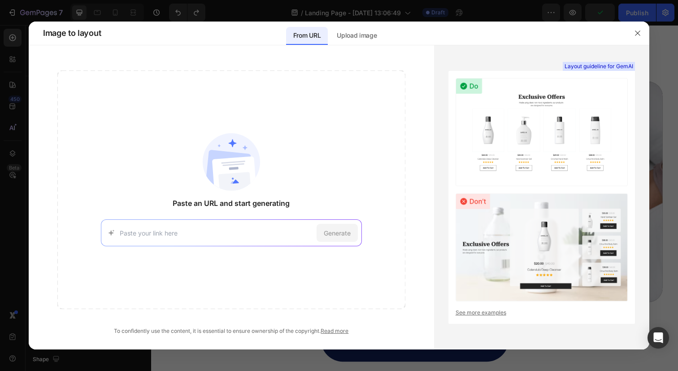
click at [199, 228] on input at bounding box center [216, 232] width 193 height 9
click at [205, 231] on input at bounding box center [216, 232] width 193 height 9
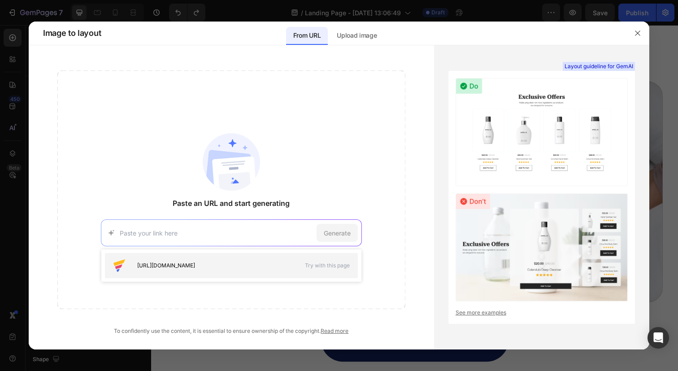
click at [191, 263] on span "[URL][DOMAIN_NAME]" at bounding box center [166, 266] width 58 height 8
type input "[URL][DOMAIN_NAME]"
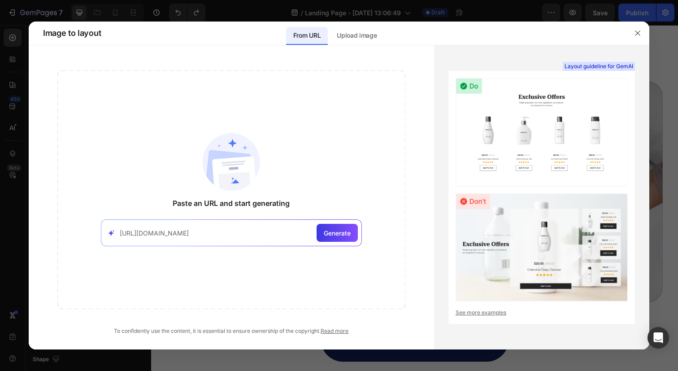
click at [282, 236] on input "[URL][DOMAIN_NAME]" at bounding box center [216, 232] width 193 height 9
click at [328, 234] on span "Generate" at bounding box center [337, 232] width 27 height 9
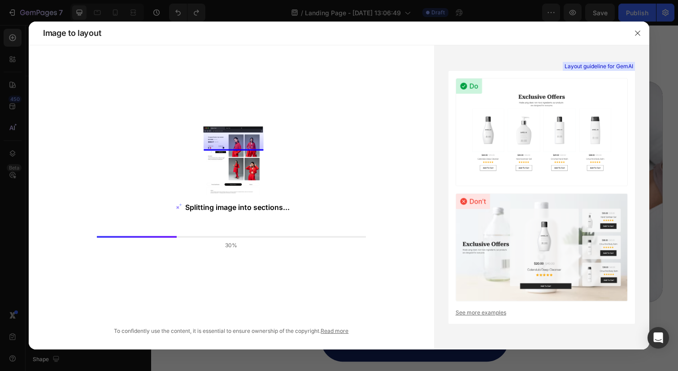
click at [587, 127] on img at bounding box center [542, 132] width 172 height 108
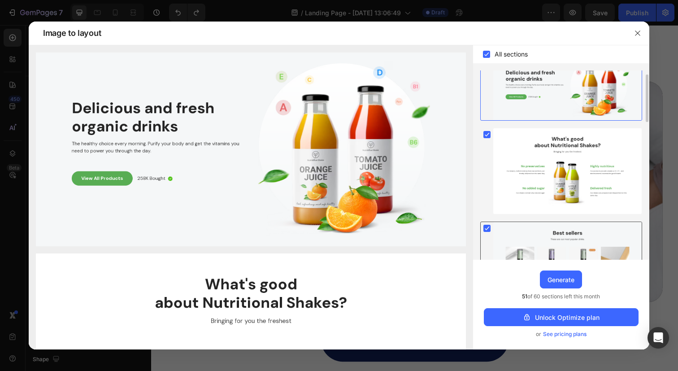
scroll to position [0, 0]
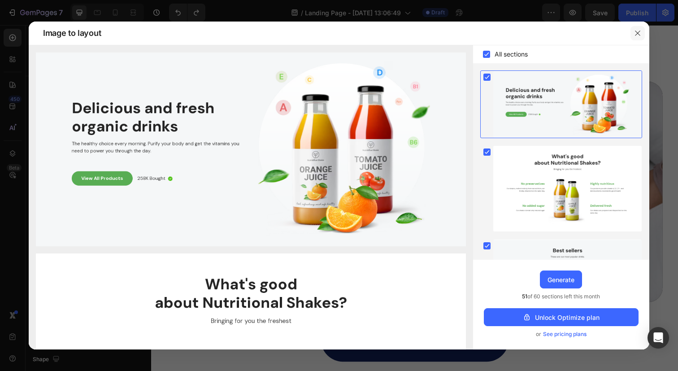
click at [640, 35] on icon "button" at bounding box center [637, 33] width 7 height 7
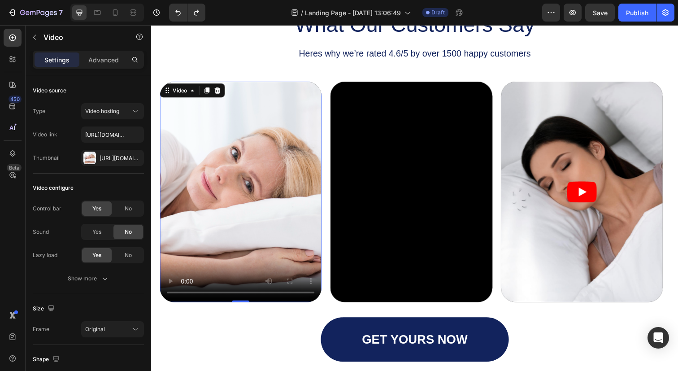
click at [275, 127] on video at bounding box center [242, 195] width 165 height 225
click at [96, 67] on div "Settings Advanced" at bounding box center [88, 60] width 111 height 18
click at [98, 63] on p "Advanced" at bounding box center [103, 59] width 31 height 9
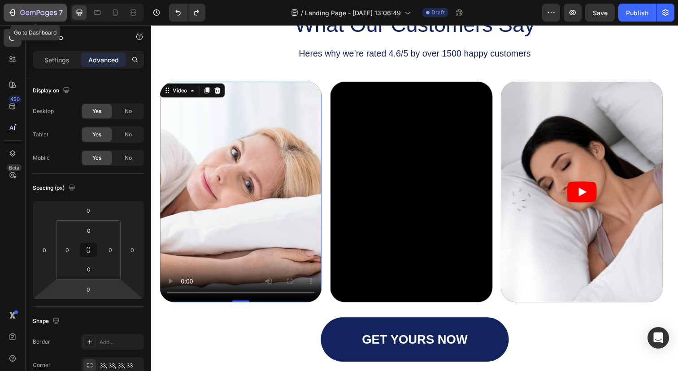
click at [47, 17] on icon "button" at bounding box center [38, 13] width 37 height 8
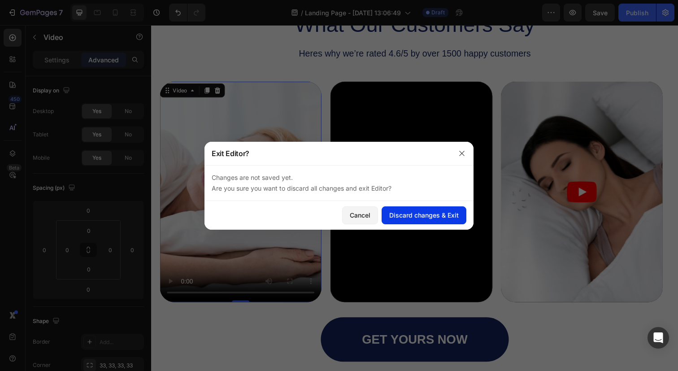
click at [421, 214] on div "Discard changes & Exit" at bounding box center [424, 214] width 70 height 9
